Goal: Task Accomplishment & Management: Manage account settings

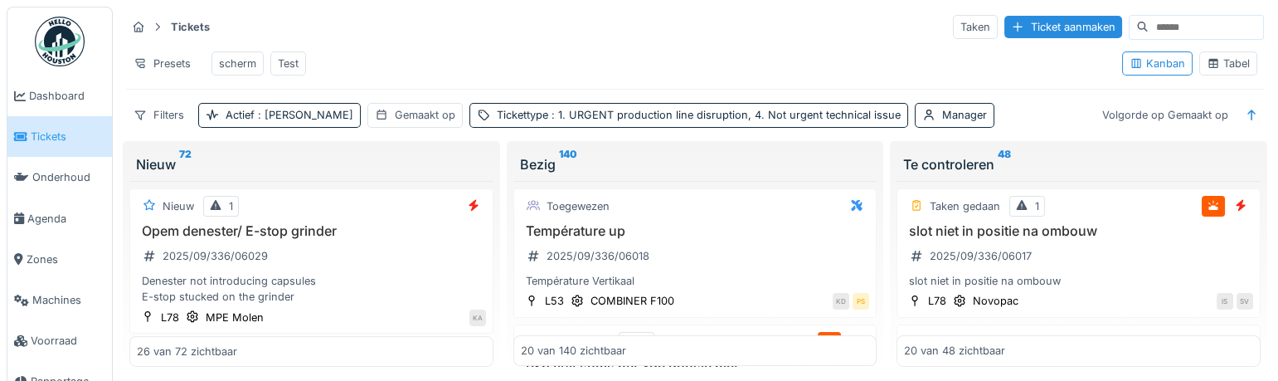
scroll to position [1206, 0]
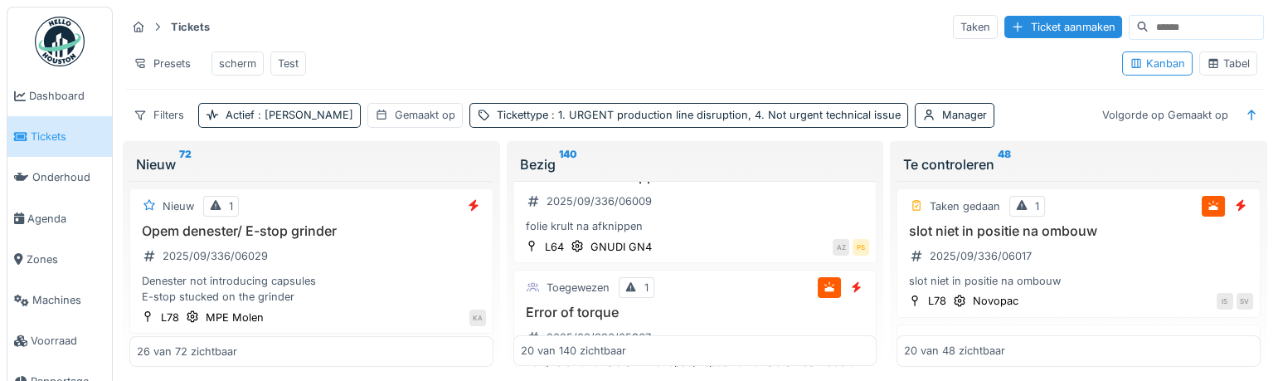
click at [463, 58] on div "Presets scherm Test" at bounding box center [617, 63] width 983 height 37
click at [241, 264] on div "2025/09/336/06029" at bounding box center [215, 256] width 105 height 16
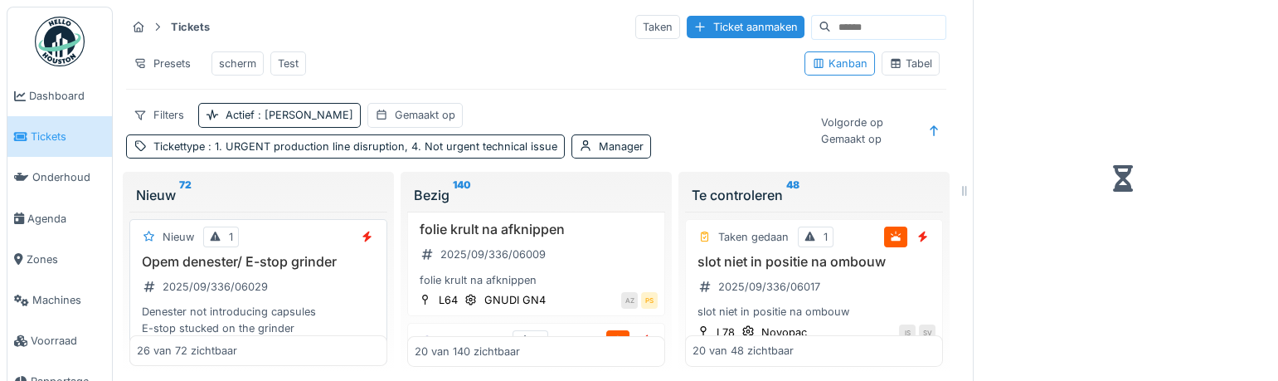
scroll to position [1228, 0]
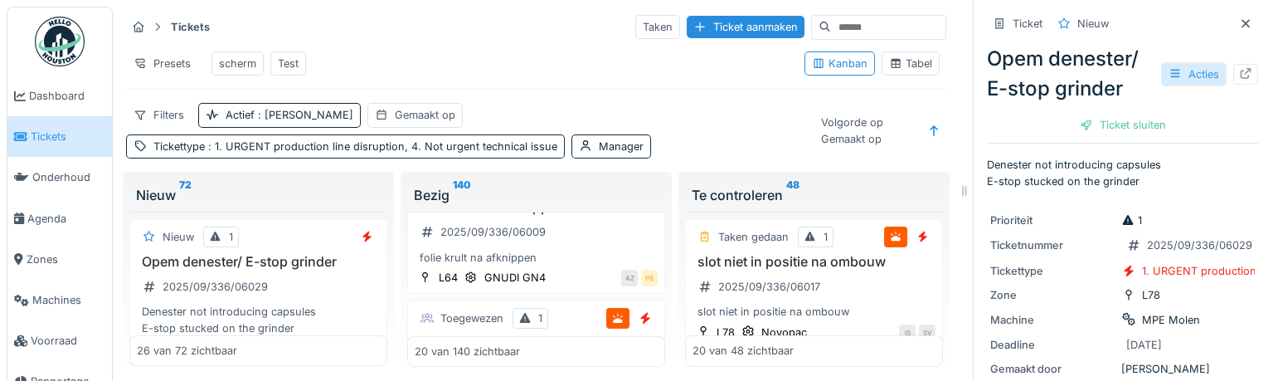
click at [1186, 73] on div "Acties" at bounding box center [1194, 74] width 66 height 24
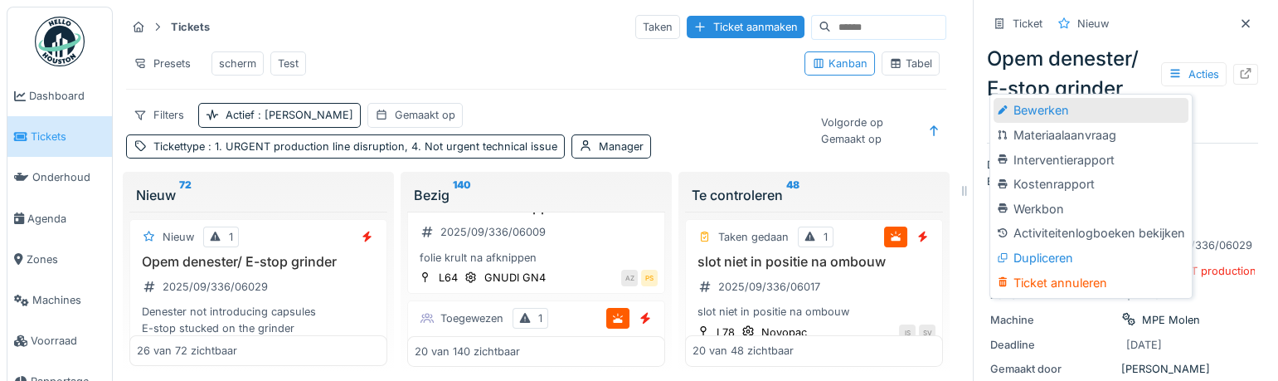
click at [1055, 119] on div "Bewerken" at bounding box center [1091, 110] width 194 height 25
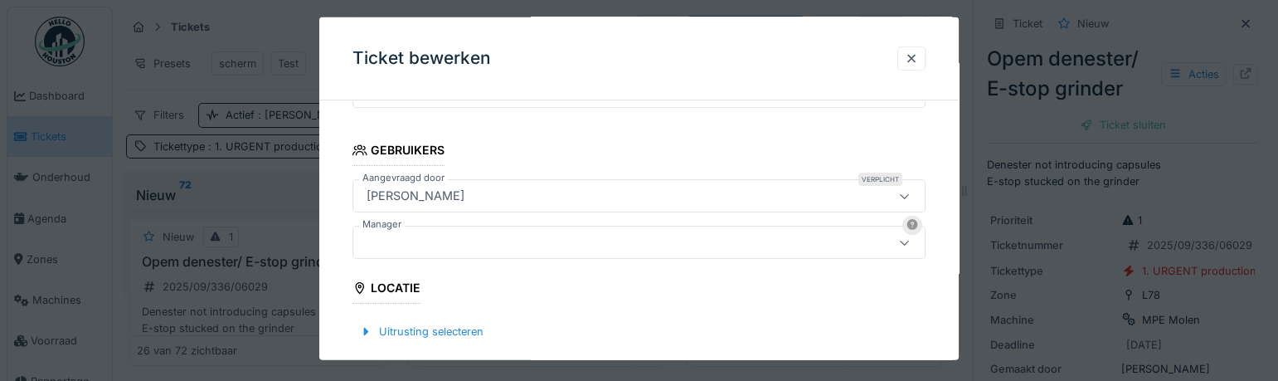
click at [470, 245] on div at bounding box center [604, 242] width 488 height 18
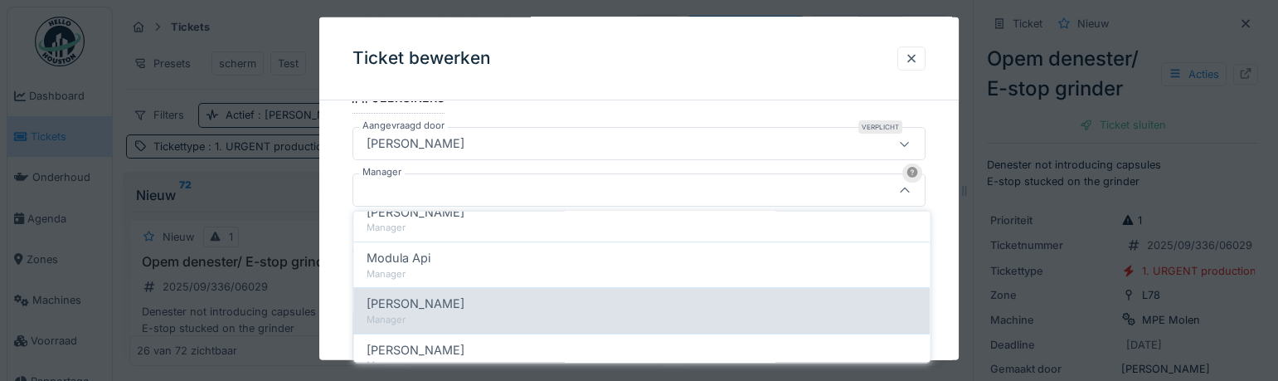
scroll to position [829, 0]
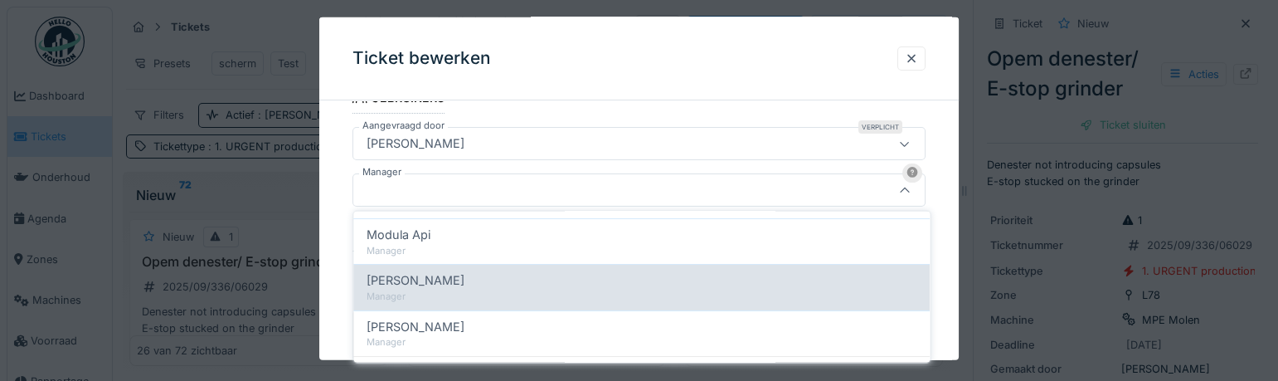
click at [454, 276] on span "[PERSON_NAME]" at bounding box center [416, 280] width 98 height 18
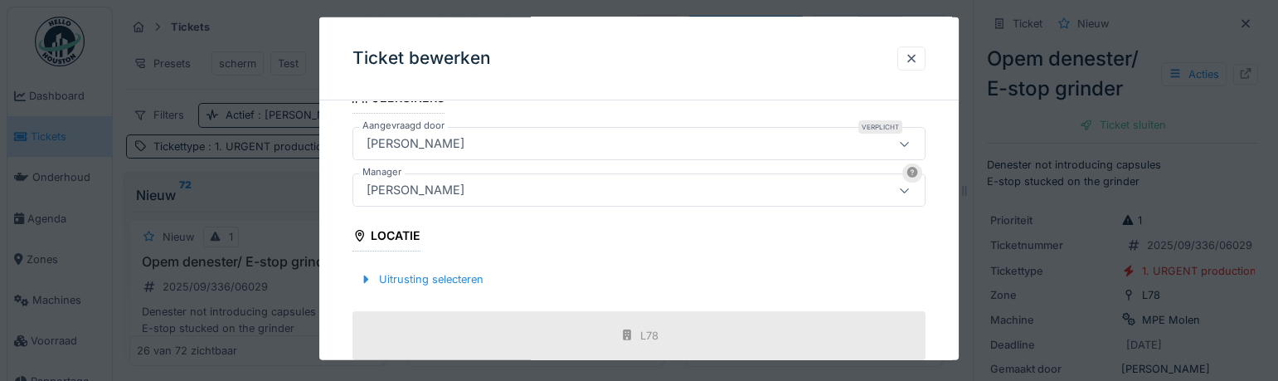
type input "****"
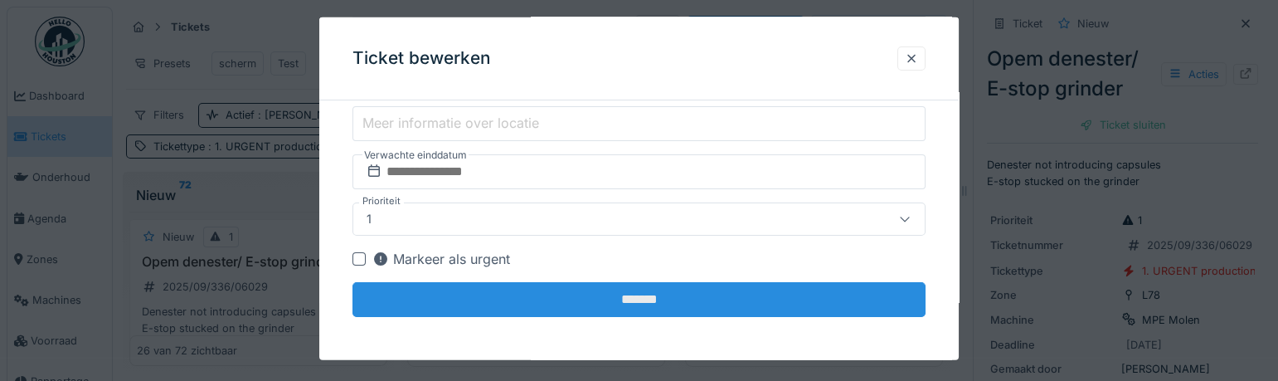
scroll to position [17, 0]
click at [602, 295] on input "*******" at bounding box center [638, 298] width 573 height 35
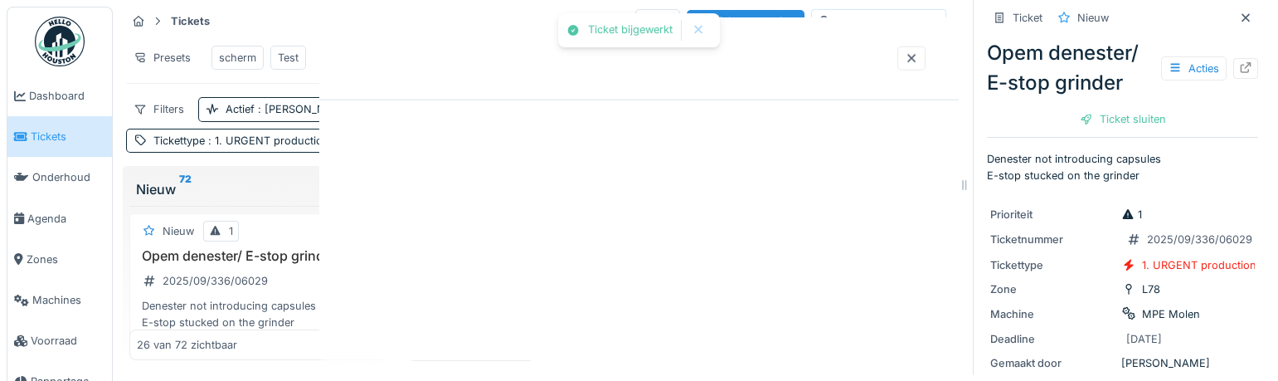
scroll to position [0, 0]
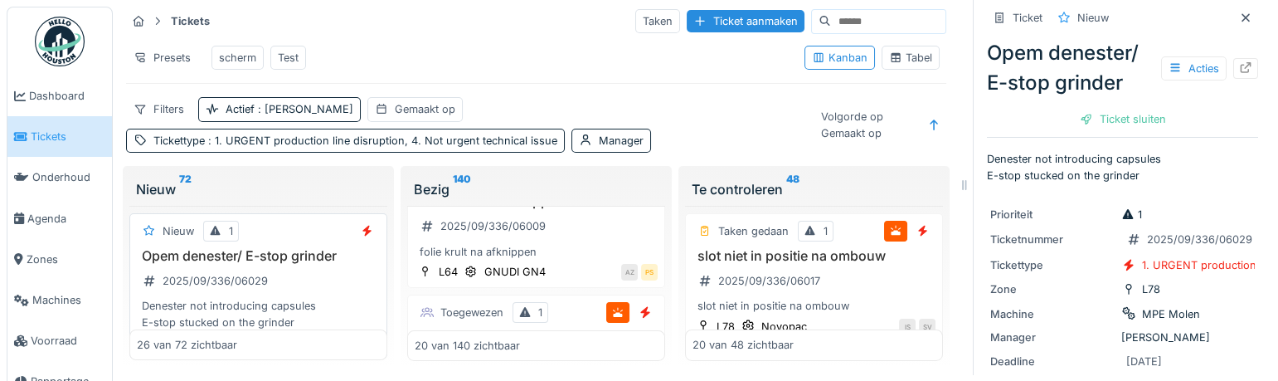
click at [268, 253] on h3 "Opem denester/ E-stop grinder" at bounding box center [258, 256] width 243 height 16
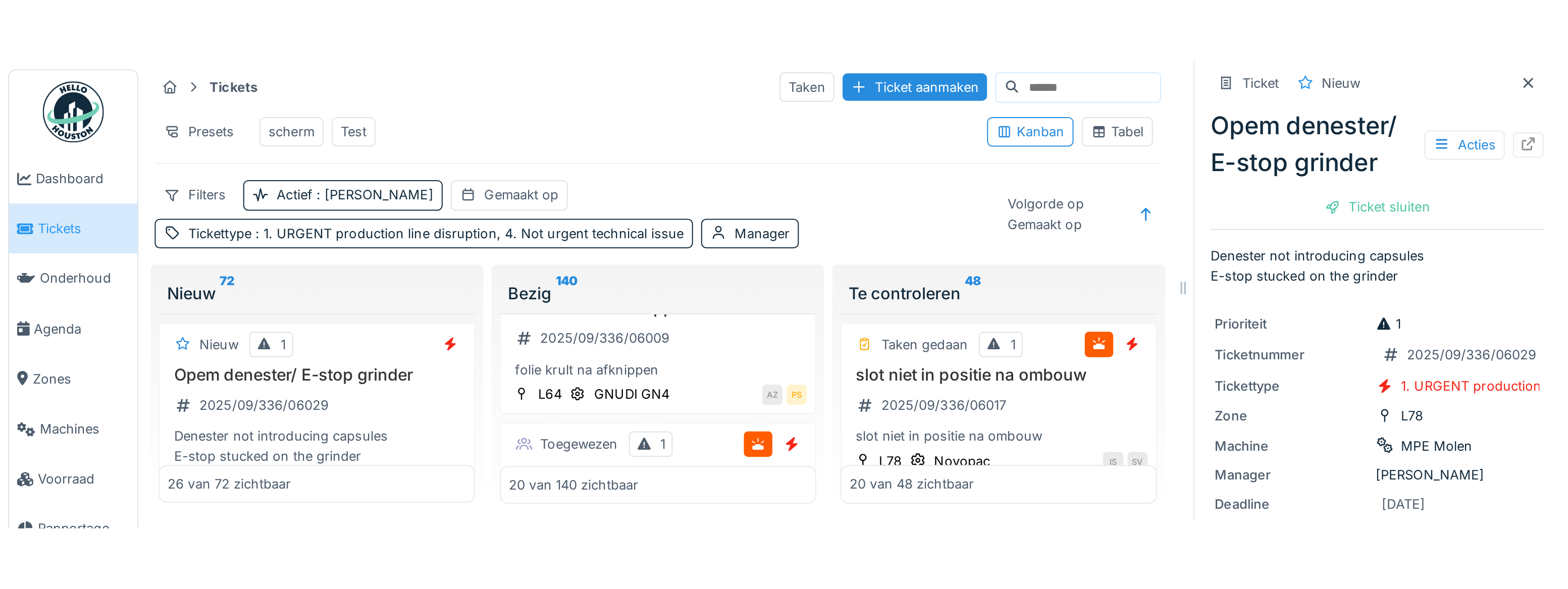
scroll to position [7, 0]
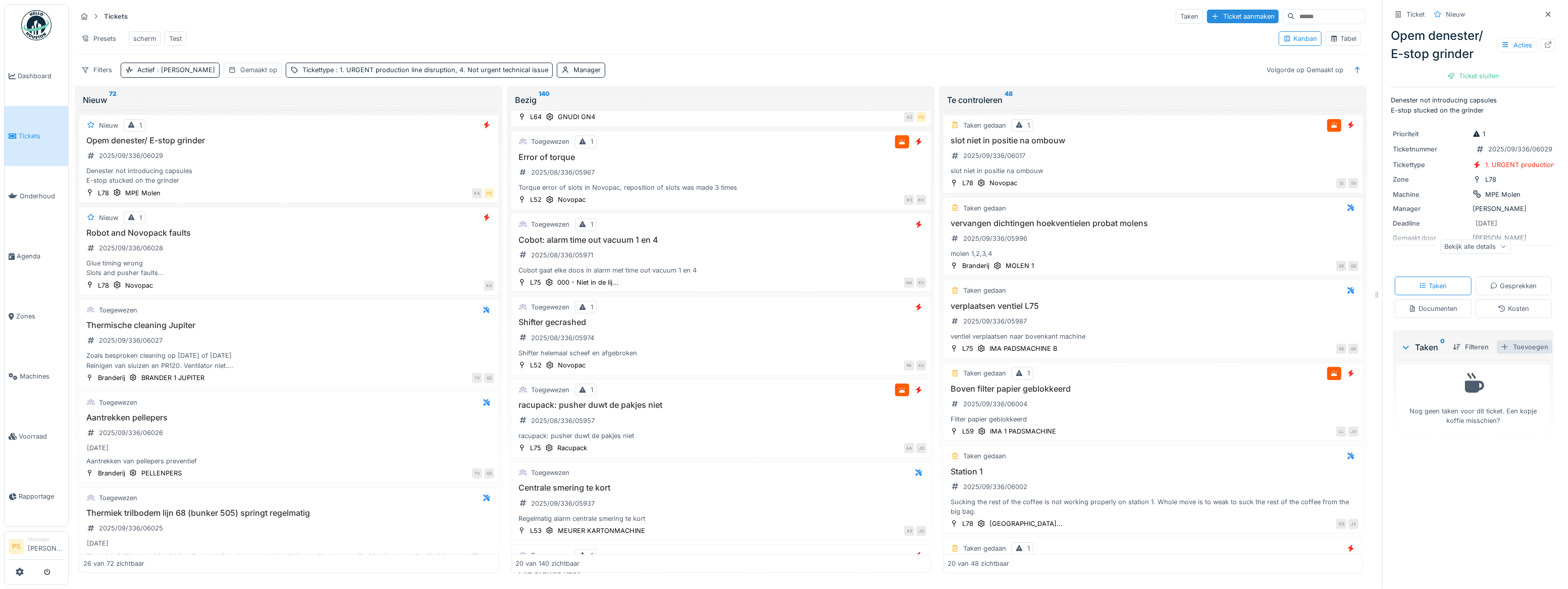
click at [777, 231] on div "Toevoegen" at bounding box center [1524, 347] width 55 height 13
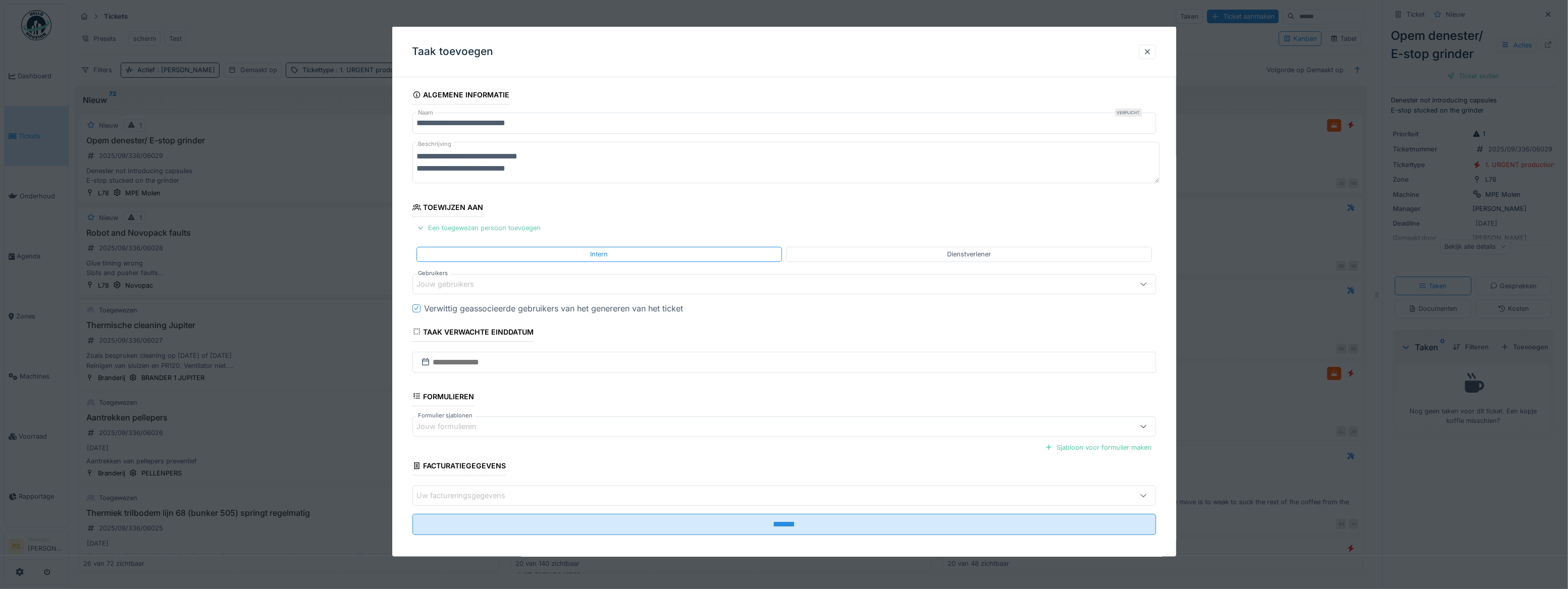
click at [444, 231] on div "Een toegewezen persoon toevoegen" at bounding box center [479, 228] width 133 height 13
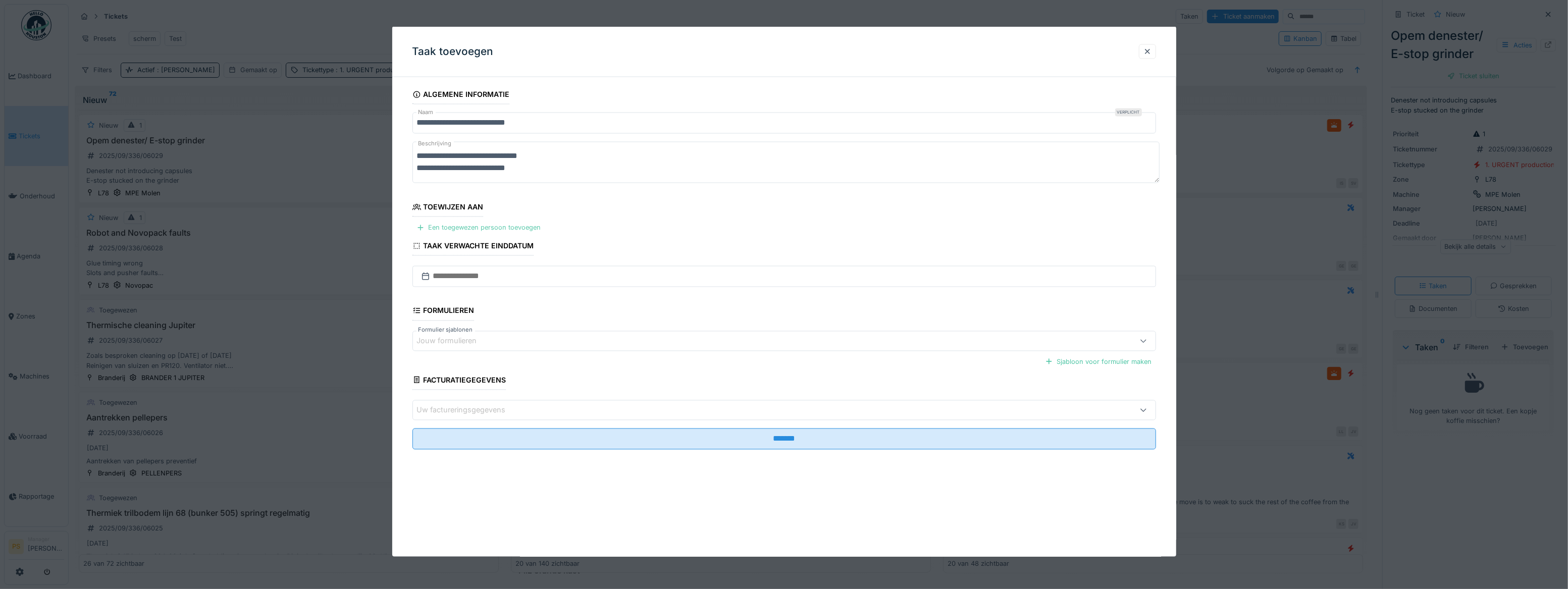
click at [444, 231] on div "Een toegewezen persoon toevoegen" at bounding box center [479, 228] width 133 height 13
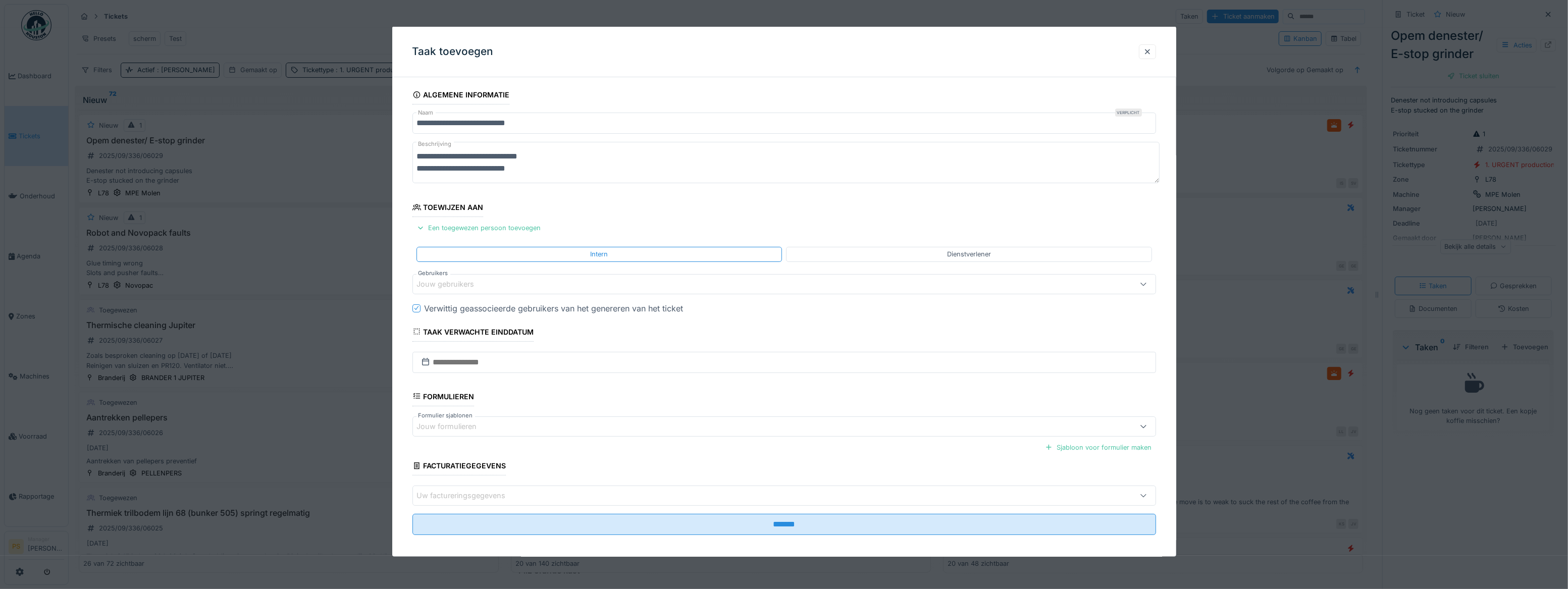
click at [451, 231] on div "Jouw gebruikers" at bounding box center [453, 284] width 72 height 11
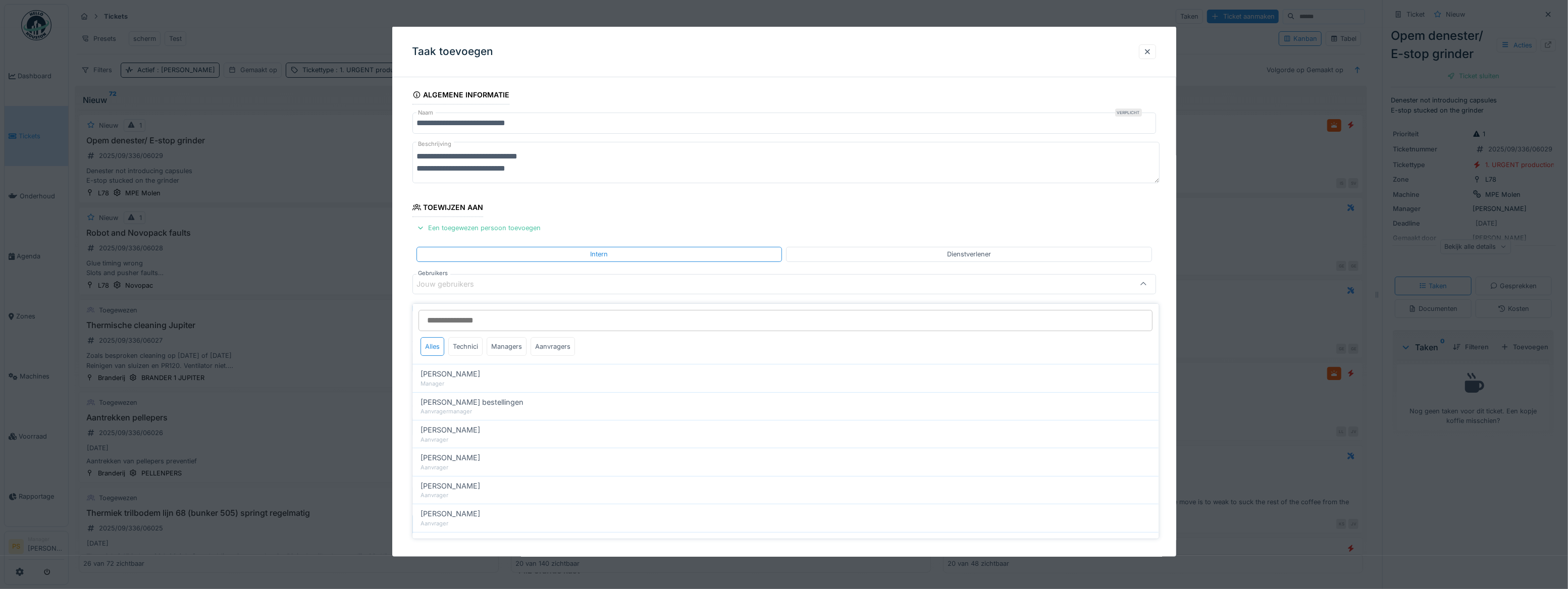
click at [454, 231] on input "Gebruikers" at bounding box center [786, 320] width 734 height 21
click at [439, 231] on div "Jouw gebruikers" at bounding box center [453, 284] width 72 height 11
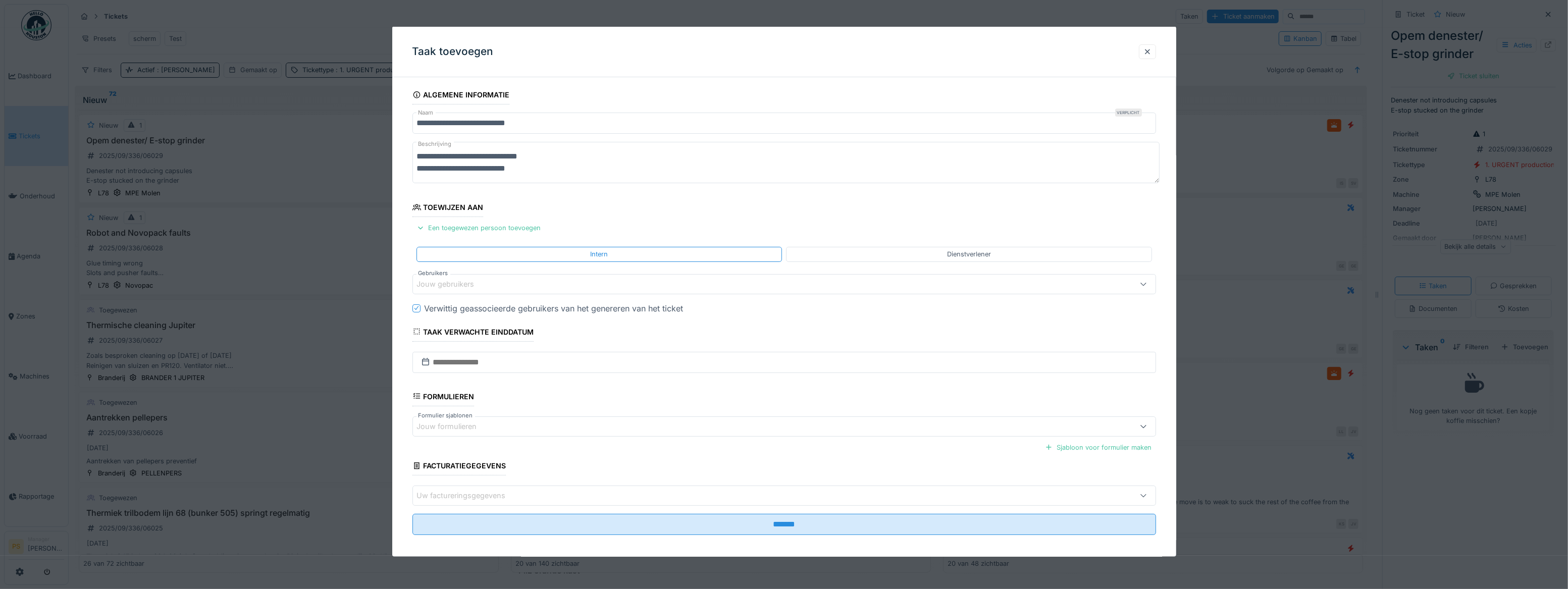
click at [439, 231] on div "Jouw gebruikers" at bounding box center [453, 284] width 72 height 11
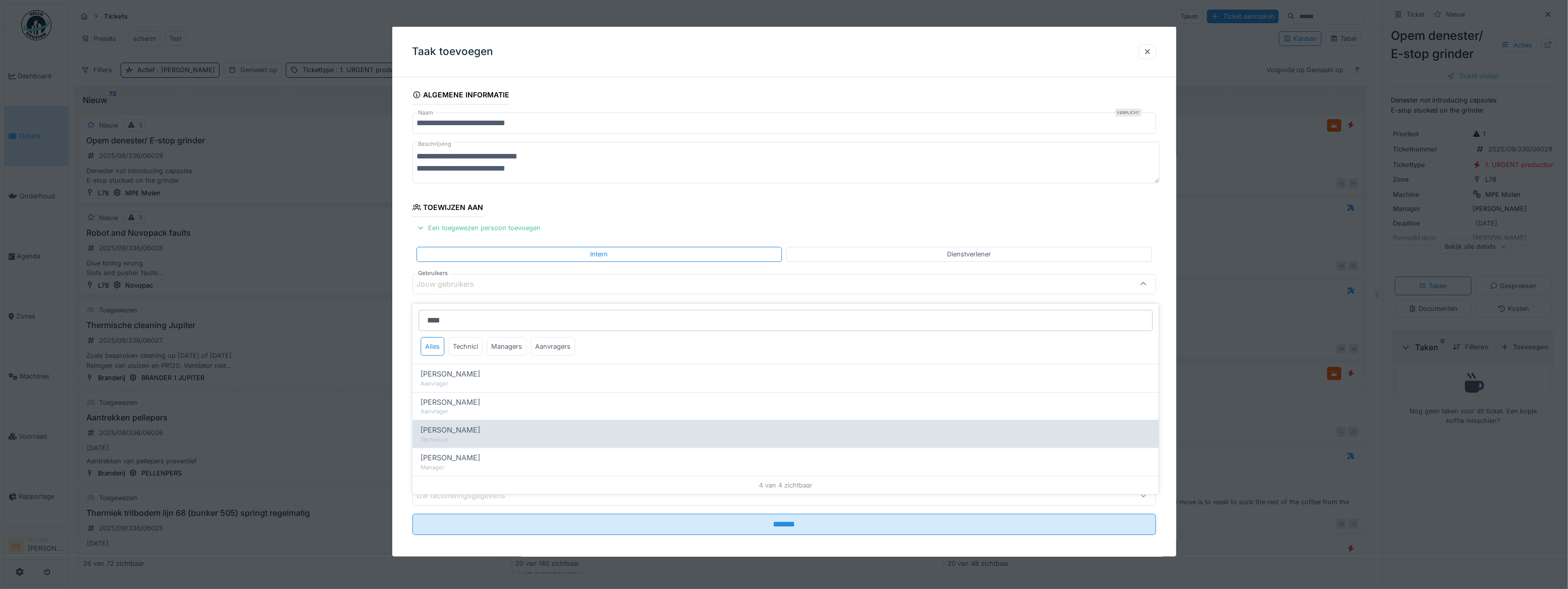
type input "****"
click at [454, 231] on span "Carl Bauwelinck" at bounding box center [450, 430] width 60 height 11
type input "****"
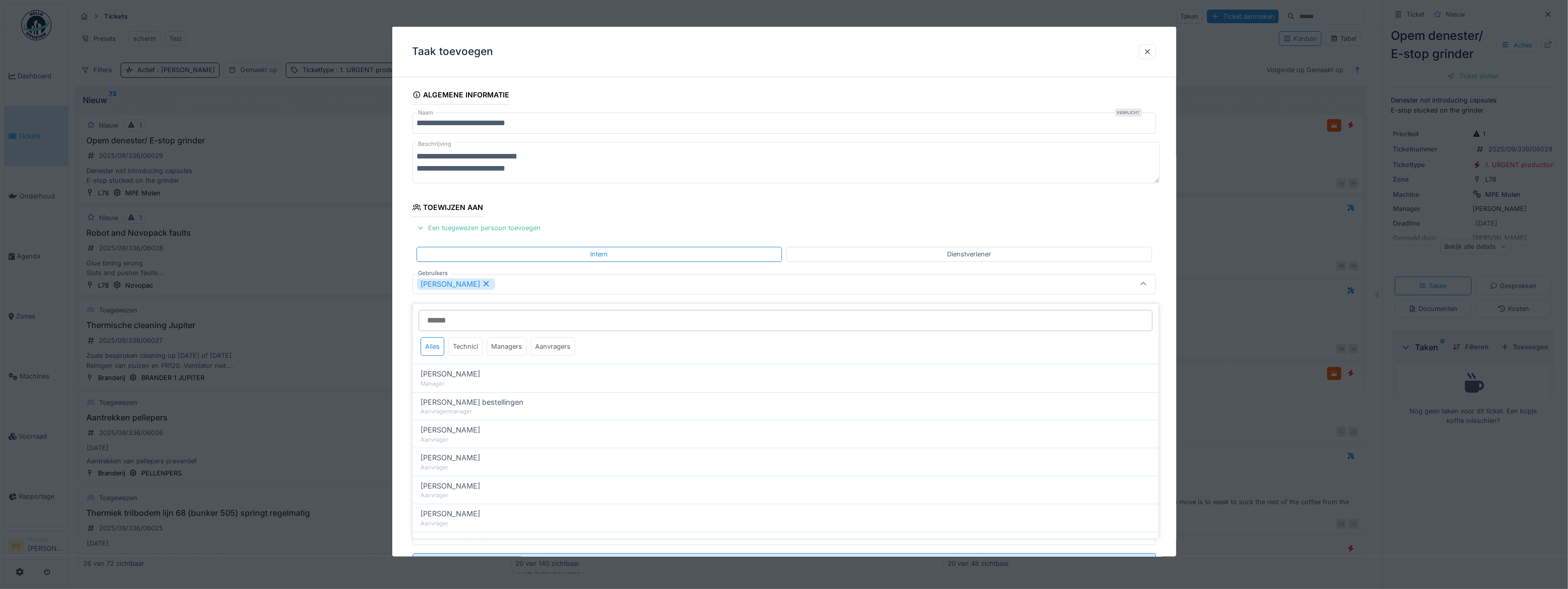
click at [405, 231] on div "**********" at bounding box center [784, 344] width 784 height 517
click at [500, 231] on input "text" at bounding box center [775, 343] width 724 height 21
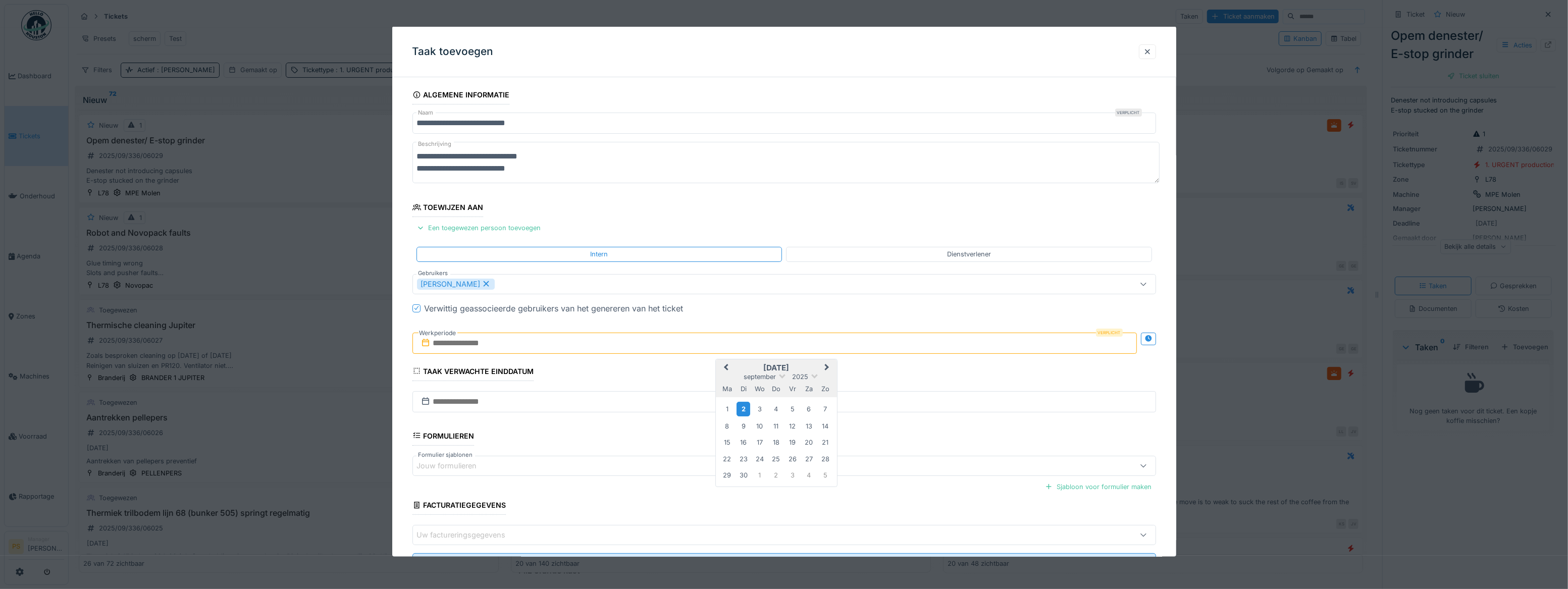
click at [743, 231] on div "2" at bounding box center [743, 409] width 13 height 15
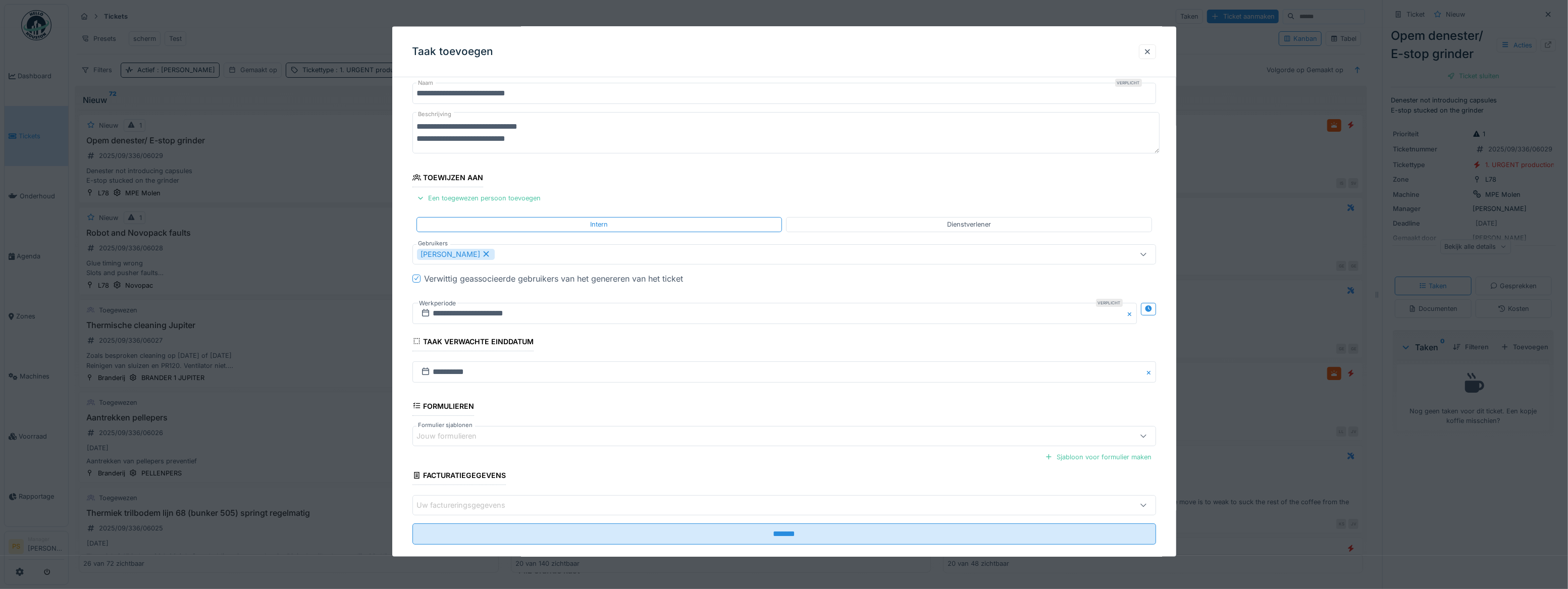
scroll to position [44, 0]
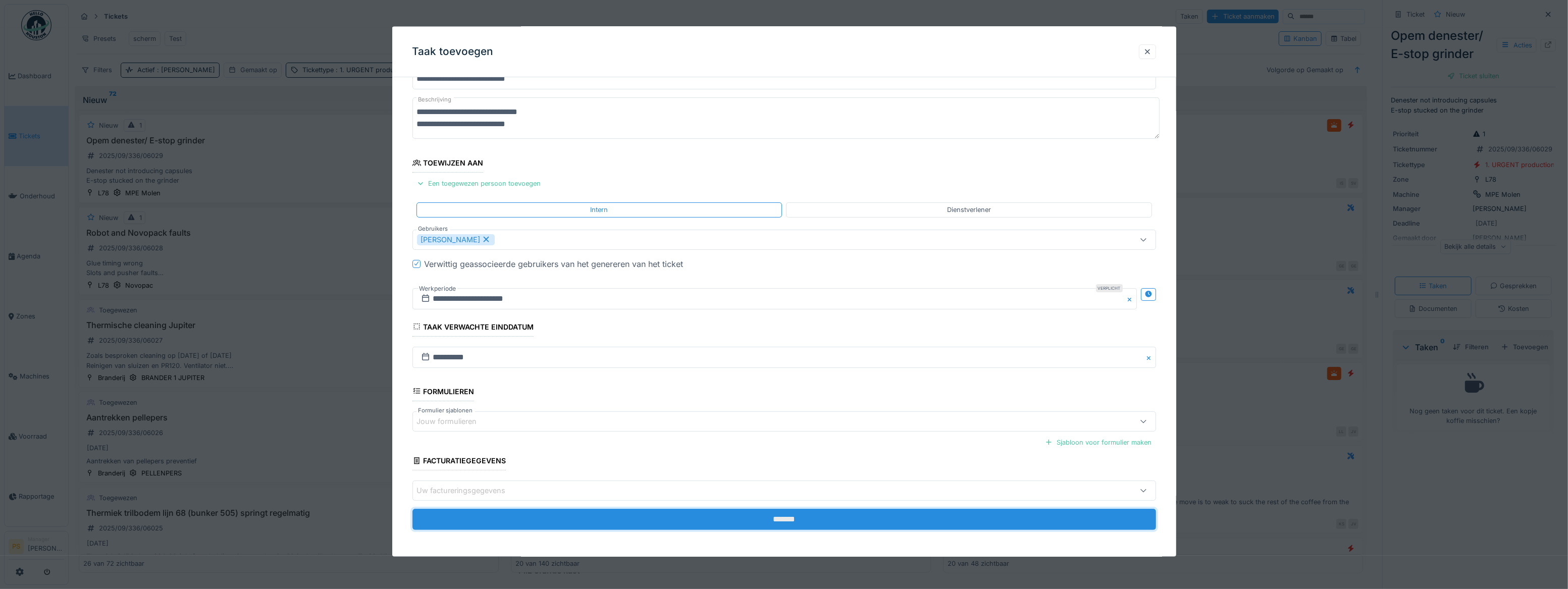
click at [754, 231] on input "*******" at bounding box center [785, 519] width 744 height 21
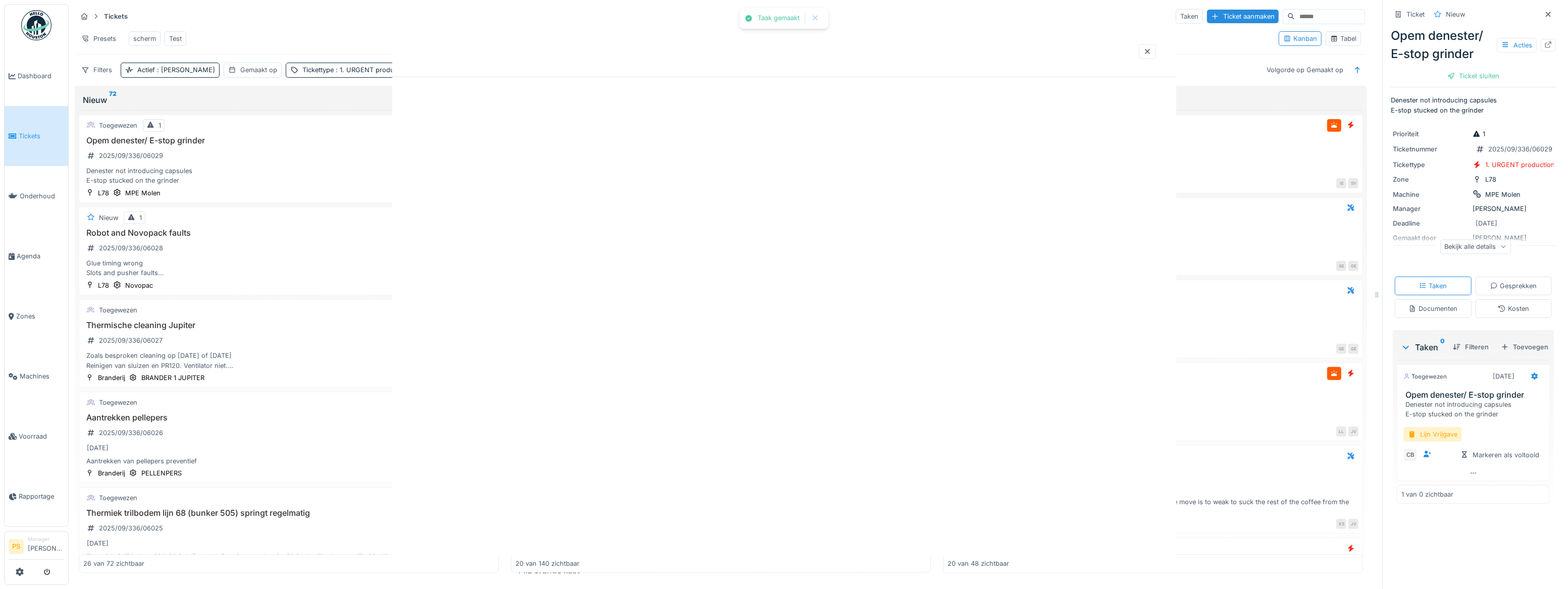
scroll to position [0, 0]
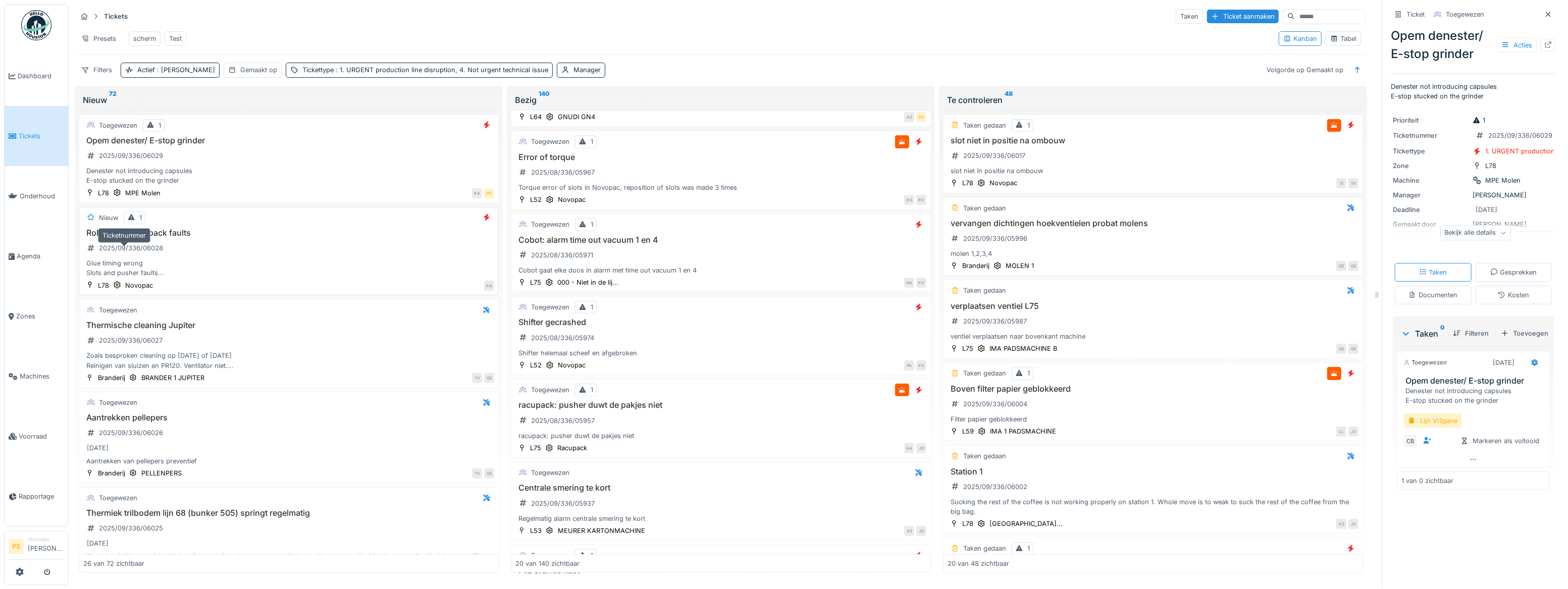
click at [142, 231] on div "2025/09/336/06028" at bounding box center [131, 248] width 64 height 10
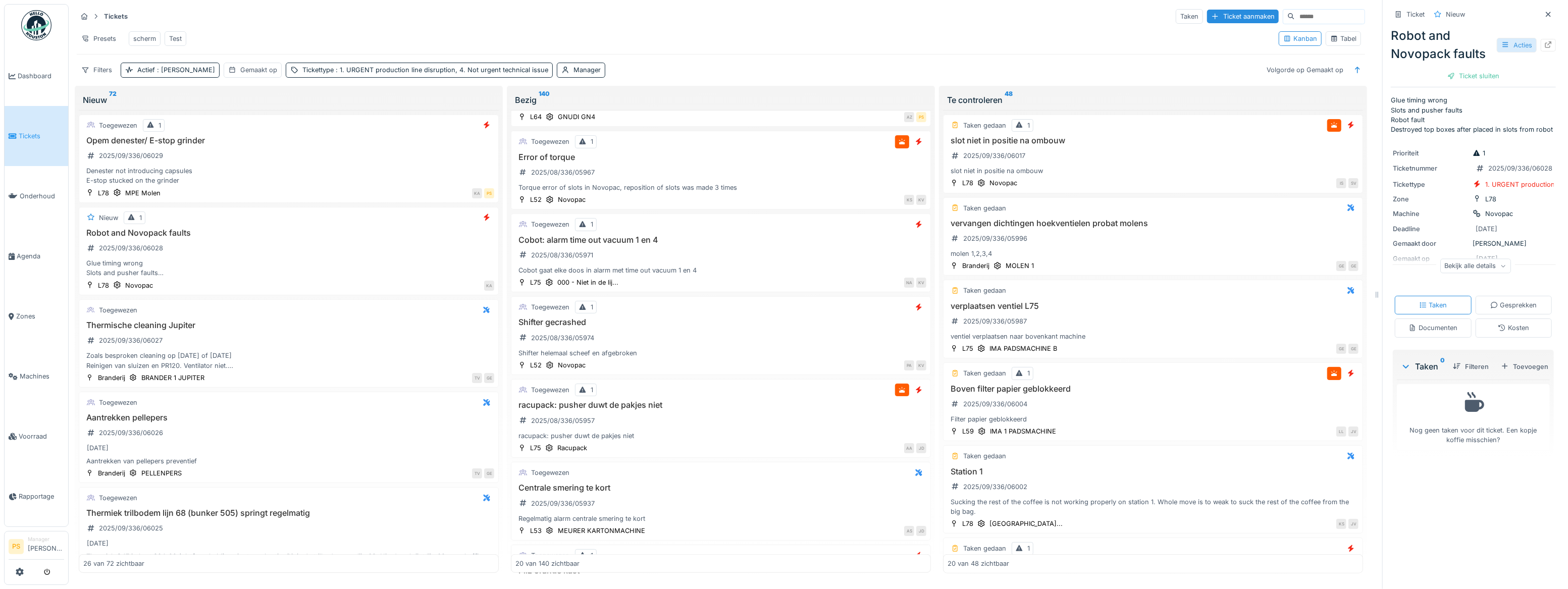
click at [777, 38] on div "Acties" at bounding box center [1517, 45] width 40 height 15
click at [777, 27] on div "Robot and Novopack faults Acties" at bounding box center [1473, 45] width 165 height 37
click at [777, 41] on icon at bounding box center [1505, 44] width 8 height 7
click at [777, 61] on div "Bewerken" at bounding box center [1454, 67] width 118 height 15
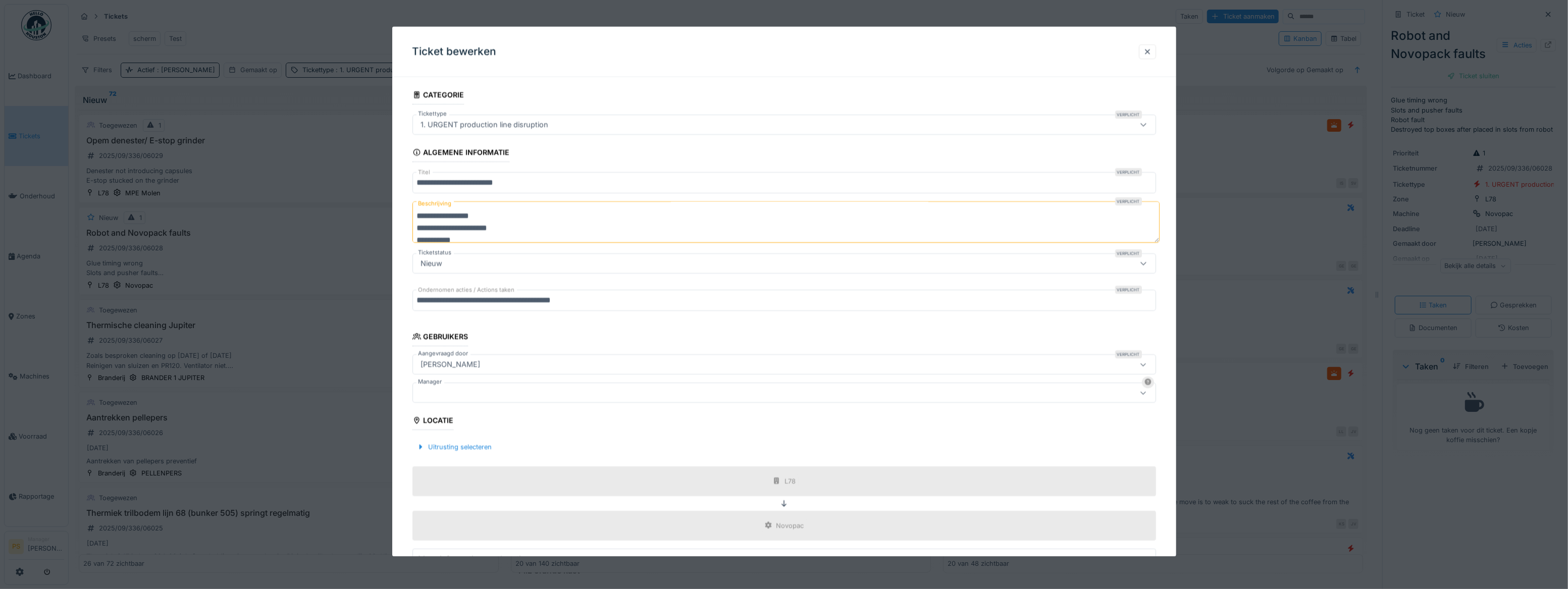
click at [472, 231] on div at bounding box center [743, 392] width 653 height 11
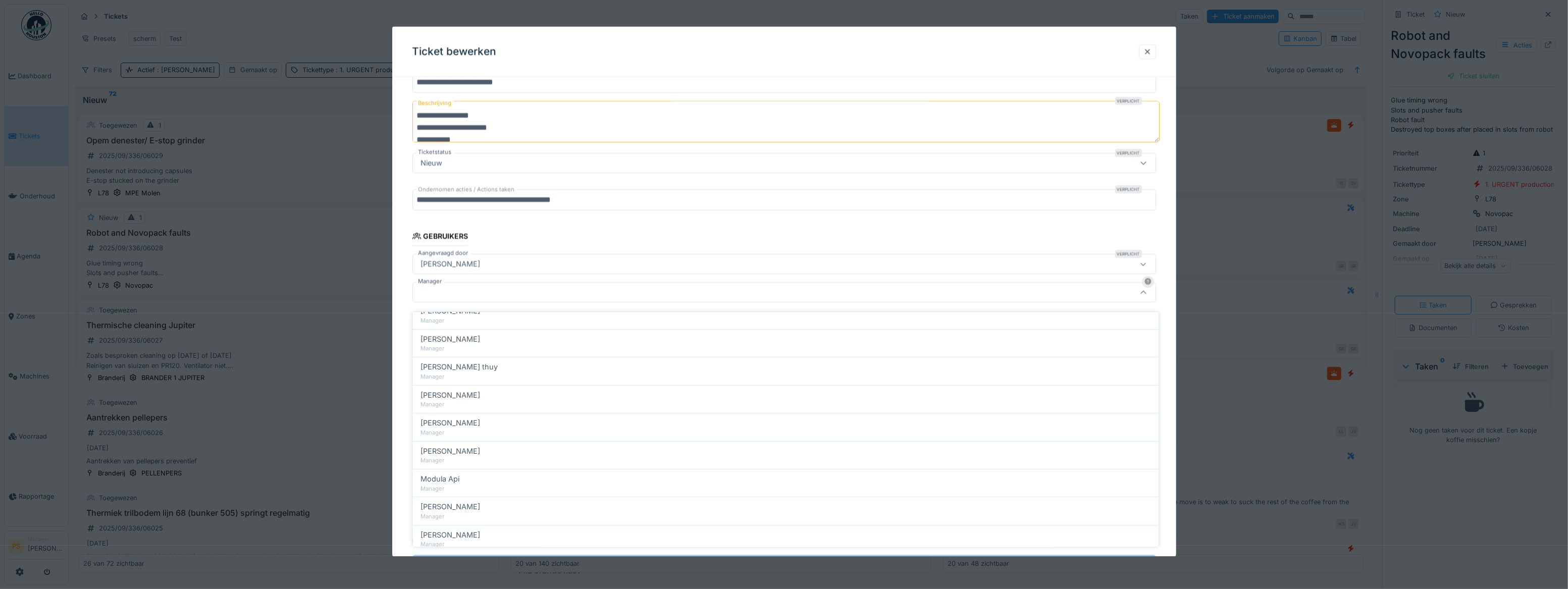
scroll to position [391, 0]
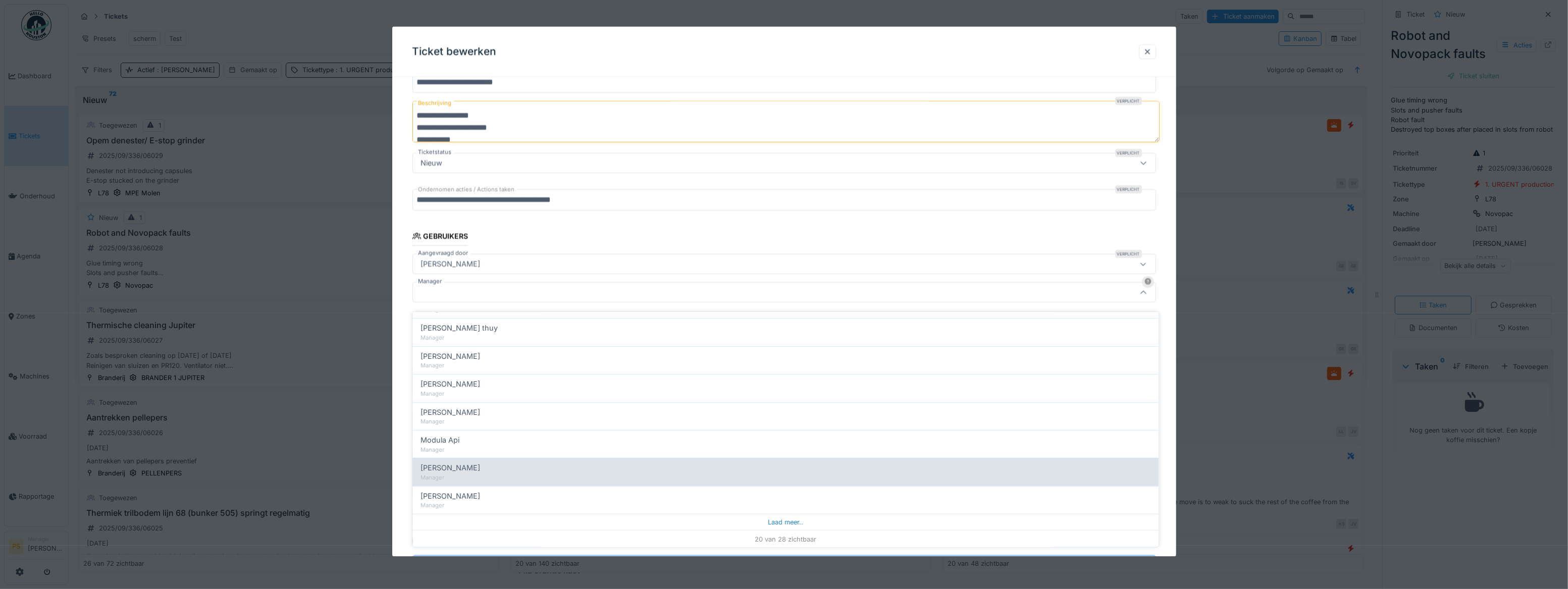
click at [475, 231] on span "[PERSON_NAME]" at bounding box center [450, 469] width 60 height 11
type input "****"
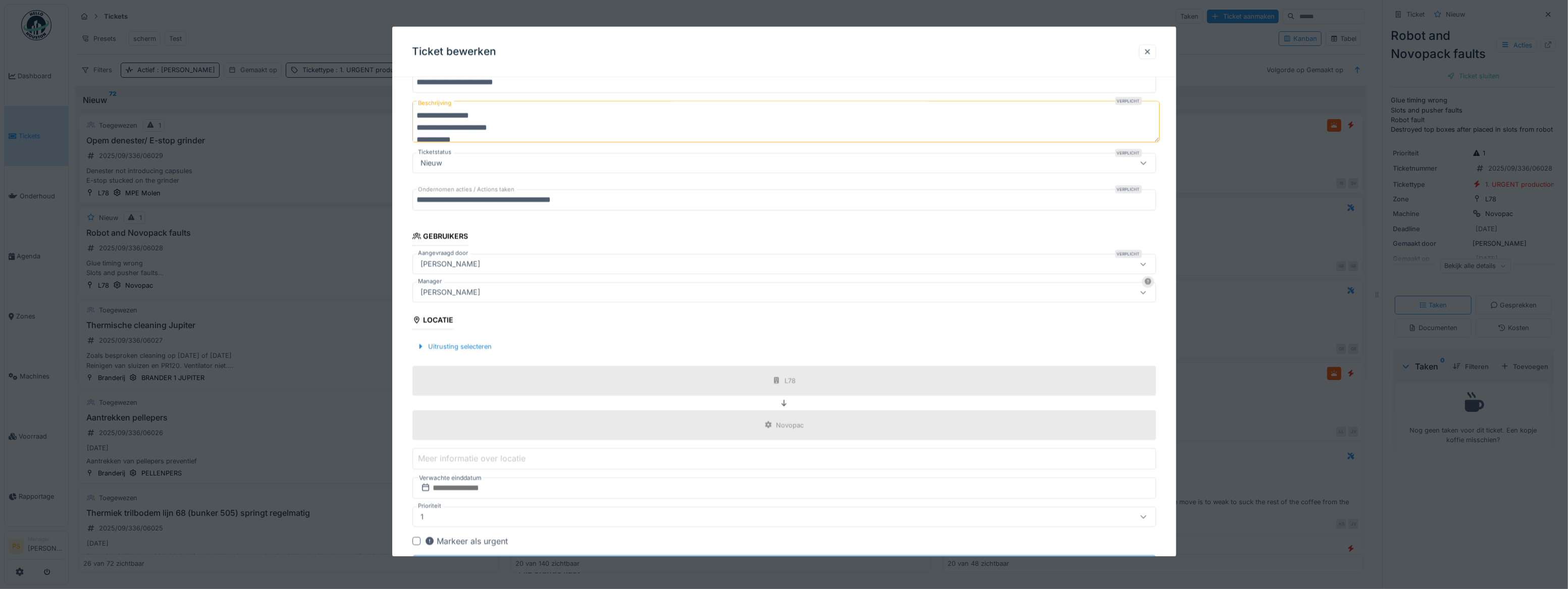
click at [406, 231] on div "**********" at bounding box center [784, 294] width 784 height 619
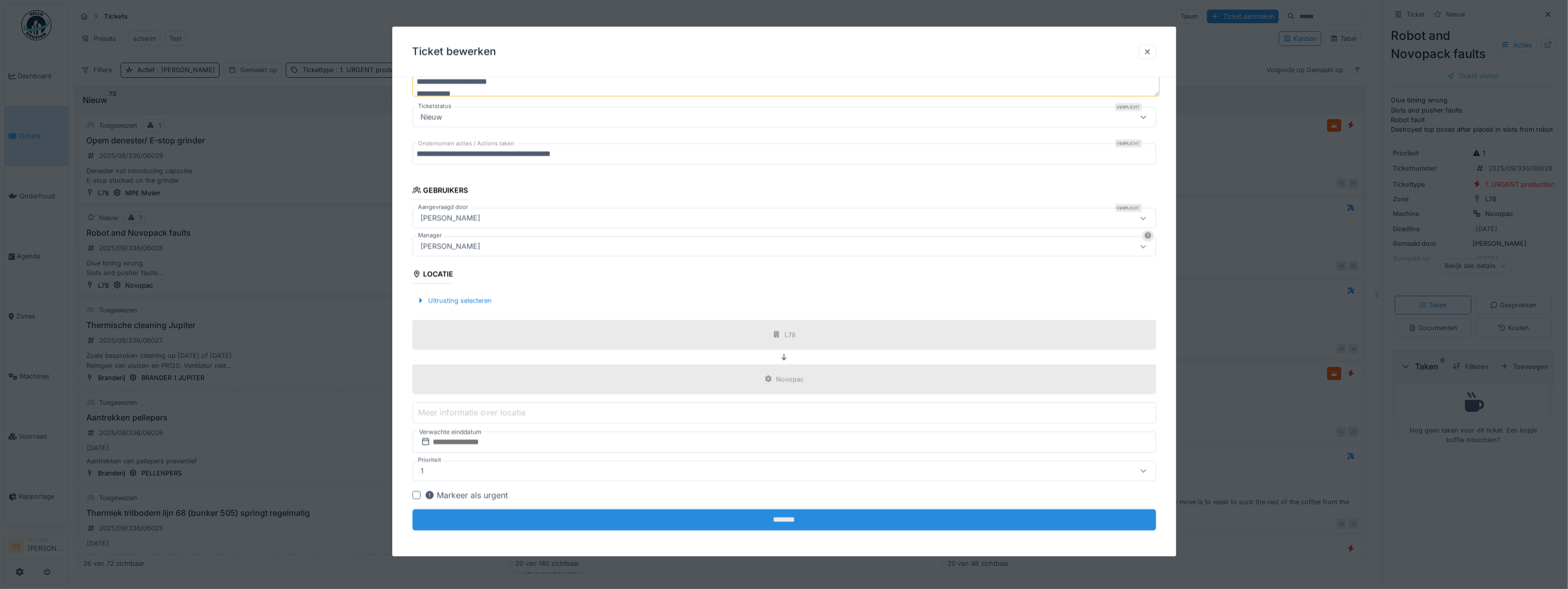
click at [708, 231] on input "*******" at bounding box center [785, 519] width 744 height 21
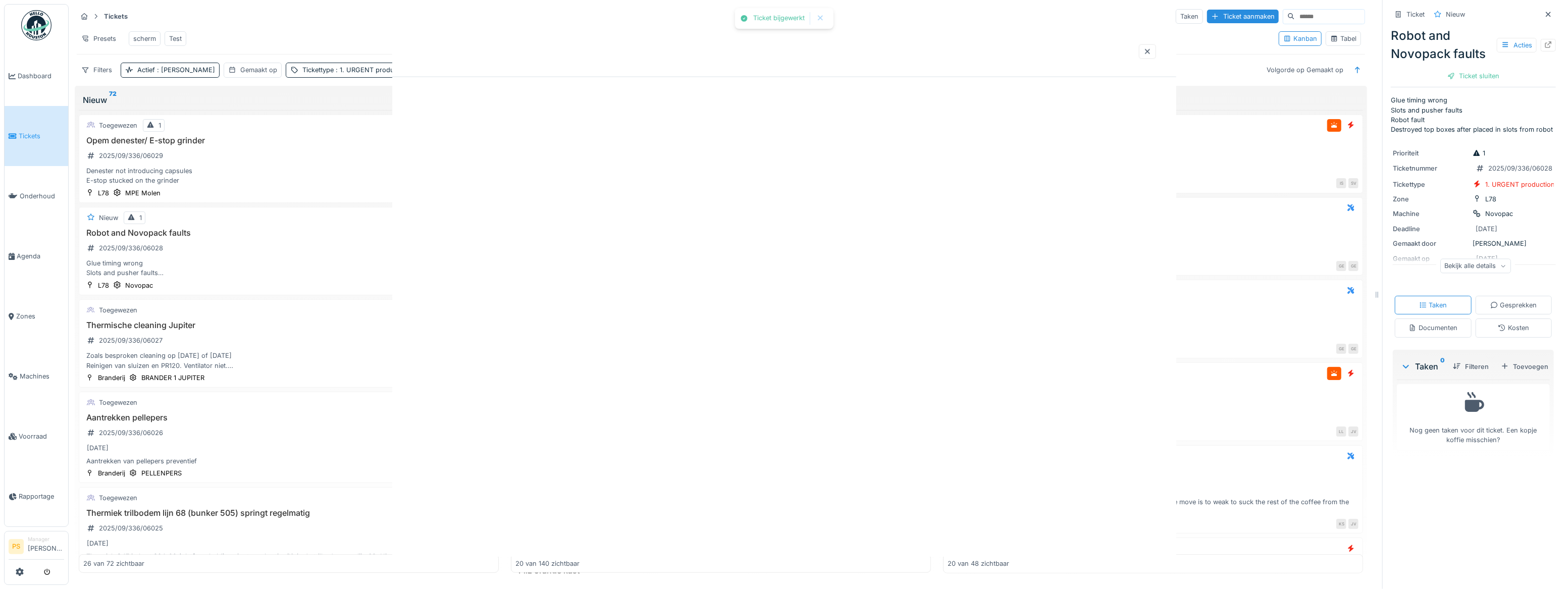
scroll to position [0, 0]
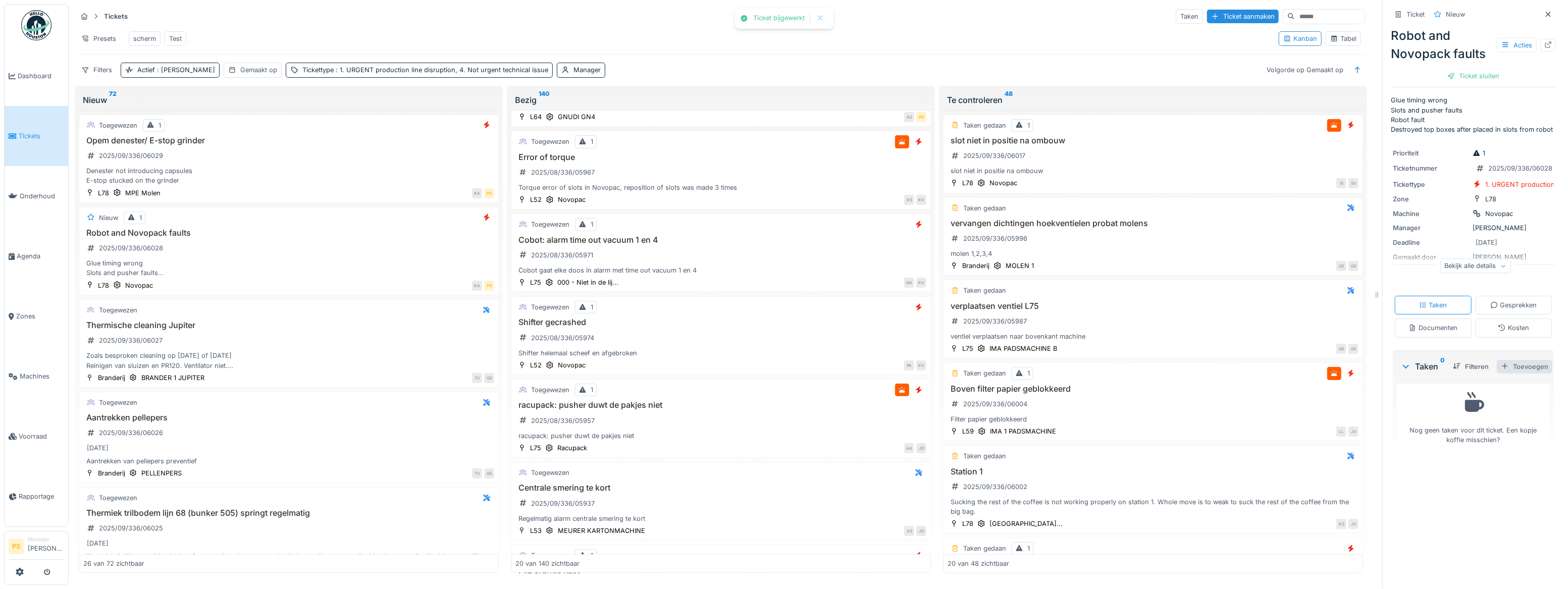
click at [777, 231] on div "Toevoegen" at bounding box center [1524, 366] width 55 height 13
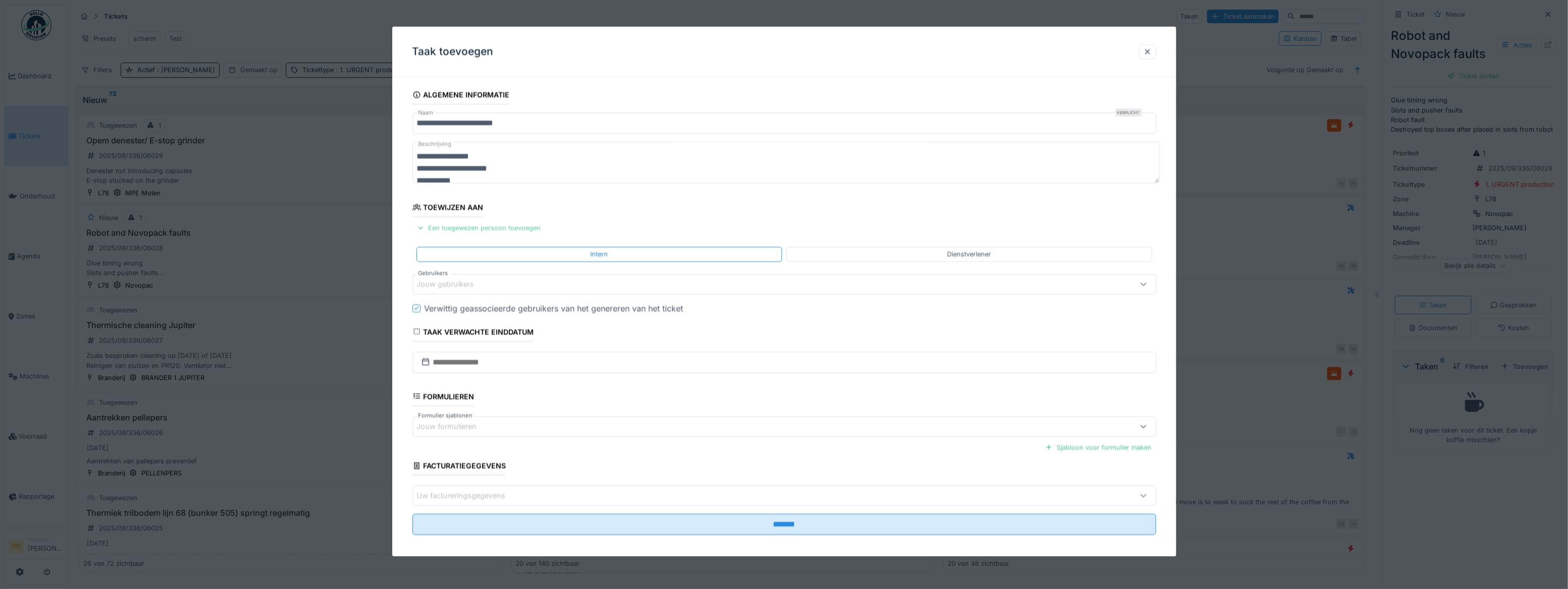
click at [467, 231] on div "Een toegewezen persoon toevoegen" at bounding box center [479, 228] width 133 height 13
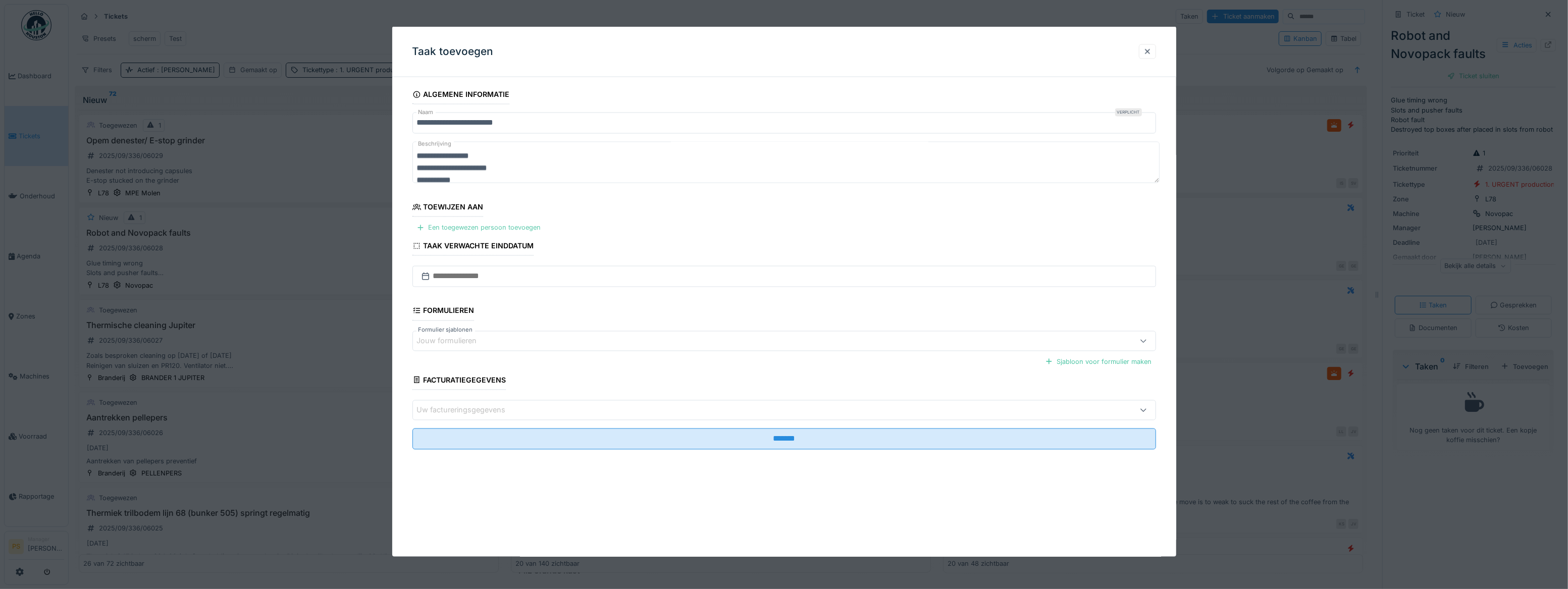
click at [467, 231] on div "Een toegewezen persoon toevoegen" at bounding box center [479, 228] width 133 height 13
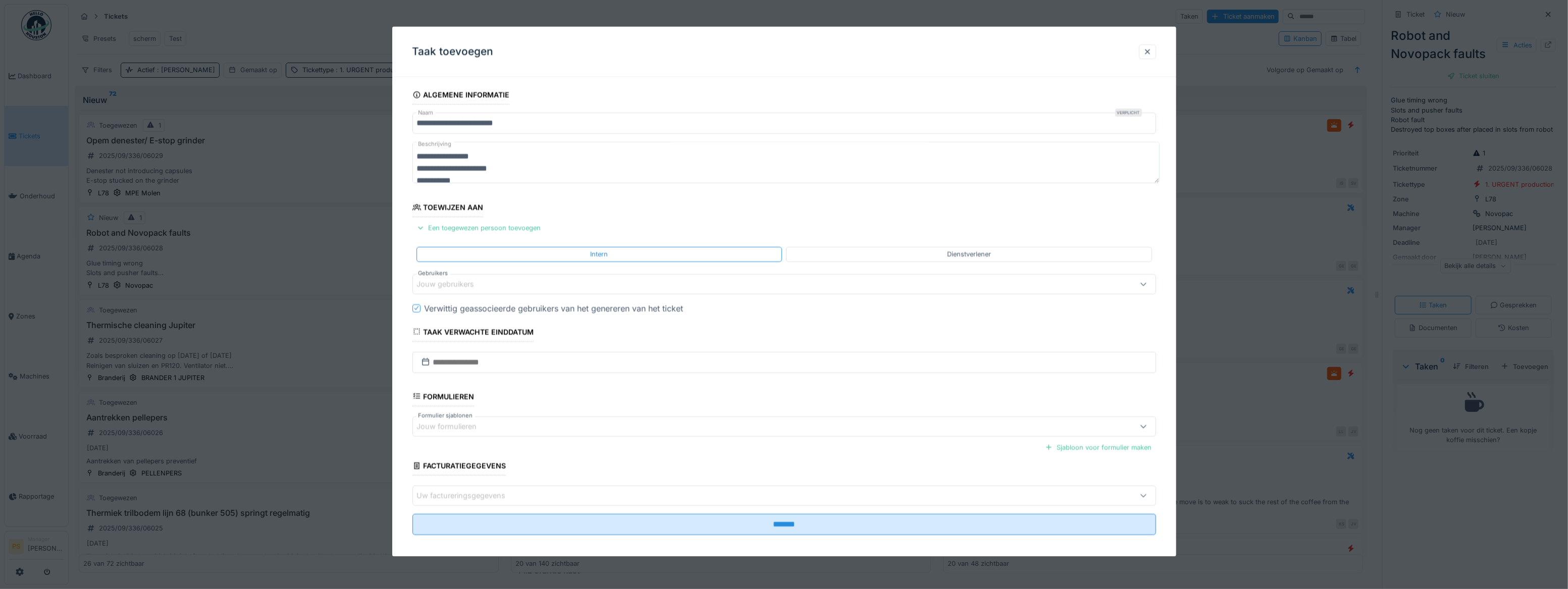
click at [461, 231] on div "Jouw gebruikers" at bounding box center [453, 284] width 72 height 11
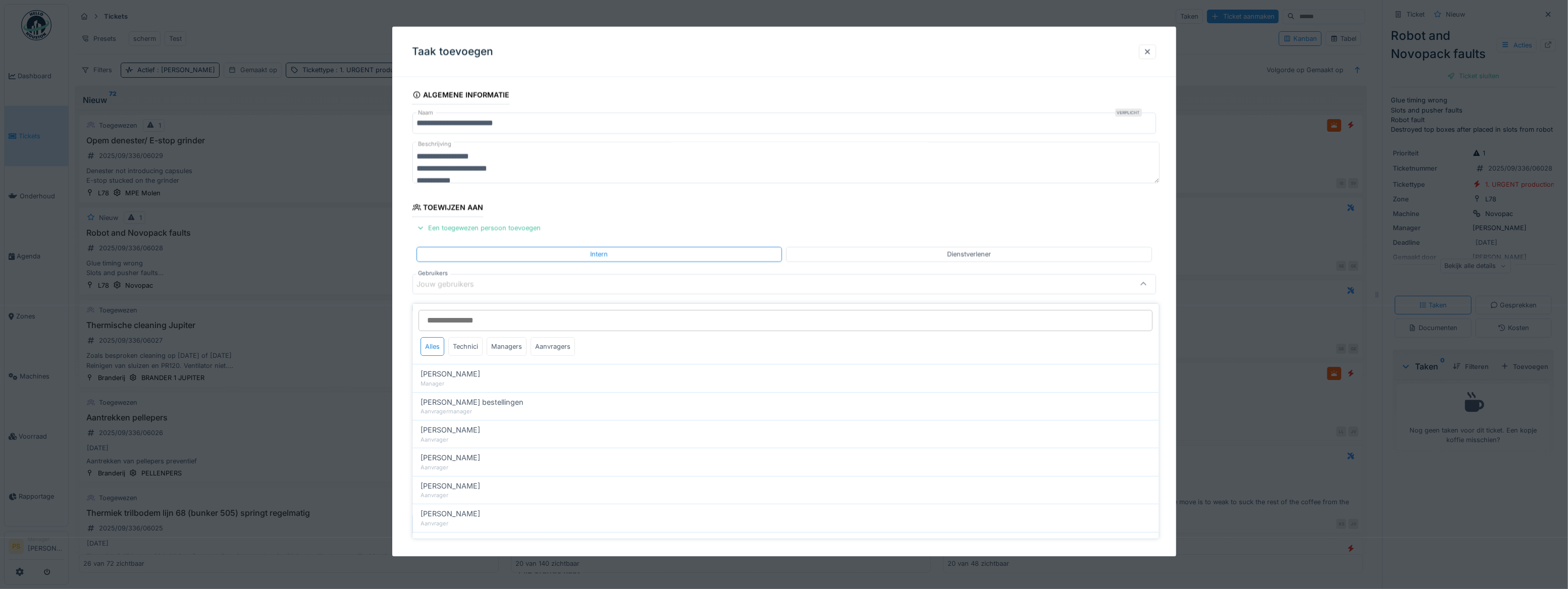
click at [461, 231] on input "Gebruikers" at bounding box center [786, 320] width 734 height 21
click at [458, 231] on div "Jouw gebruikers" at bounding box center [453, 284] width 72 height 11
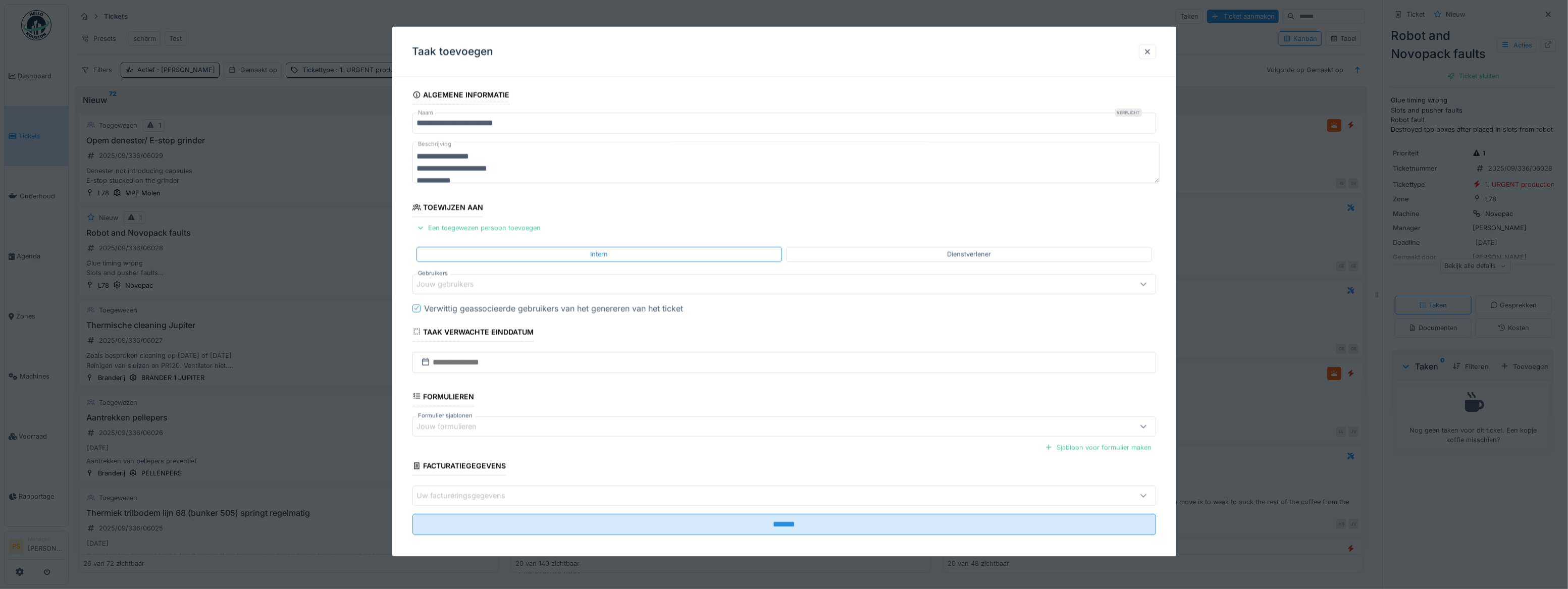
click at [458, 231] on div "Jouw gebruikers" at bounding box center [453, 284] width 72 height 11
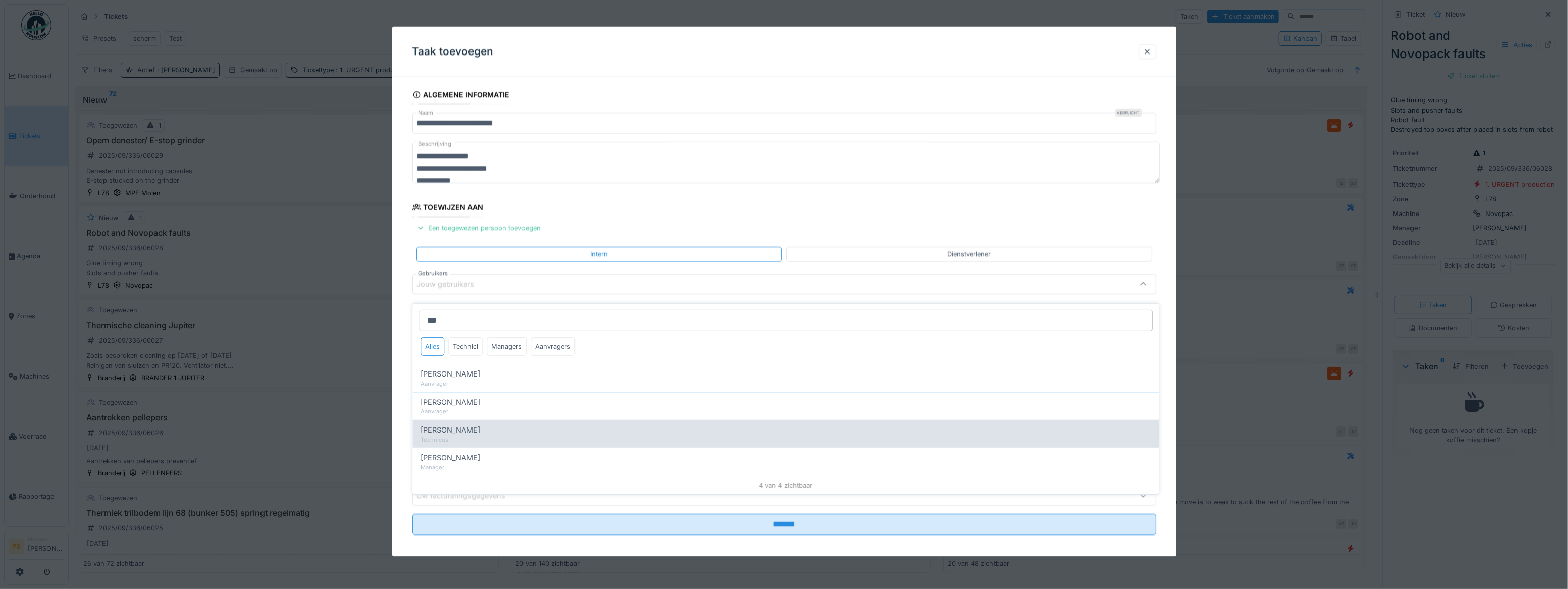
type input "***"
click at [457, 231] on span "Carl Bauwelinck" at bounding box center [450, 430] width 60 height 11
type input "****"
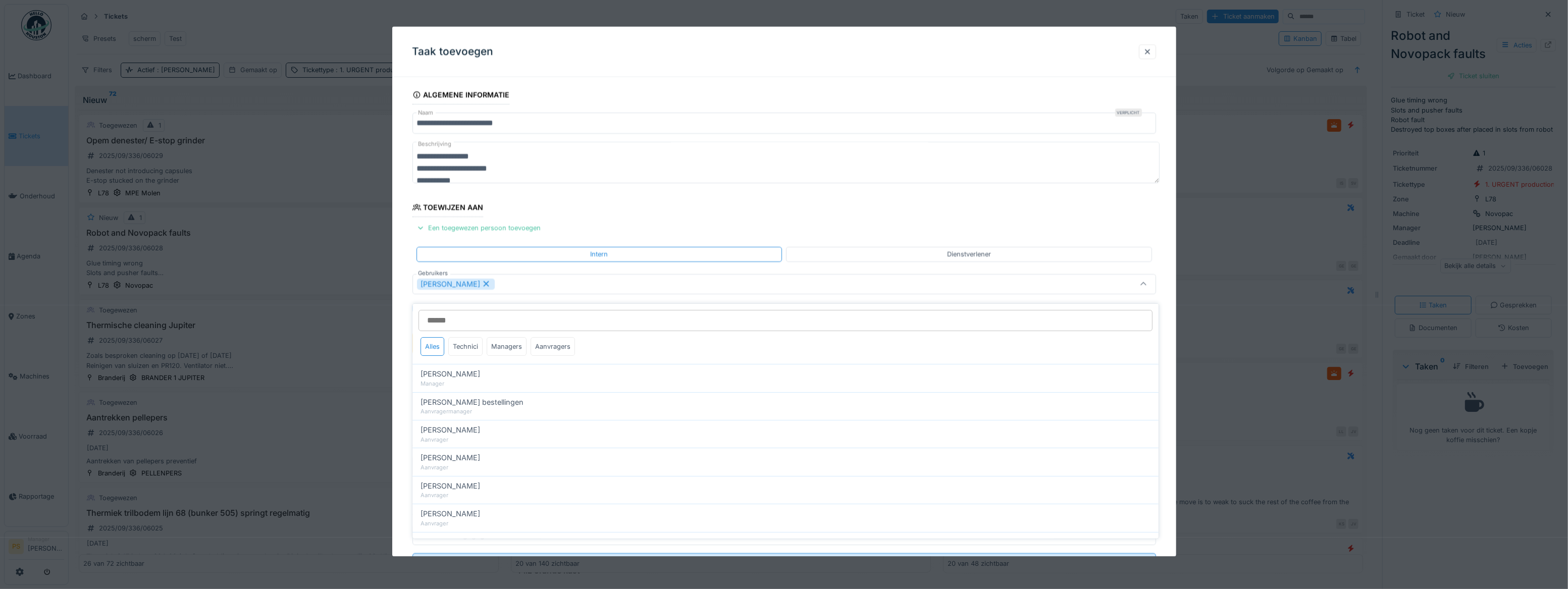
click at [402, 231] on div "**********" at bounding box center [784, 344] width 784 height 517
click at [471, 231] on input "text" at bounding box center [775, 343] width 724 height 21
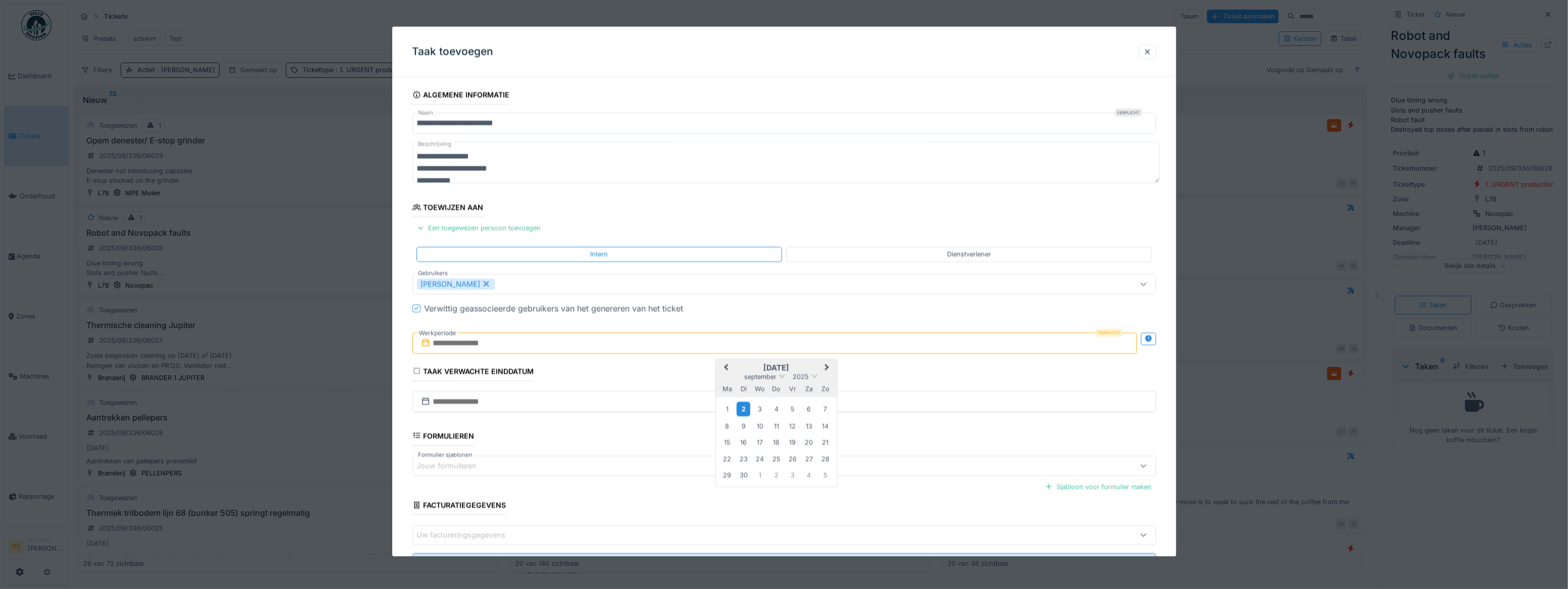
click at [744, 231] on div "2" at bounding box center [743, 409] width 13 height 15
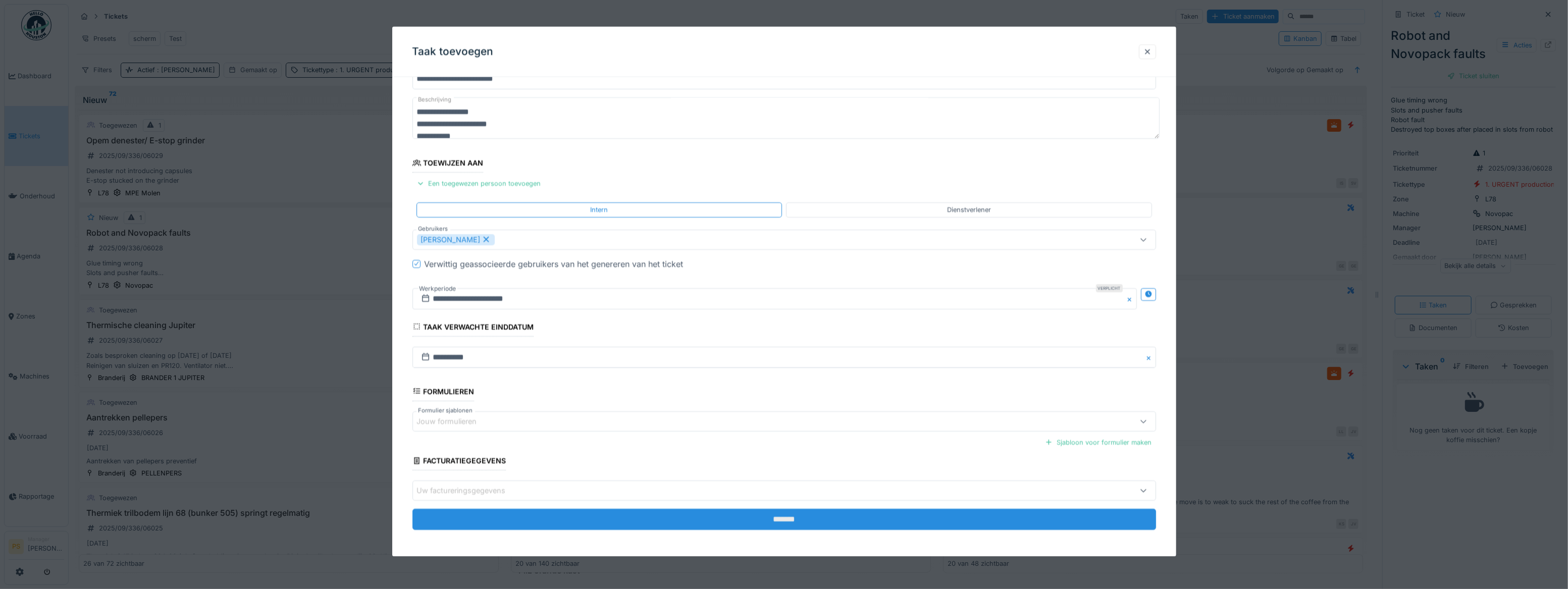
click at [777, 231] on input "*******" at bounding box center [785, 519] width 744 height 21
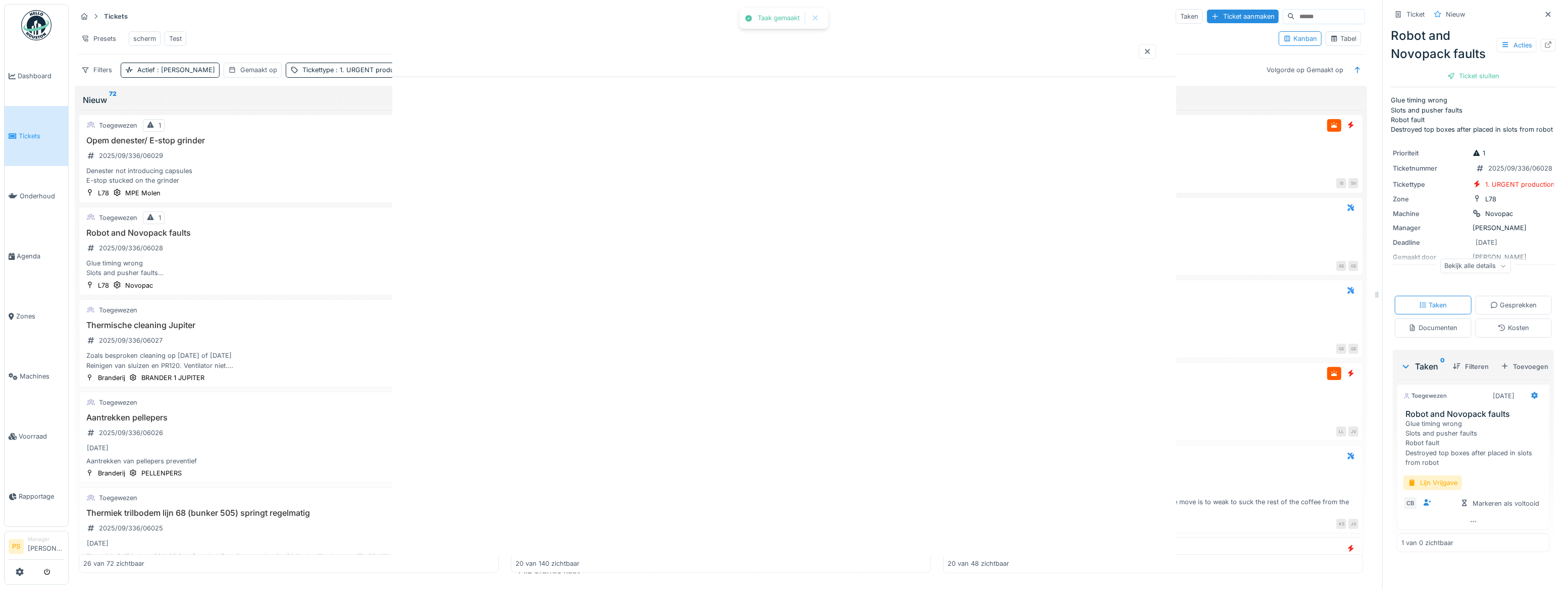
scroll to position [0, 0]
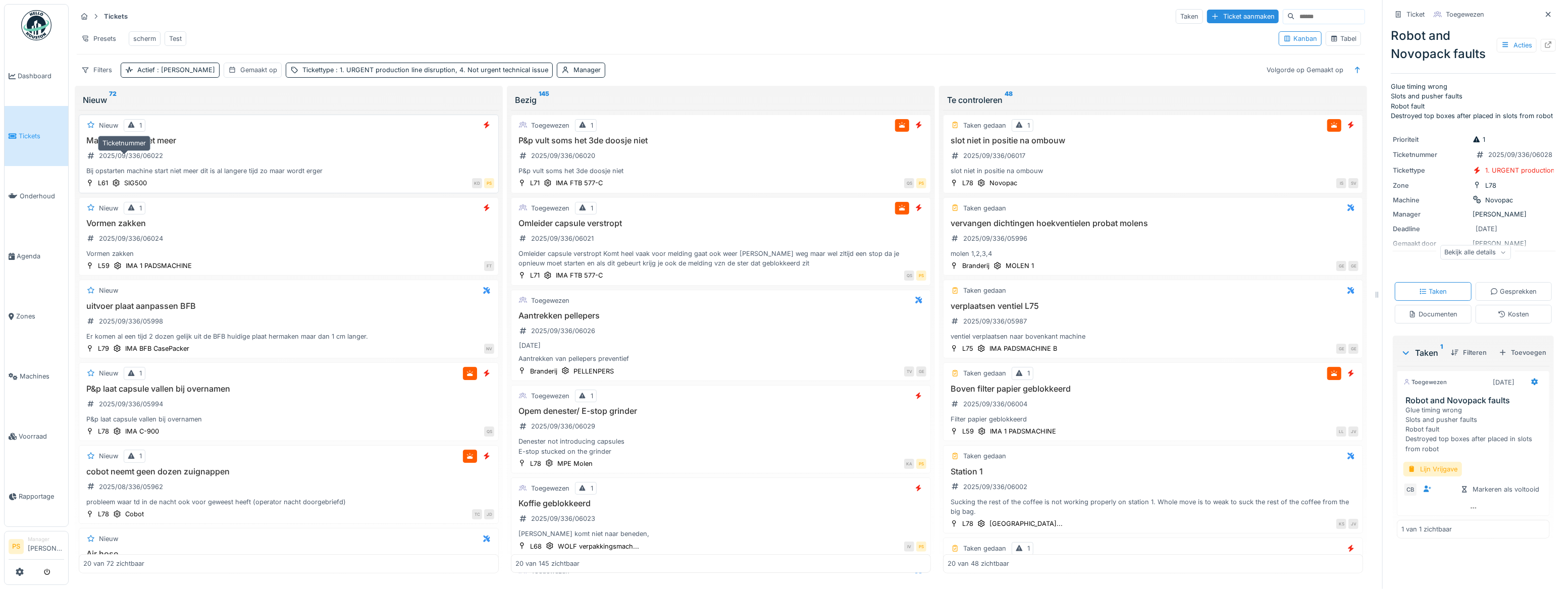
click at [155, 161] on div "2025/09/336/06022" at bounding box center [131, 156] width 64 height 10
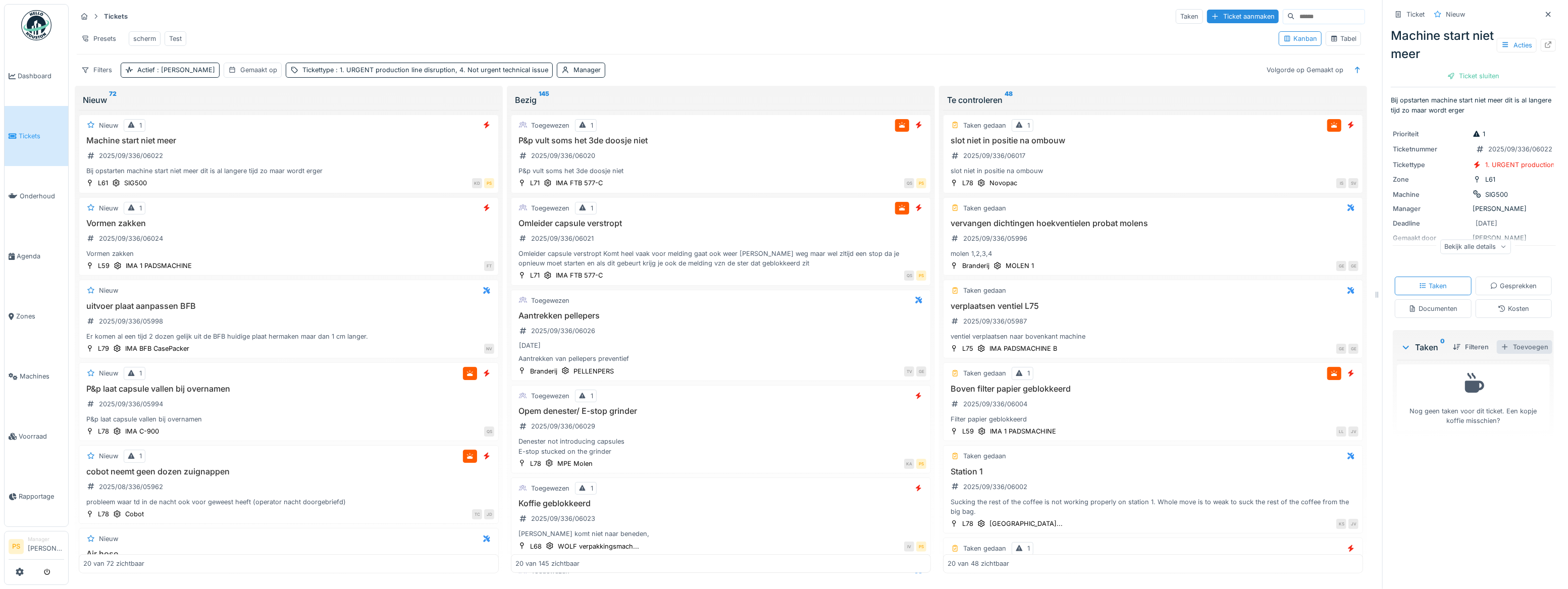
click at [1509, 354] on div "Toevoegen" at bounding box center [1524, 347] width 55 height 13
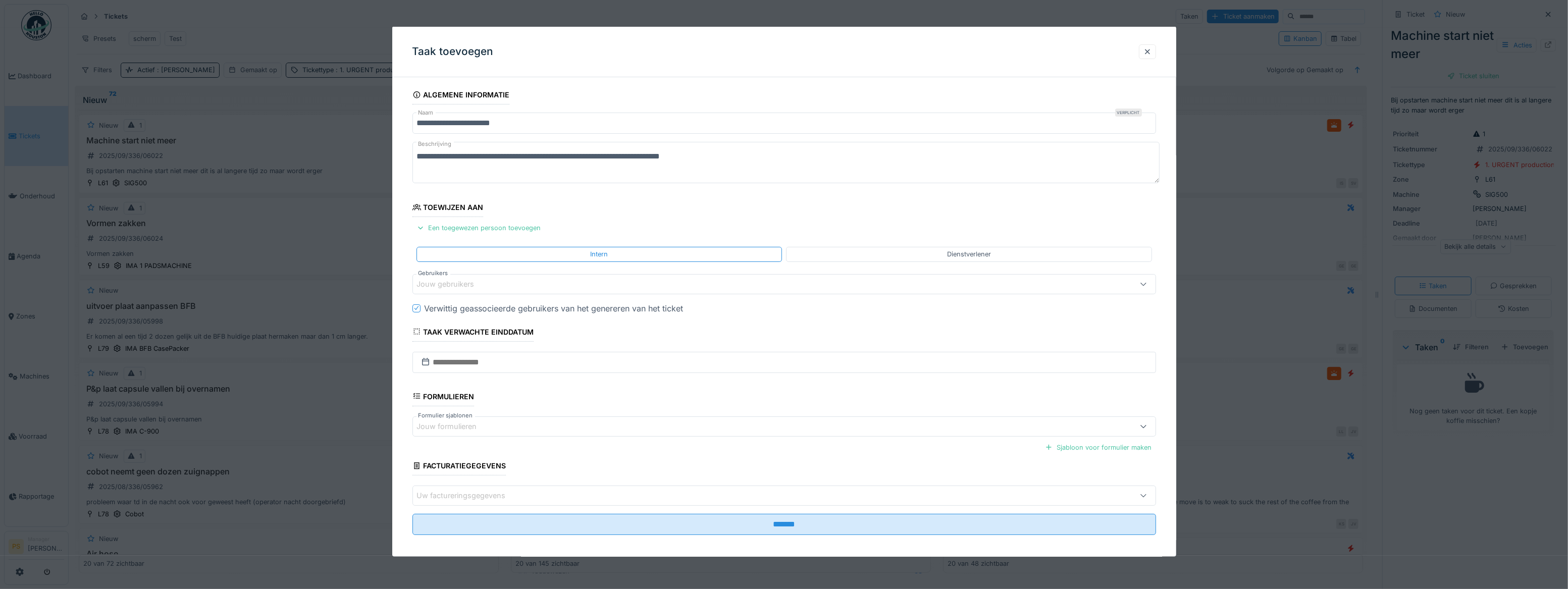
click at [295, 105] on div at bounding box center [784, 294] width 1568 height 589
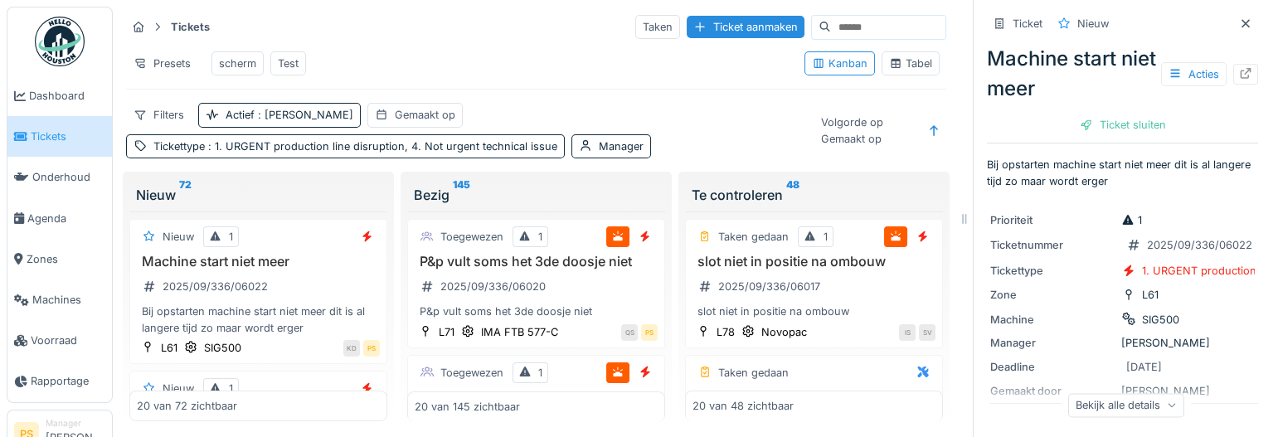
click at [956, 180] on div at bounding box center [964, 218] width 17 height 437
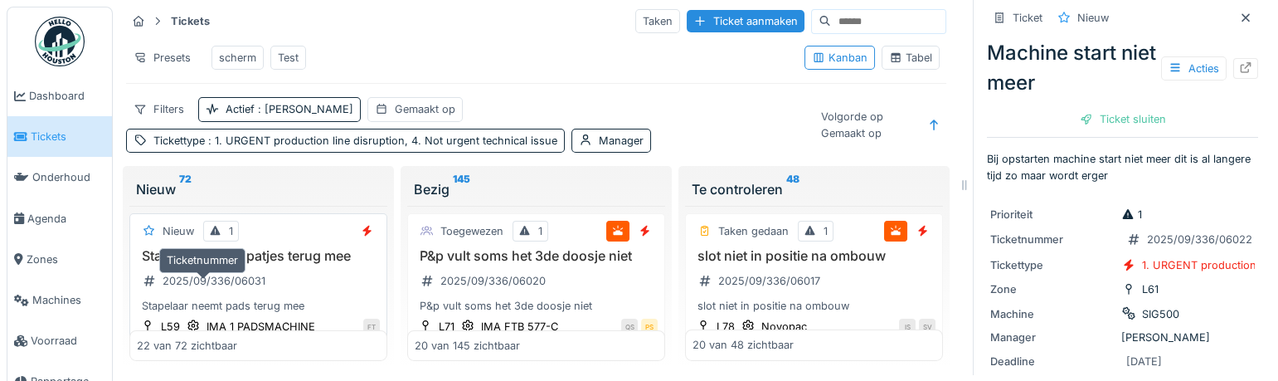
click at [236, 284] on div "2025/09/336/06031" at bounding box center [214, 281] width 103 height 16
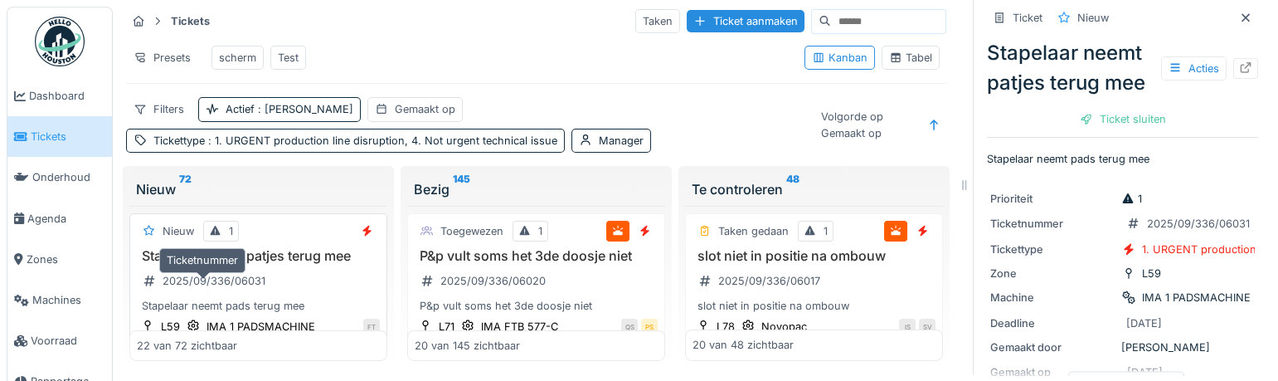
click at [231, 284] on div "2025/09/336/06031" at bounding box center [214, 281] width 103 height 16
click at [232, 282] on div "2025/09/336/06031" at bounding box center [214, 281] width 103 height 16
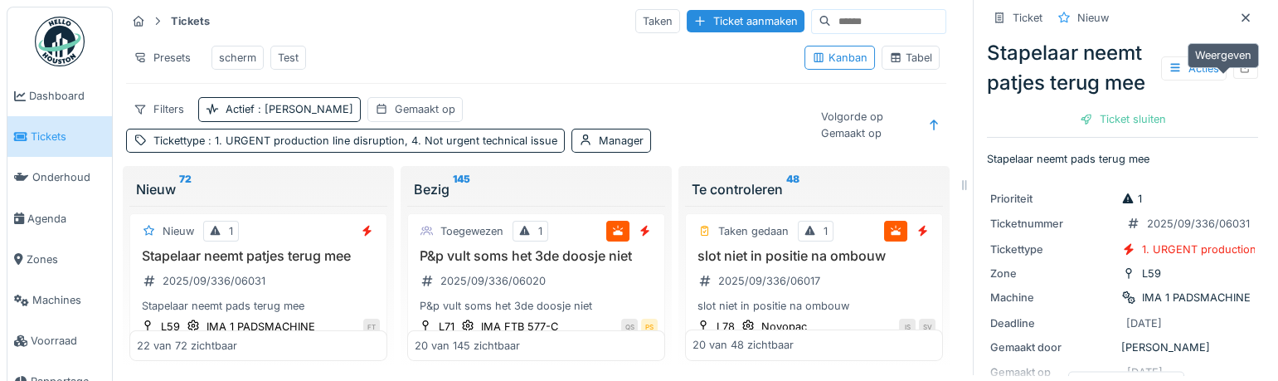
click at [1239, 73] on icon at bounding box center [1245, 67] width 13 height 11
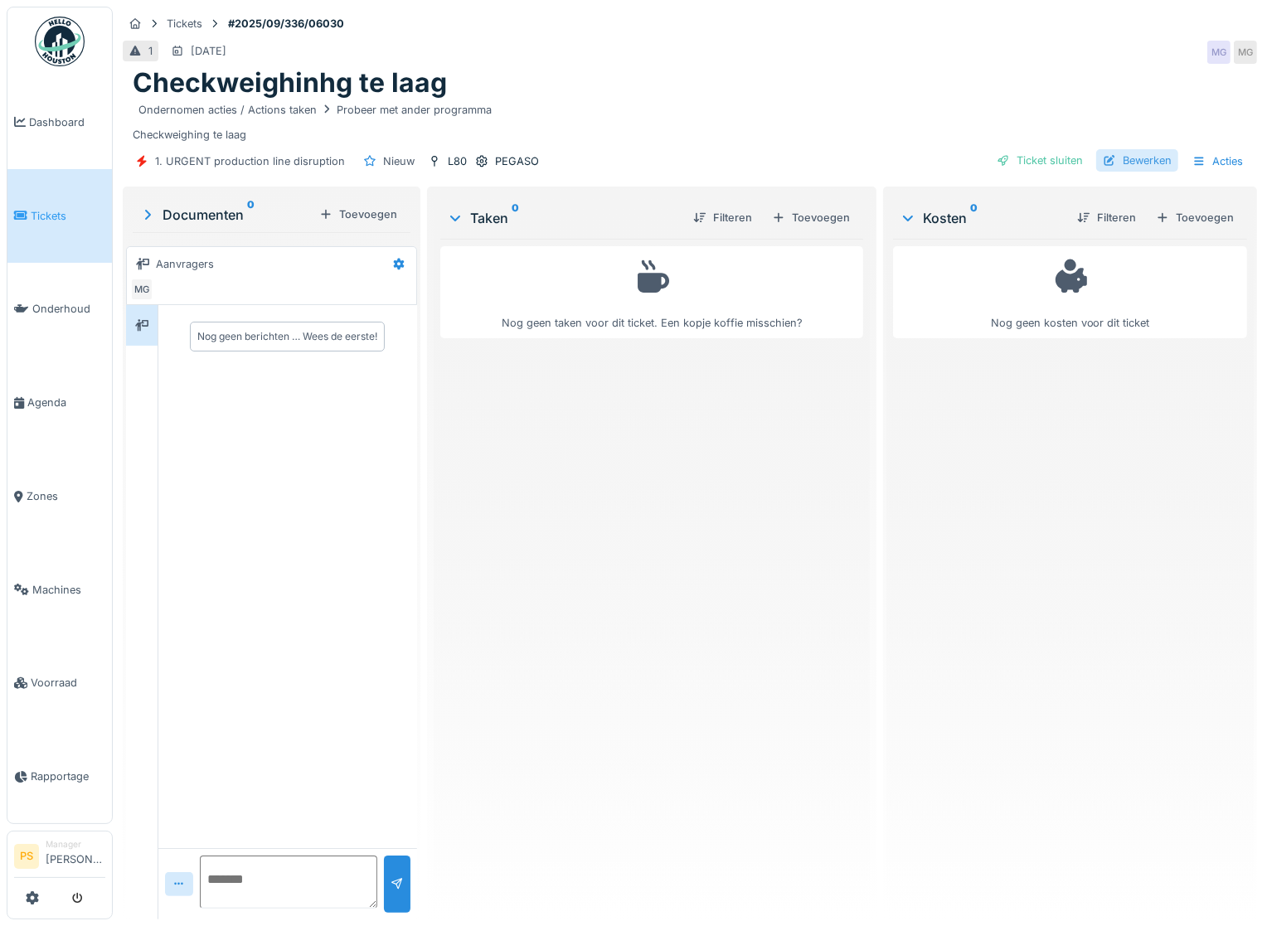
click at [1129, 162] on div "Bewerken" at bounding box center [1137, 160] width 82 height 22
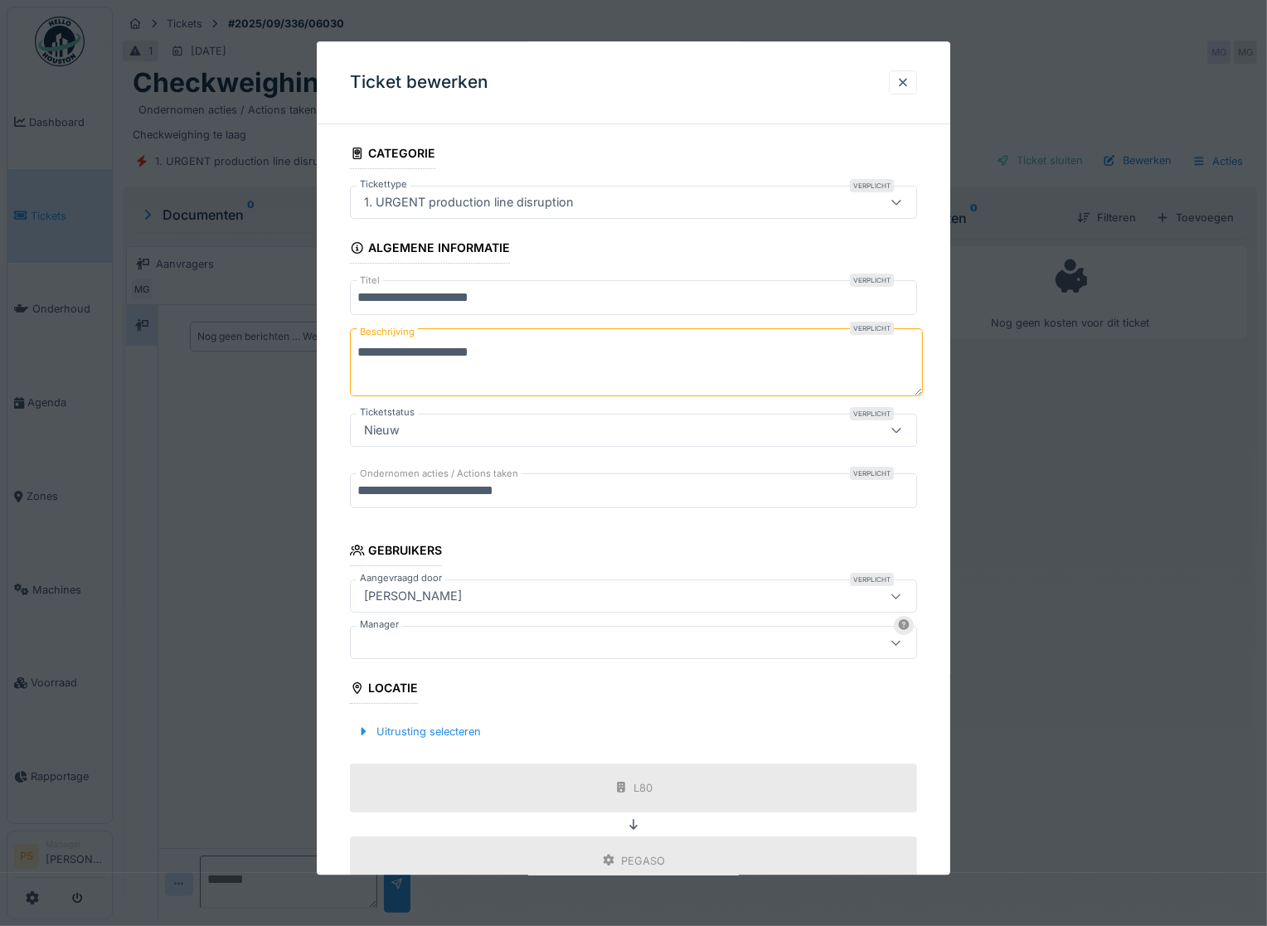
click at [435, 634] on div at bounding box center [599, 643] width 484 height 18
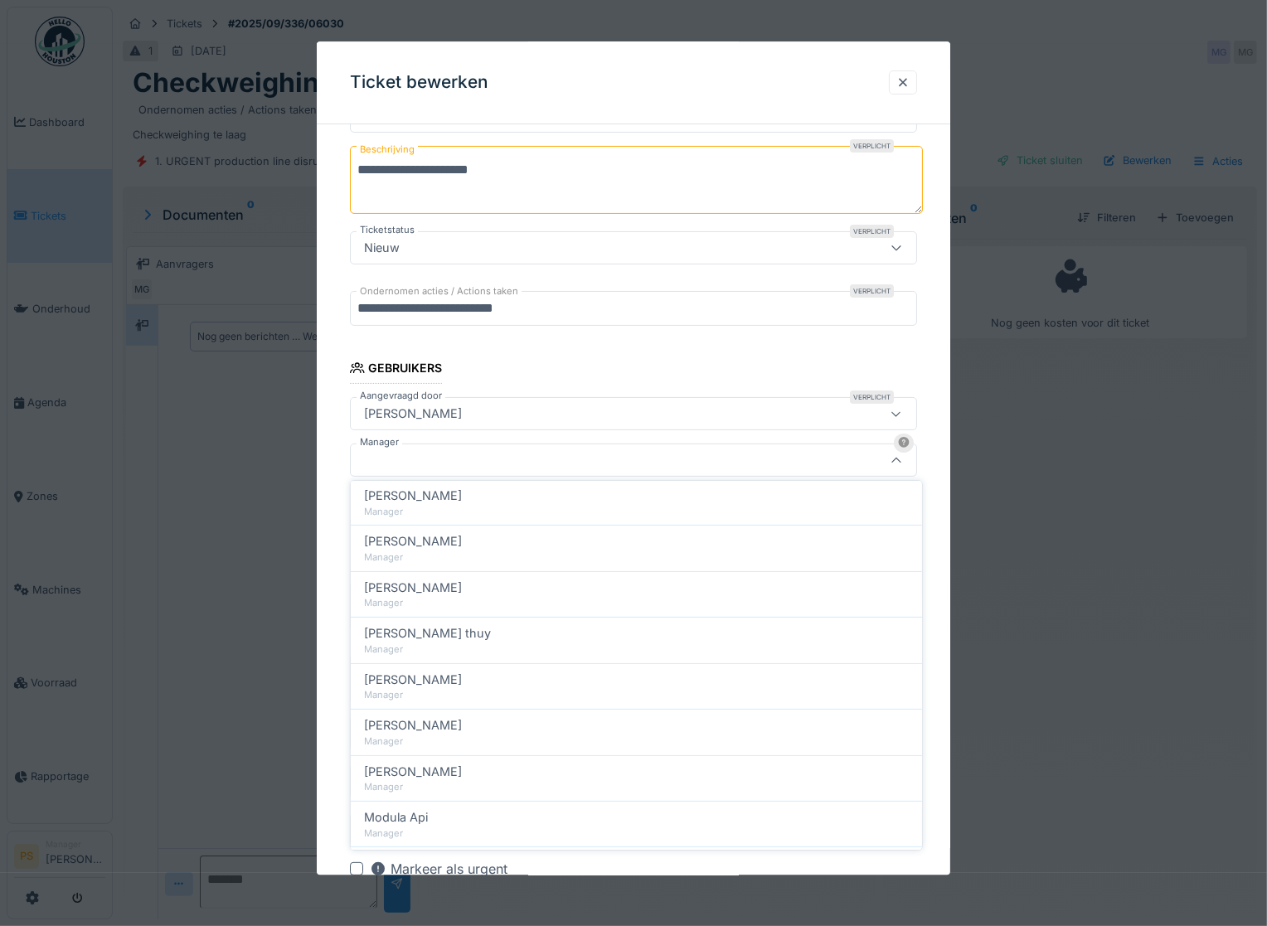
scroll to position [603, 0]
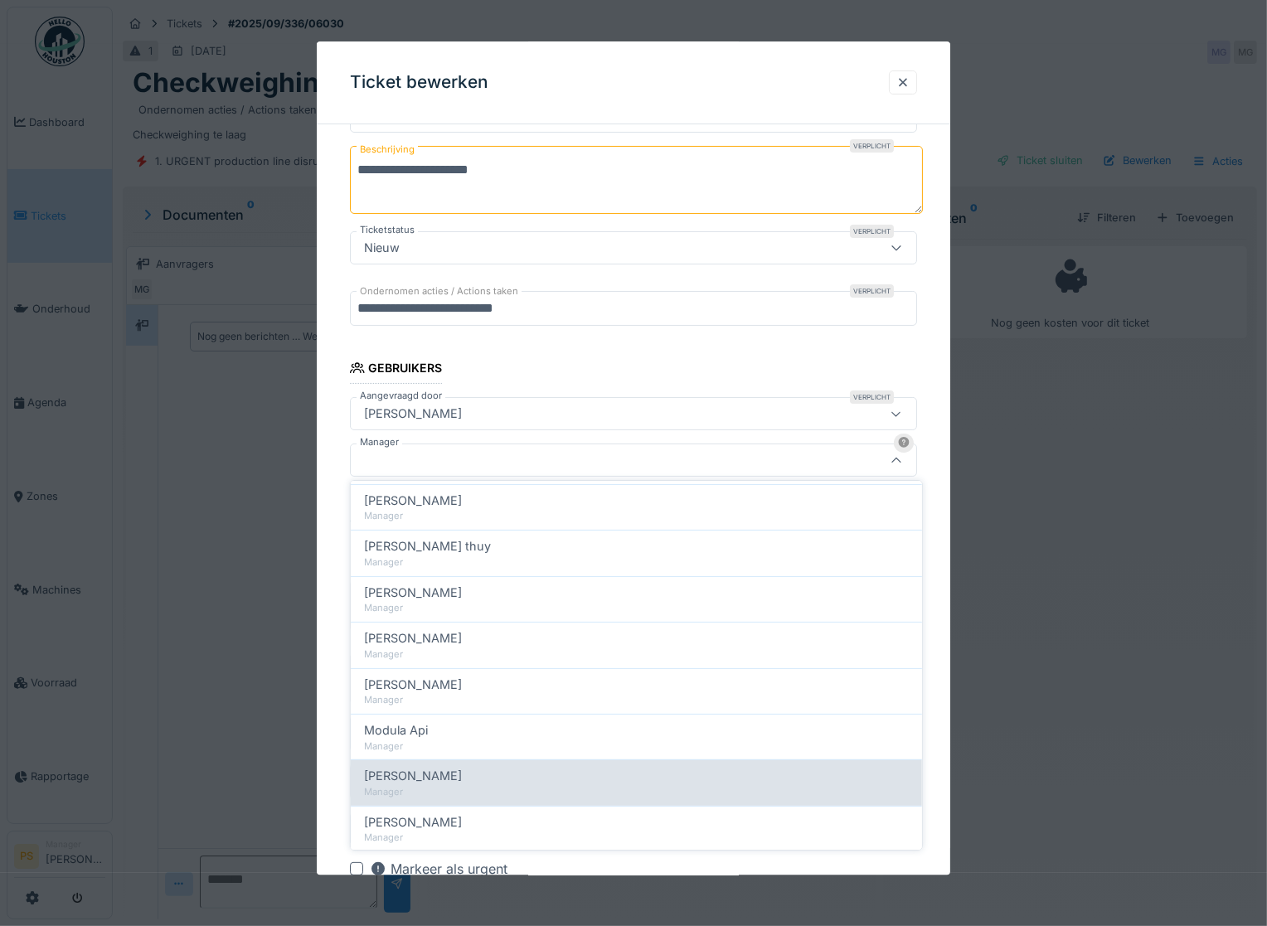
click at [456, 768] on span "[PERSON_NAME]" at bounding box center [413, 776] width 98 height 18
type input "****"
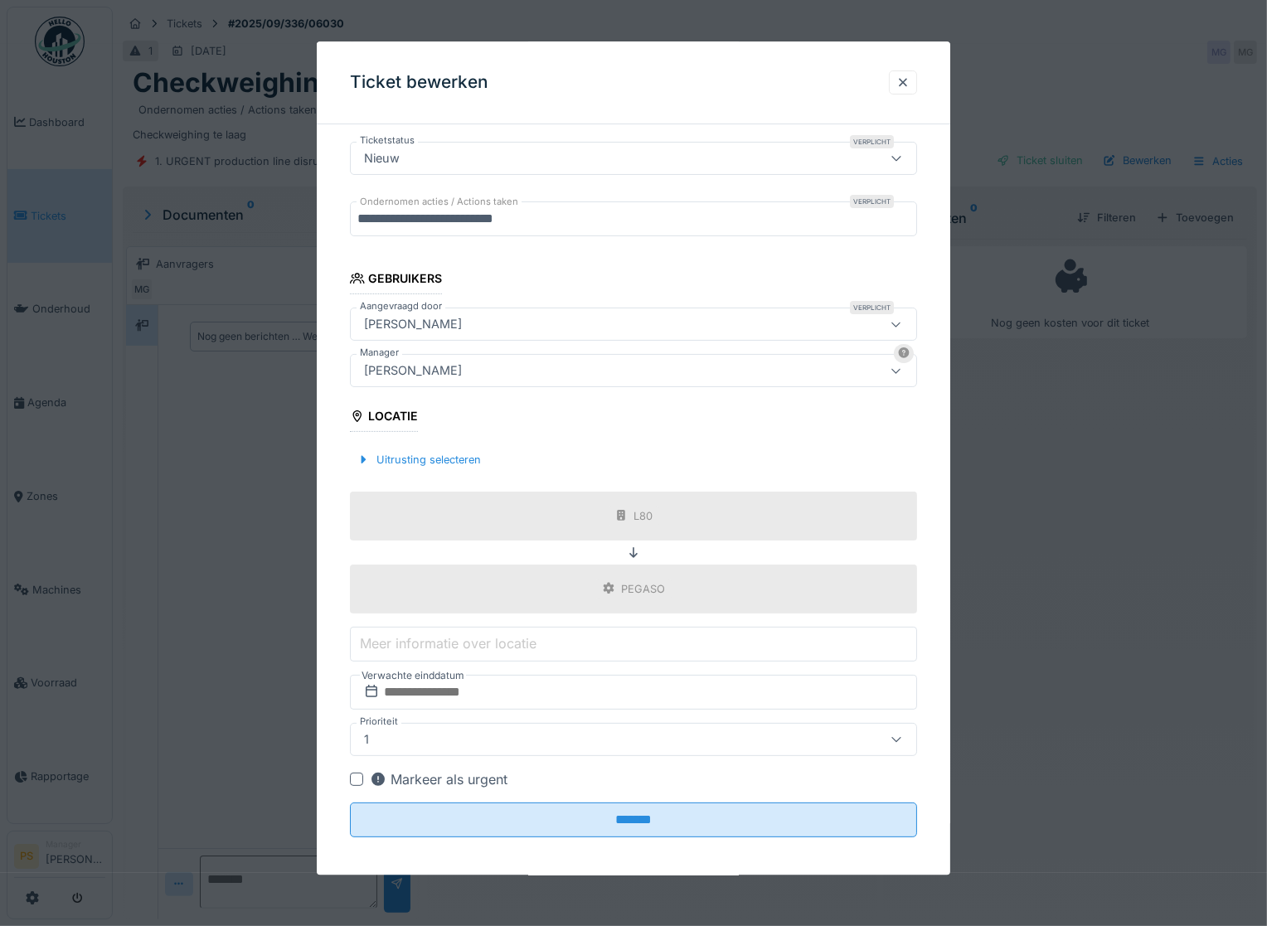
scroll to position [278, 0]
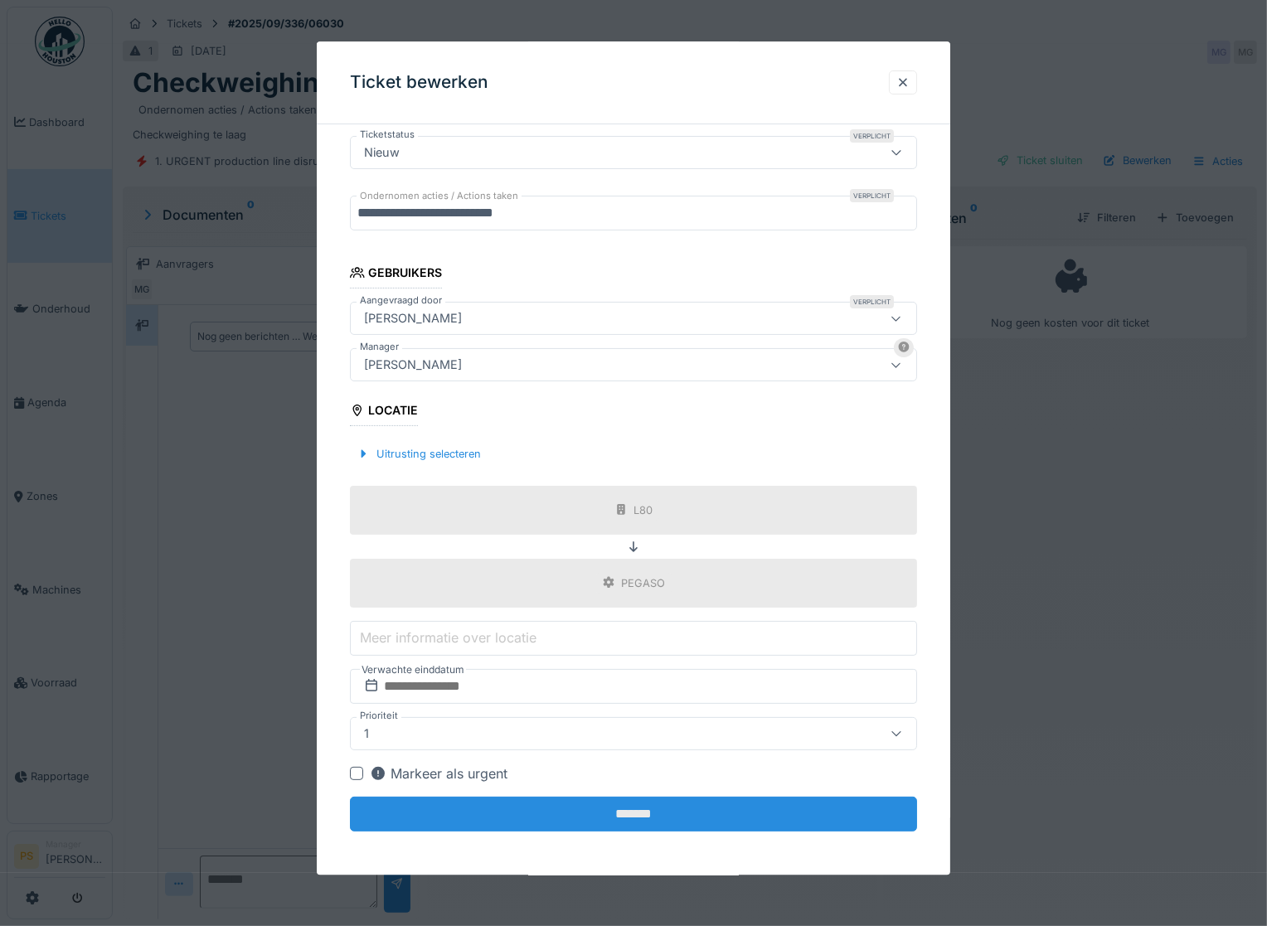
click at [526, 805] on input "*******" at bounding box center [633, 814] width 567 height 35
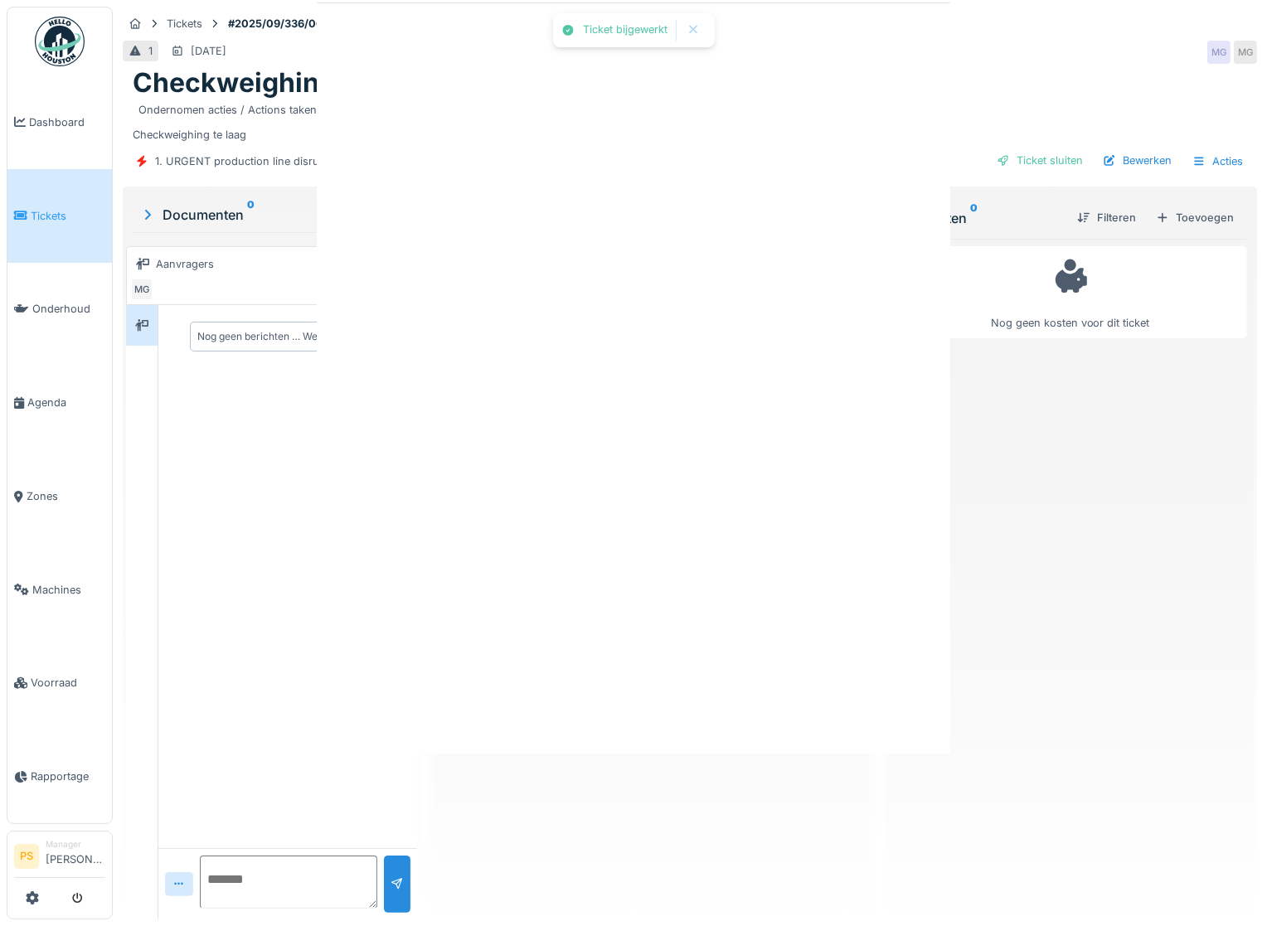
scroll to position [0, 0]
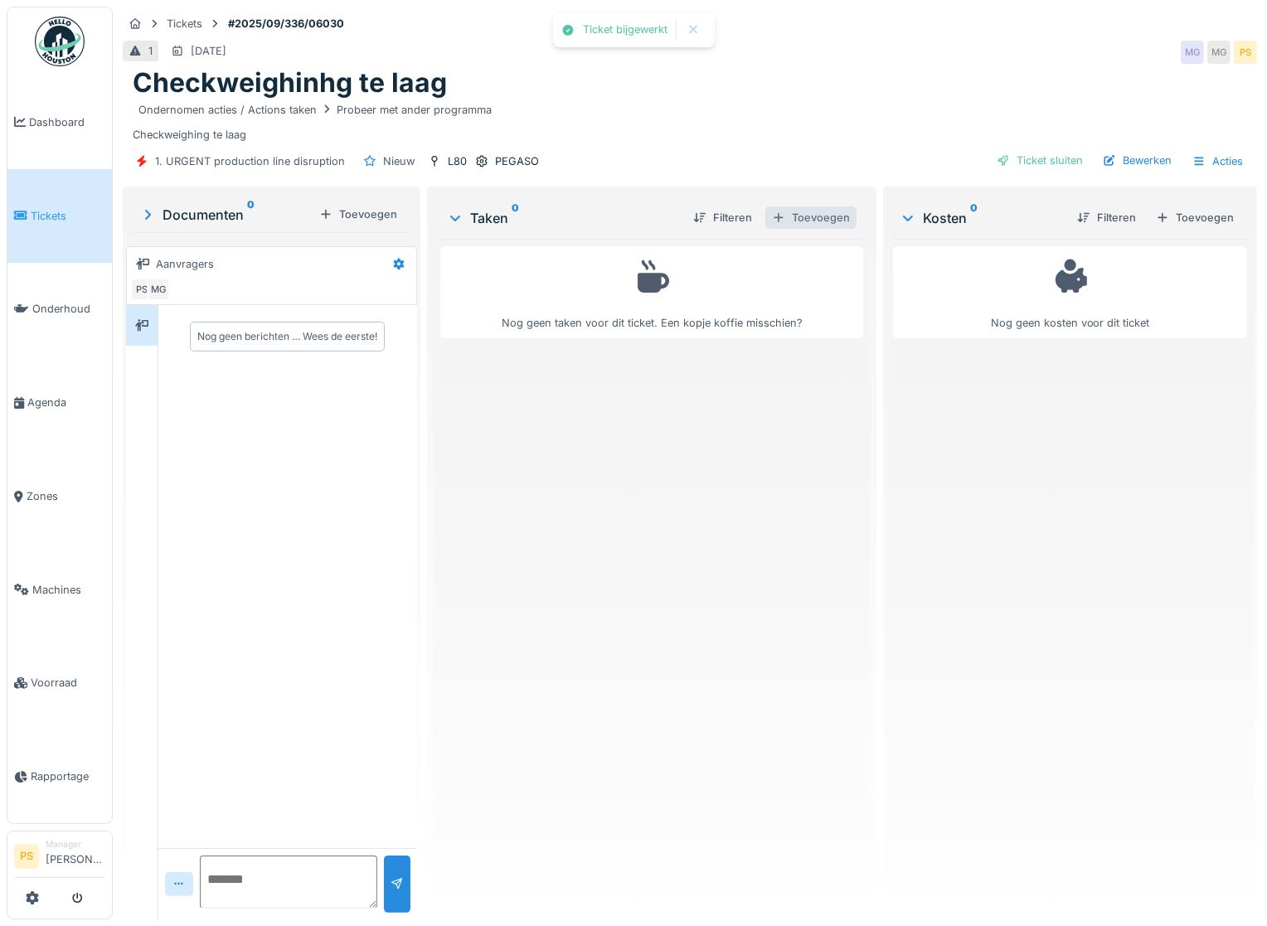
click at [817, 216] on div "Toevoegen" at bounding box center [811, 218] width 91 height 22
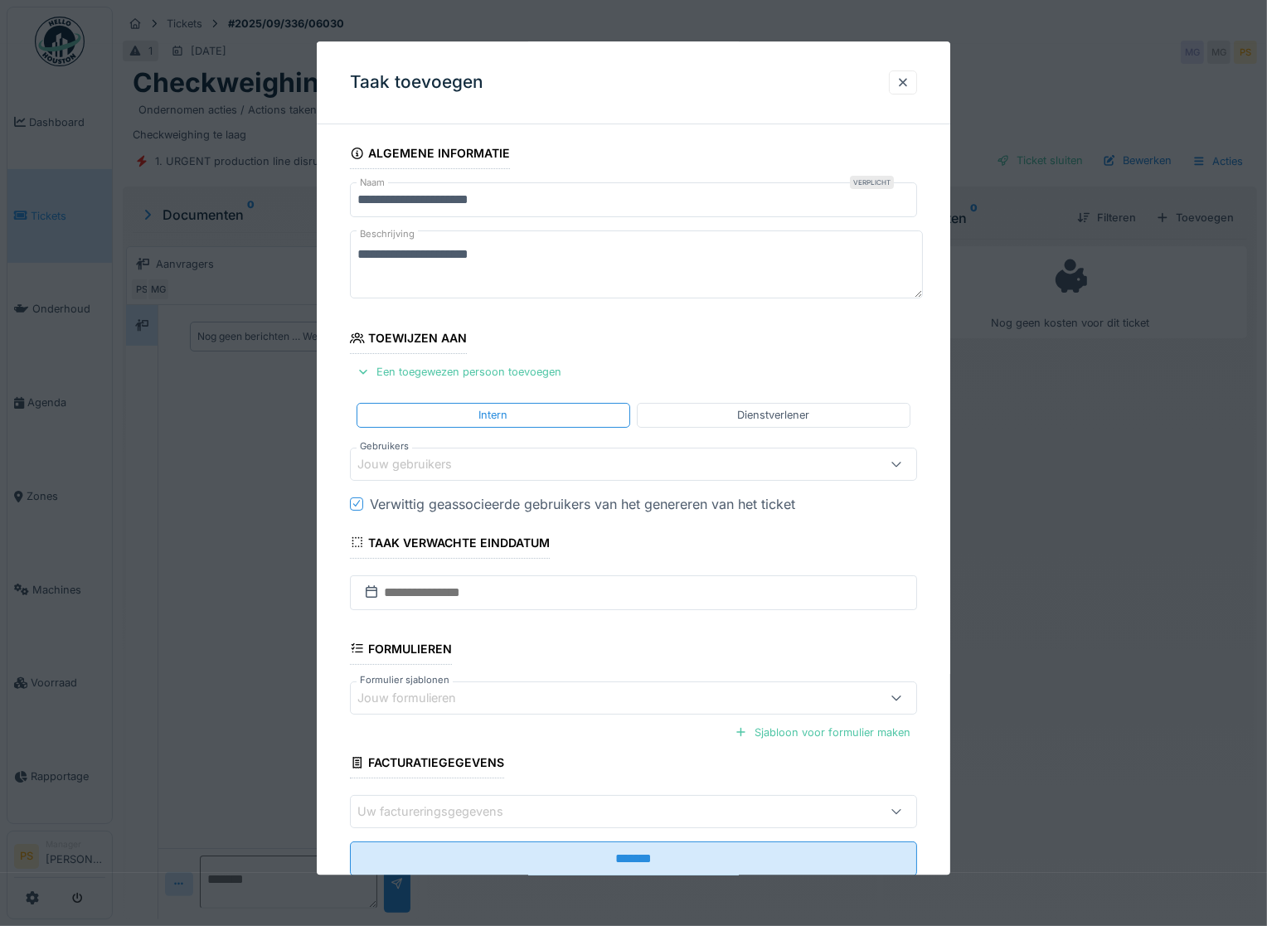
click at [436, 469] on div "Jouw gebruikers" at bounding box center [416, 464] width 118 height 18
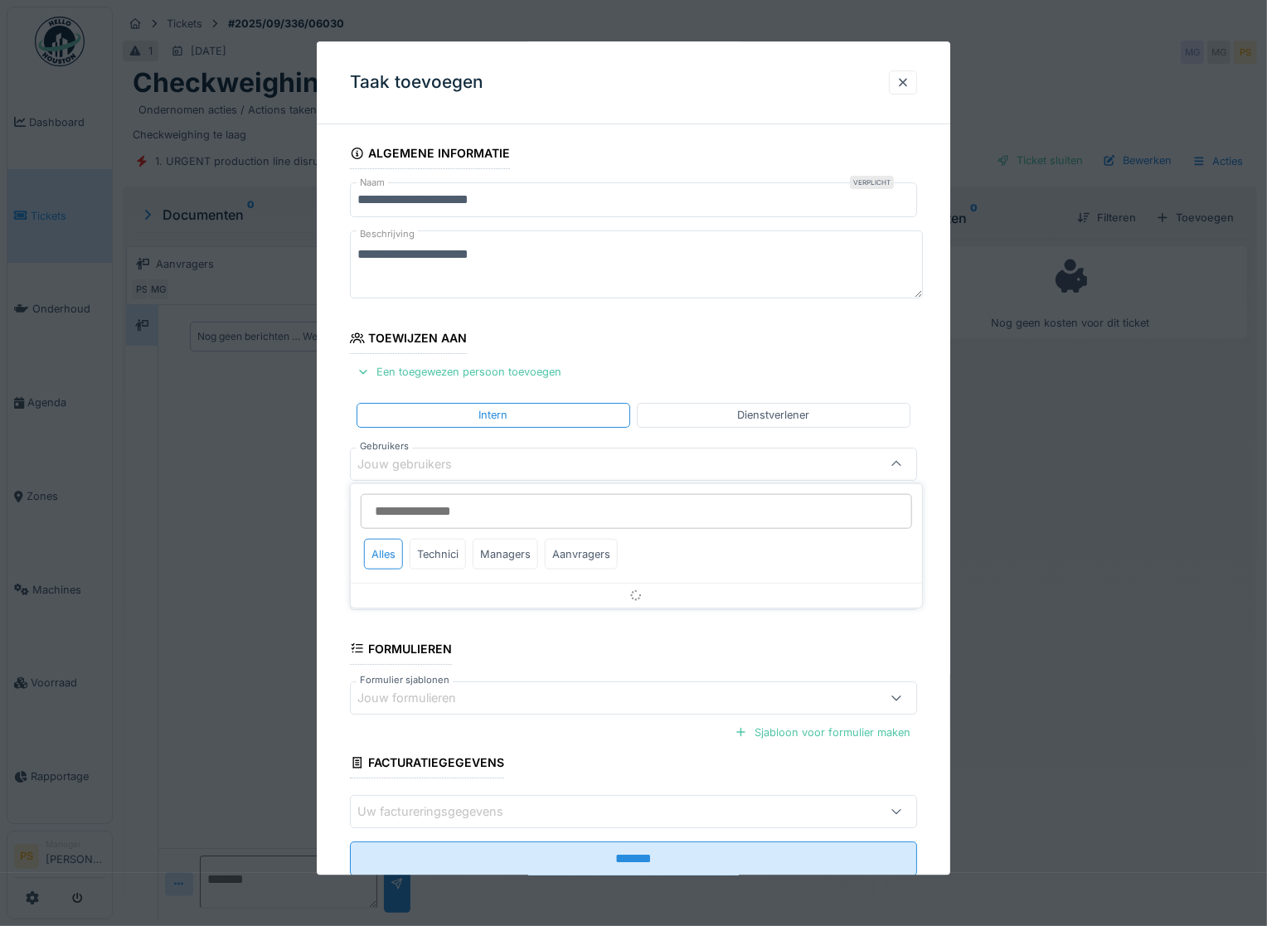
scroll to position [4, 0]
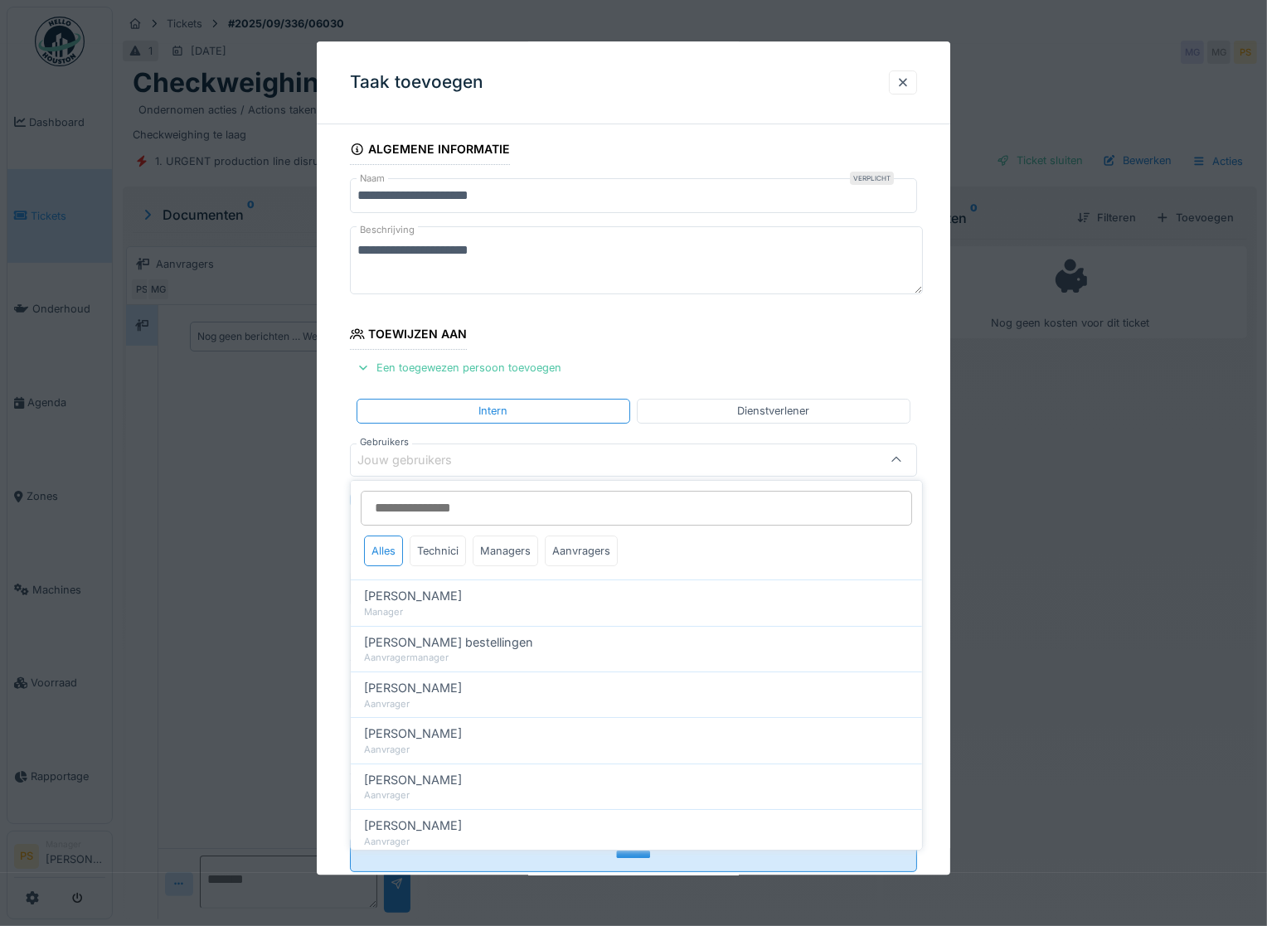
click at [469, 514] on input "Gebruikers" at bounding box center [637, 508] width 552 height 35
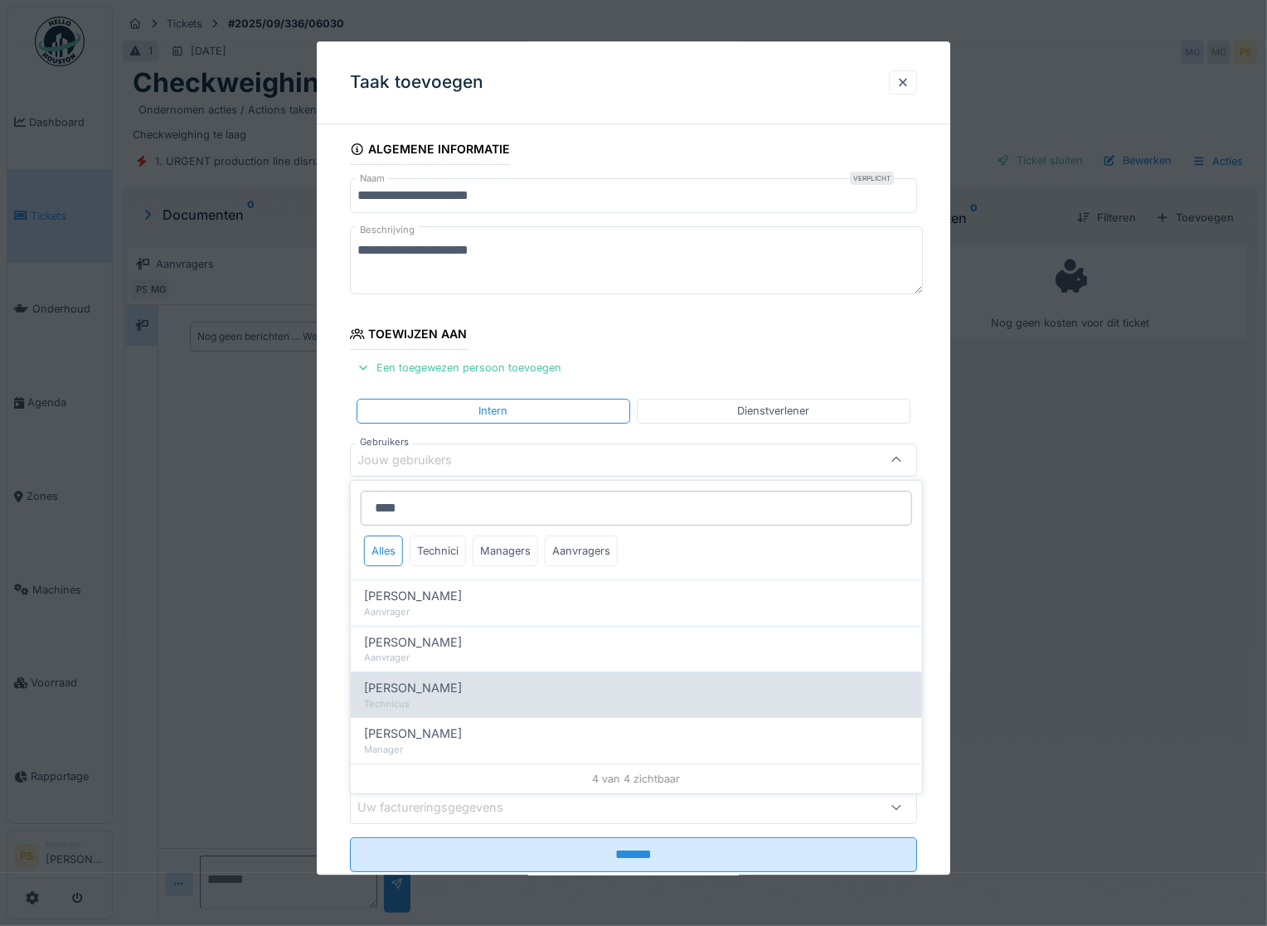
type input "****"
click at [445, 690] on span "[PERSON_NAME]" at bounding box center [413, 688] width 98 height 18
type input "****"
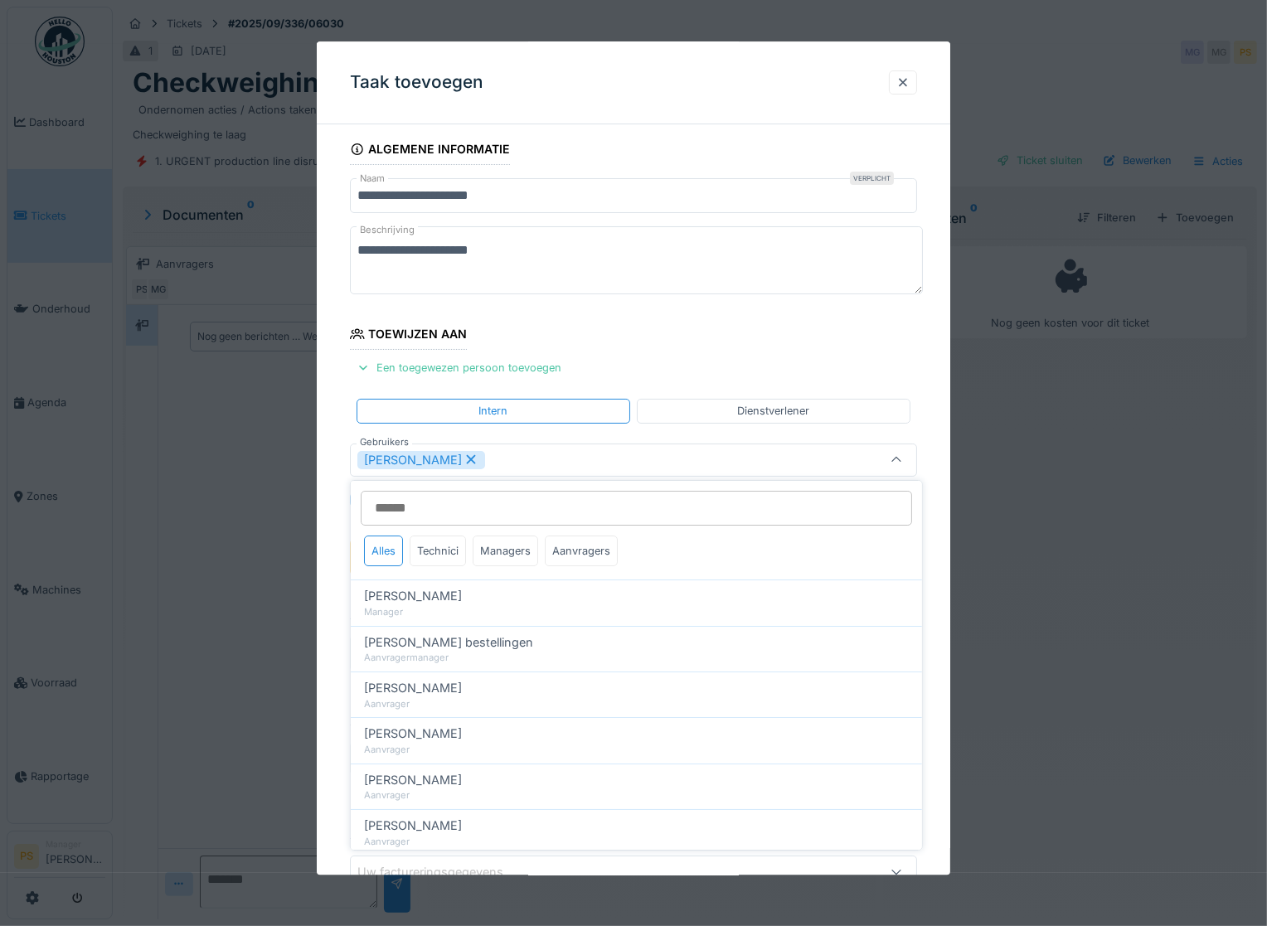
click at [335, 591] on div "**********" at bounding box center [634, 559] width 634 height 850
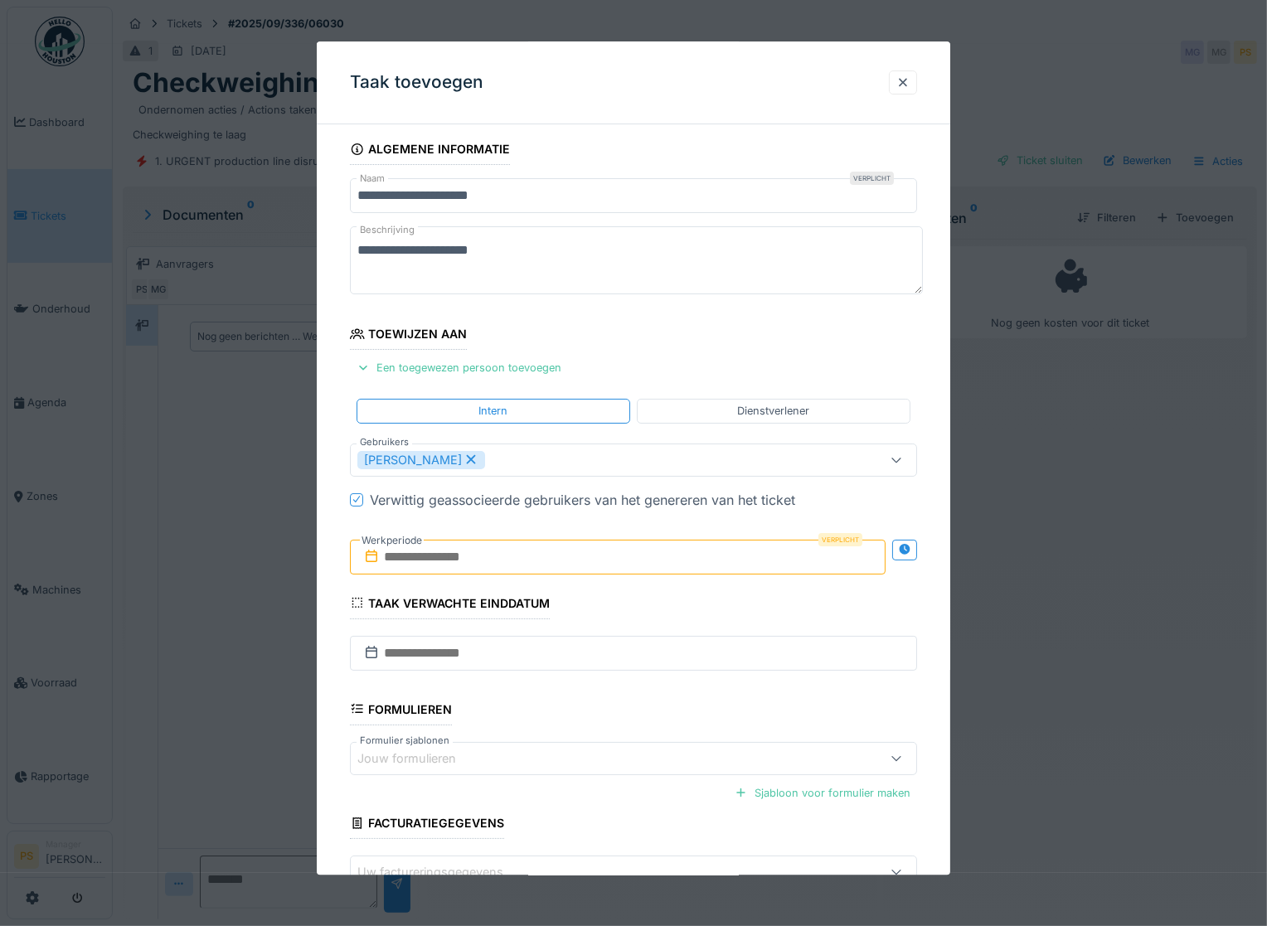
click at [418, 551] on input "text" at bounding box center [618, 557] width 536 height 35
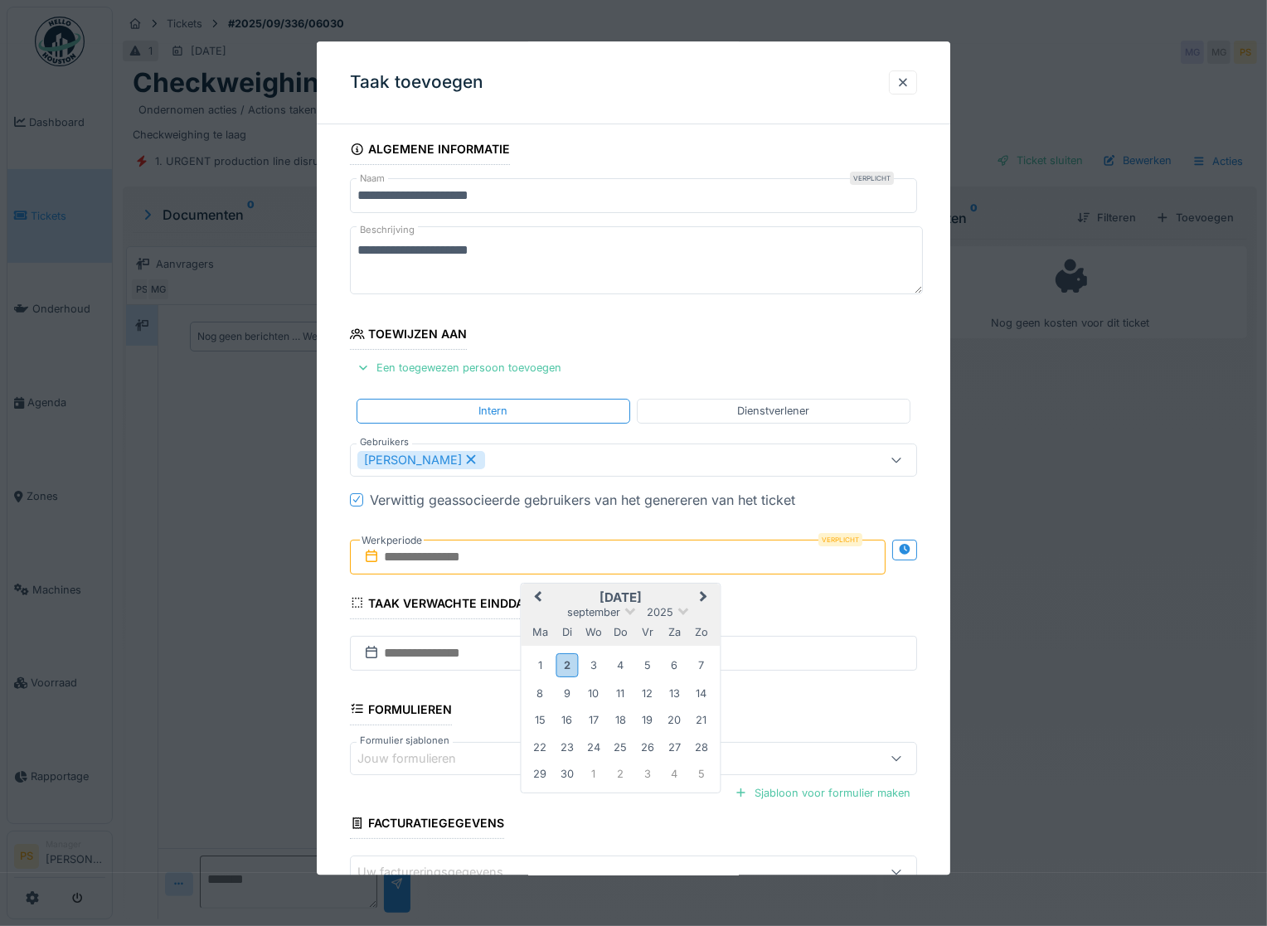
click at [645, 599] on h2 "september 2025" at bounding box center [620, 598] width 199 height 15
click at [573, 658] on div "2" at bounding box center [567, 666] width 22 height 24
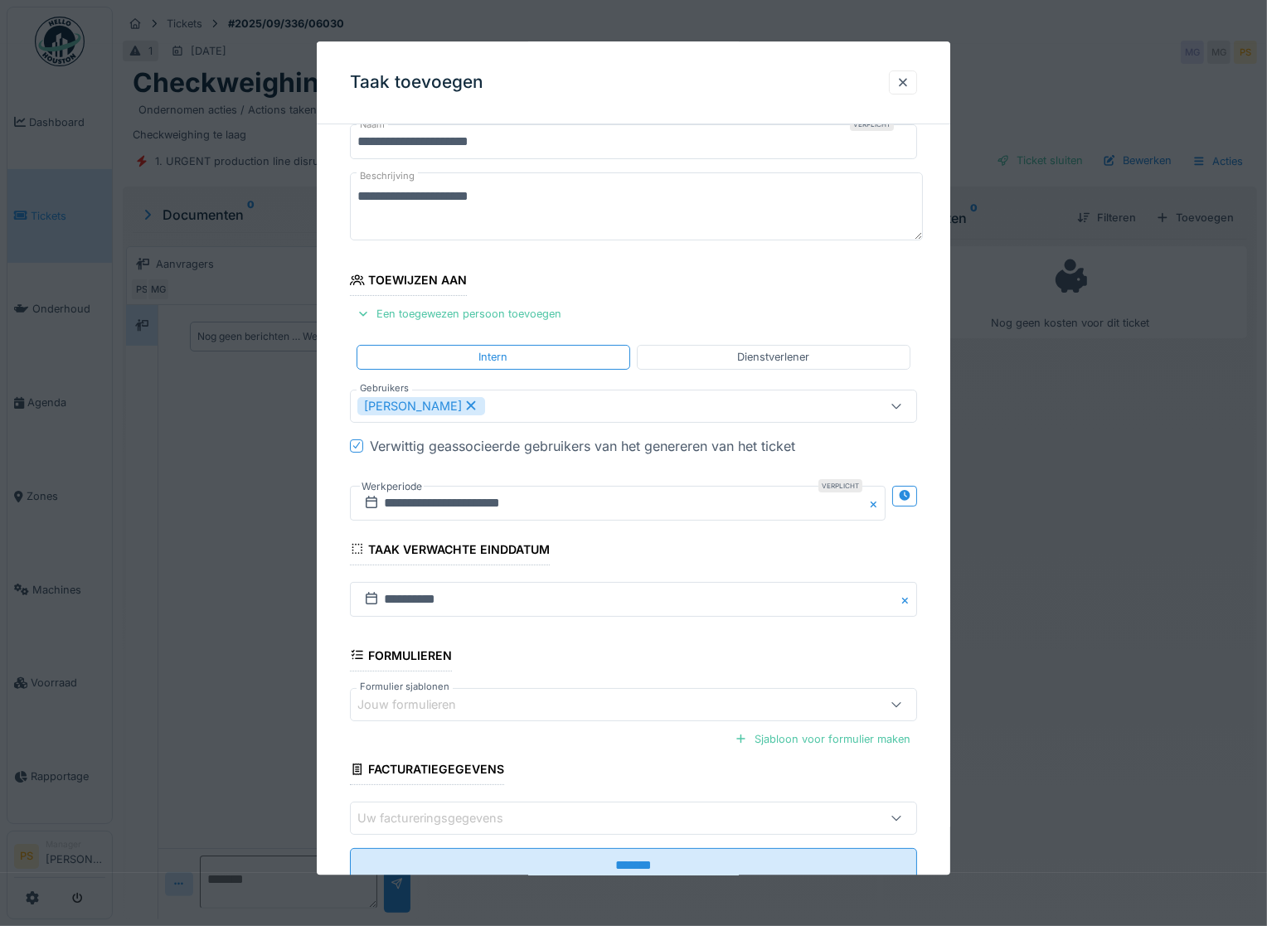
scroll to position [110, 0]
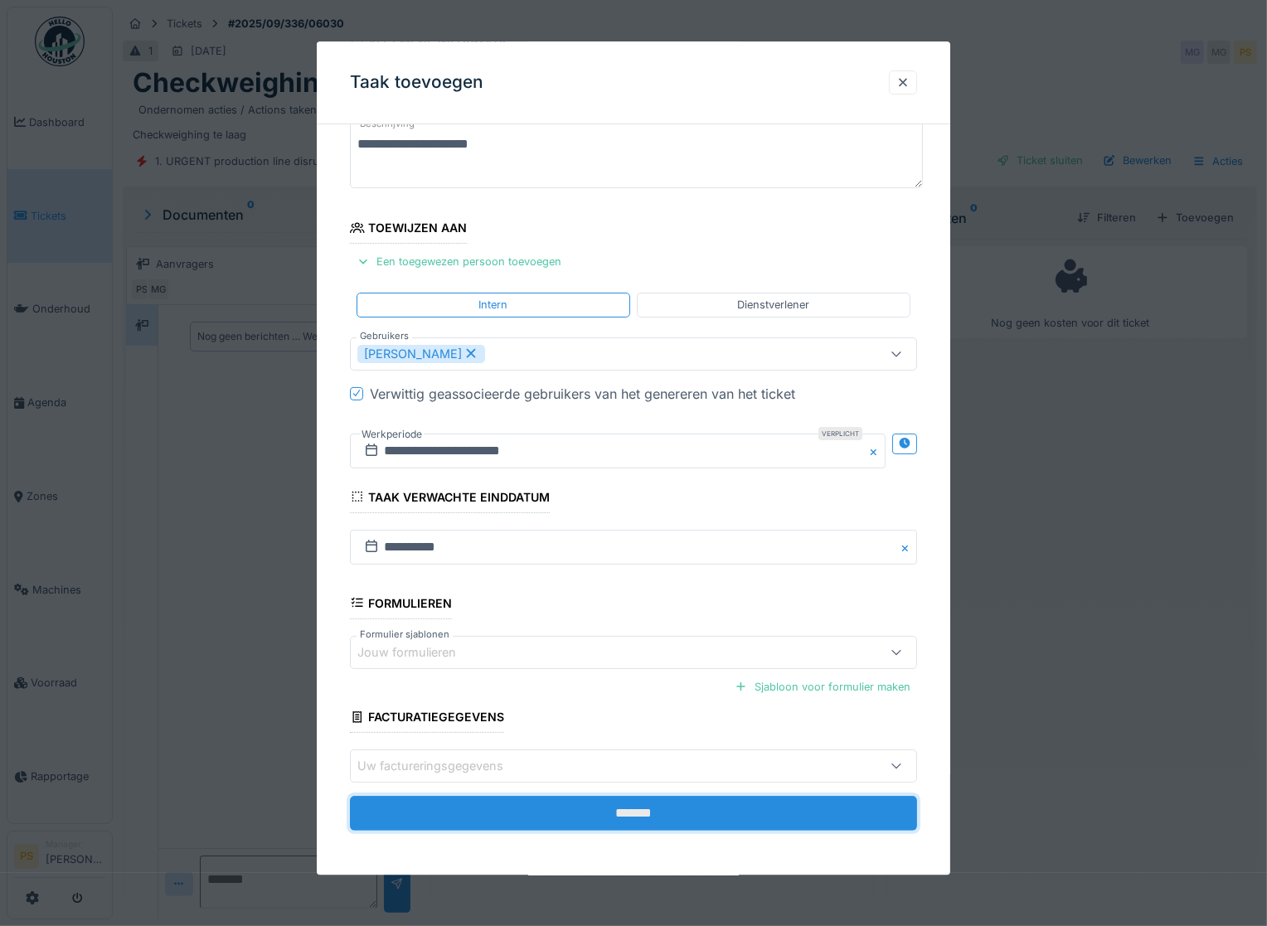
click at [625, 796] on input "*******" at bounding box center [633, 813] width 567 height 35
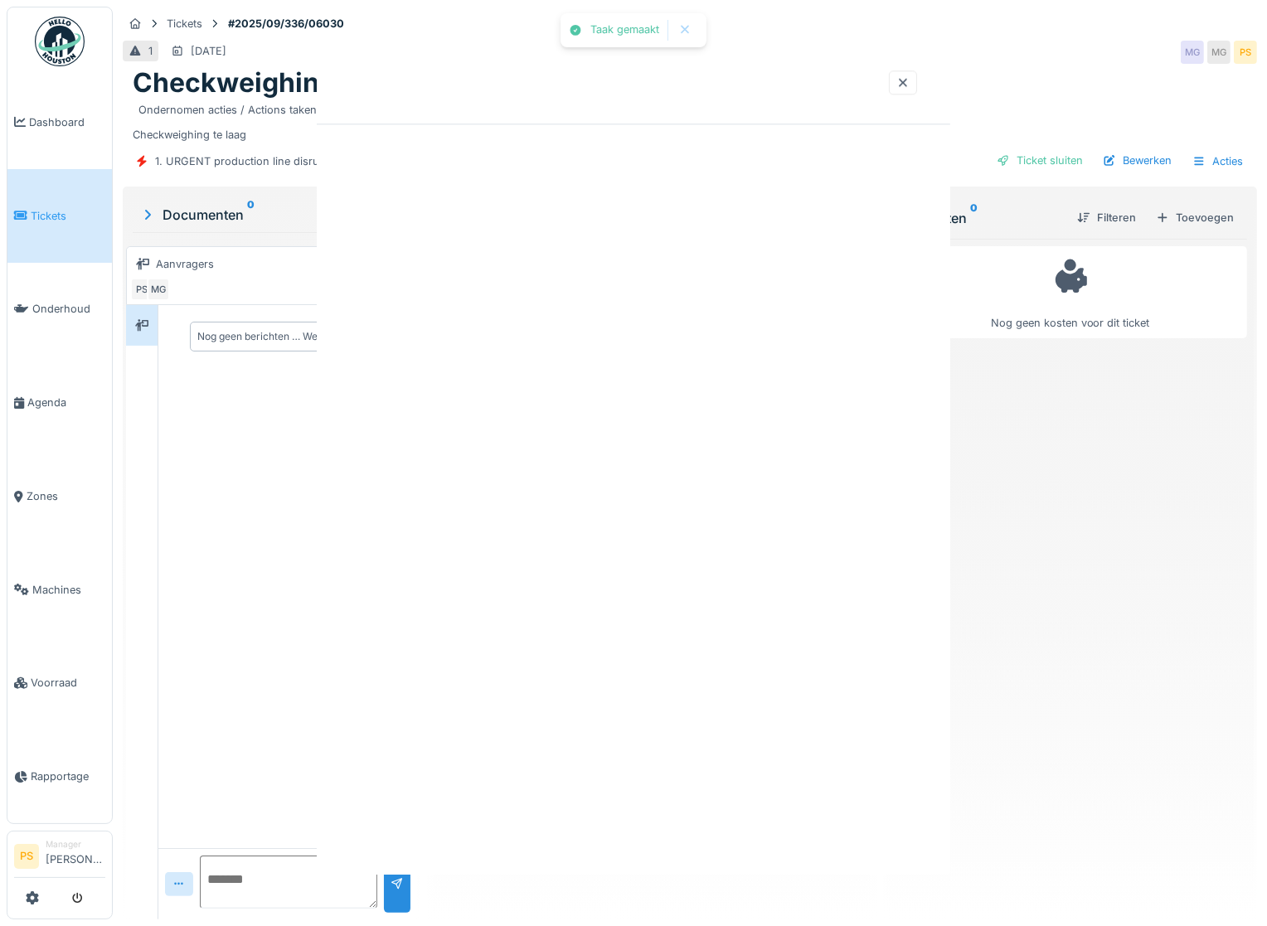
scroll to position [0, 0]
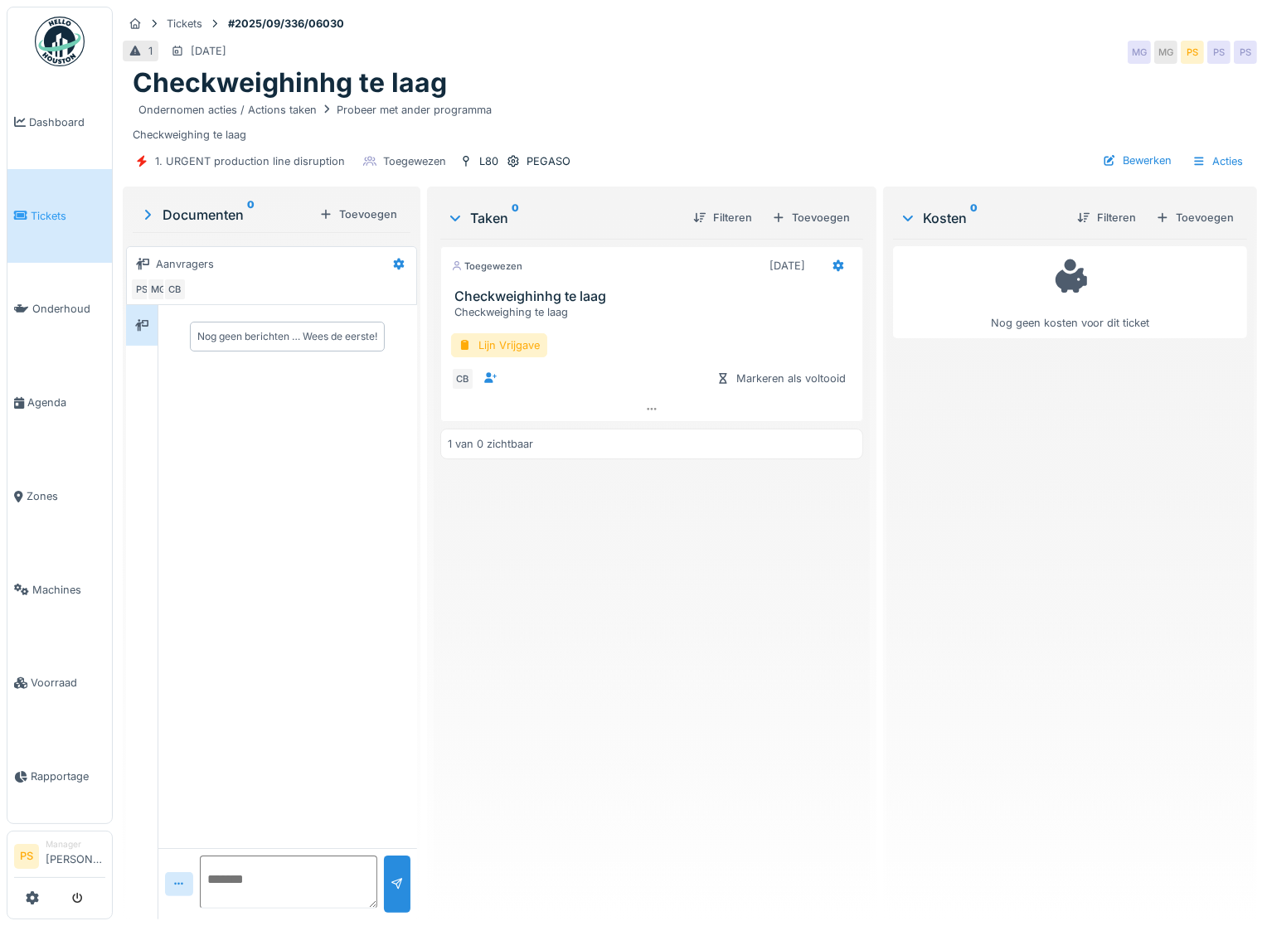
drag, startPoint x: 860, startPoint y: 133, endPoint x: 730, endPoint y: 23, distance: 170.1
click at [860, 133] on div "Ondernomen acties / Actions taken Probeer met ander programma Checkweighing te …" at bounding box center [690, 121] width 1115 height 43
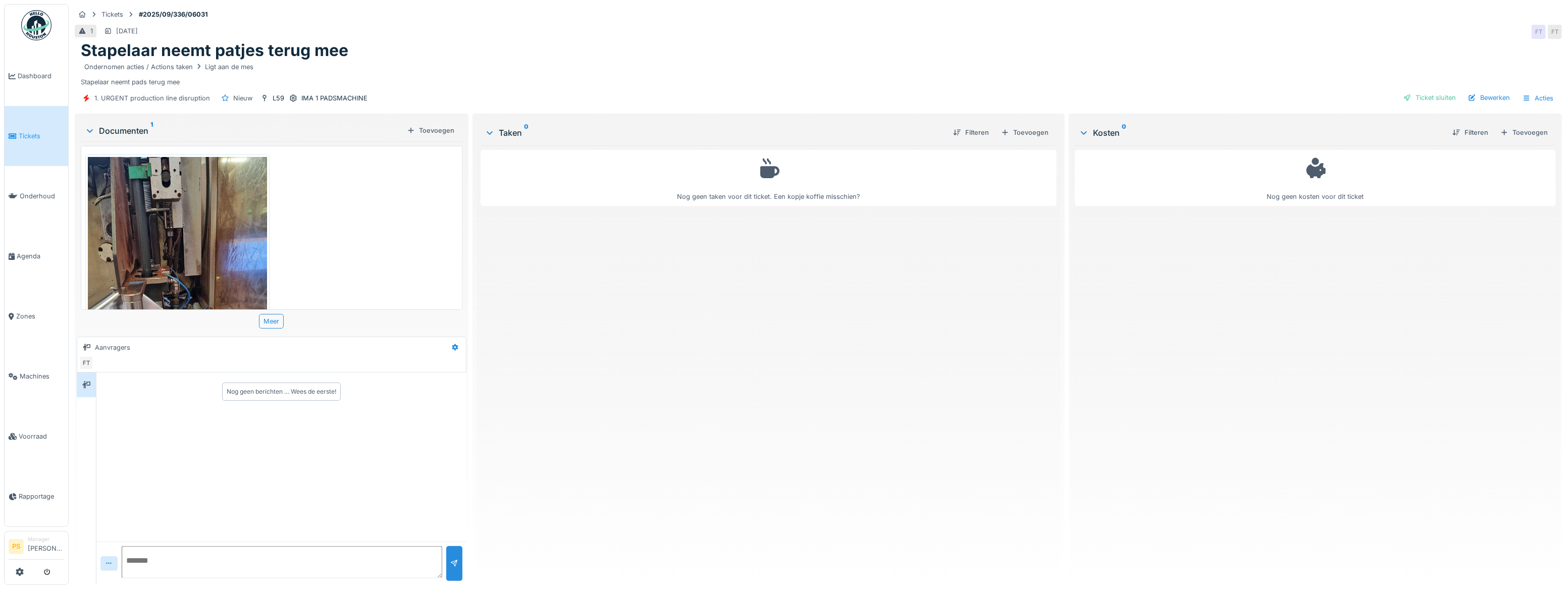
click at [24, 131] on span "Tickets" at bounding box center [41, 136] width 46 height 10
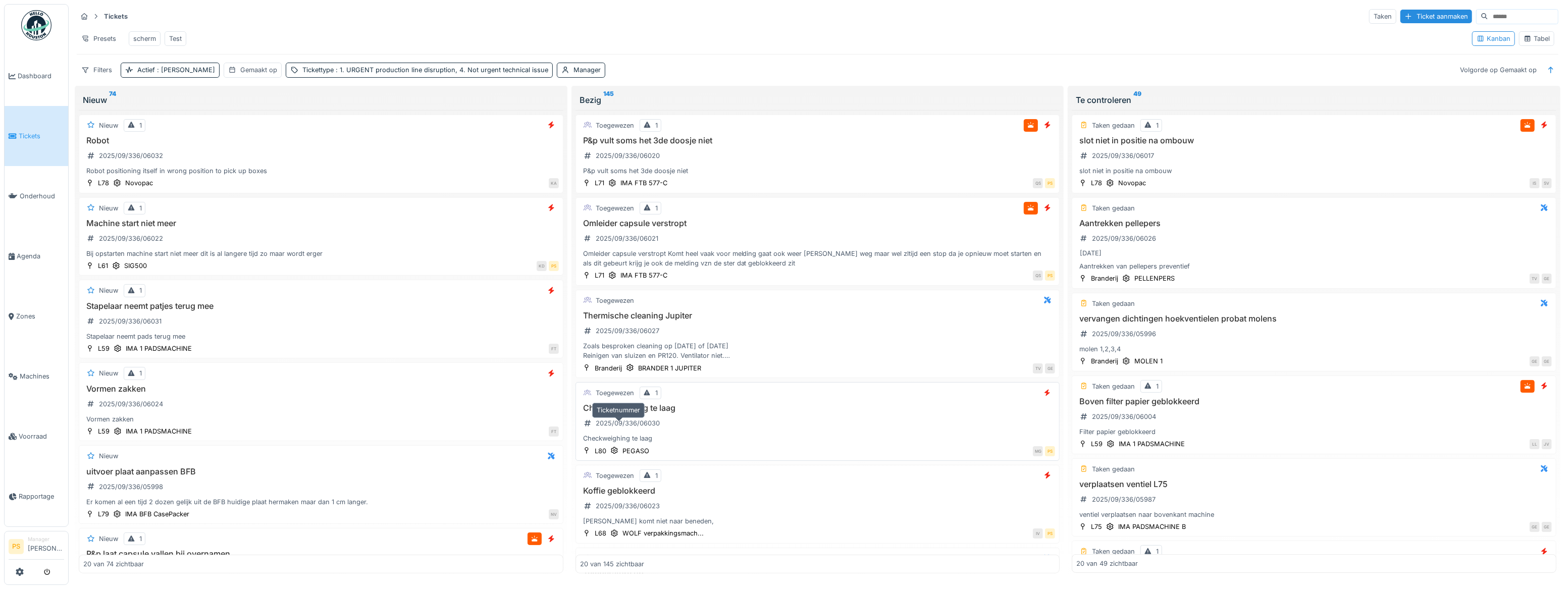
click at [643, 426] on div "2025/09/336/06030" at bounding box center [628, 423] width 64 height 10
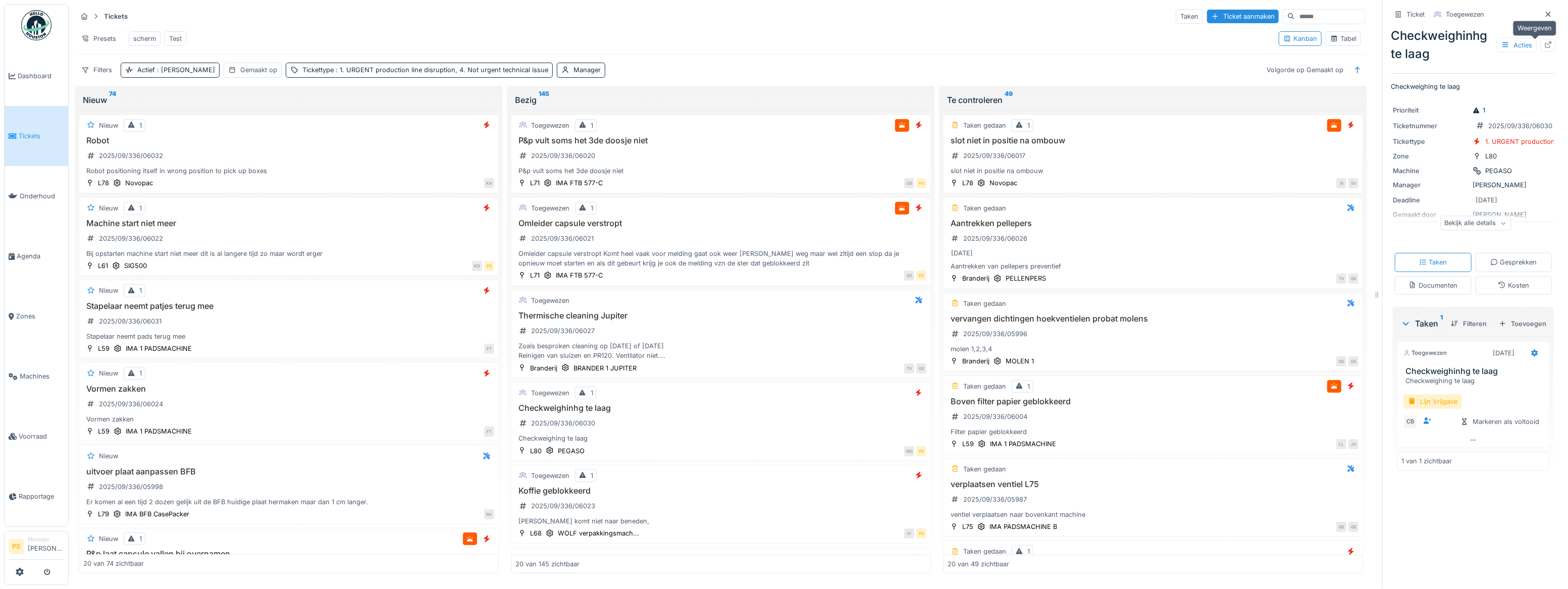
click at [1544, 40] on div at bounding box center [1548, 45] width 8 height 10
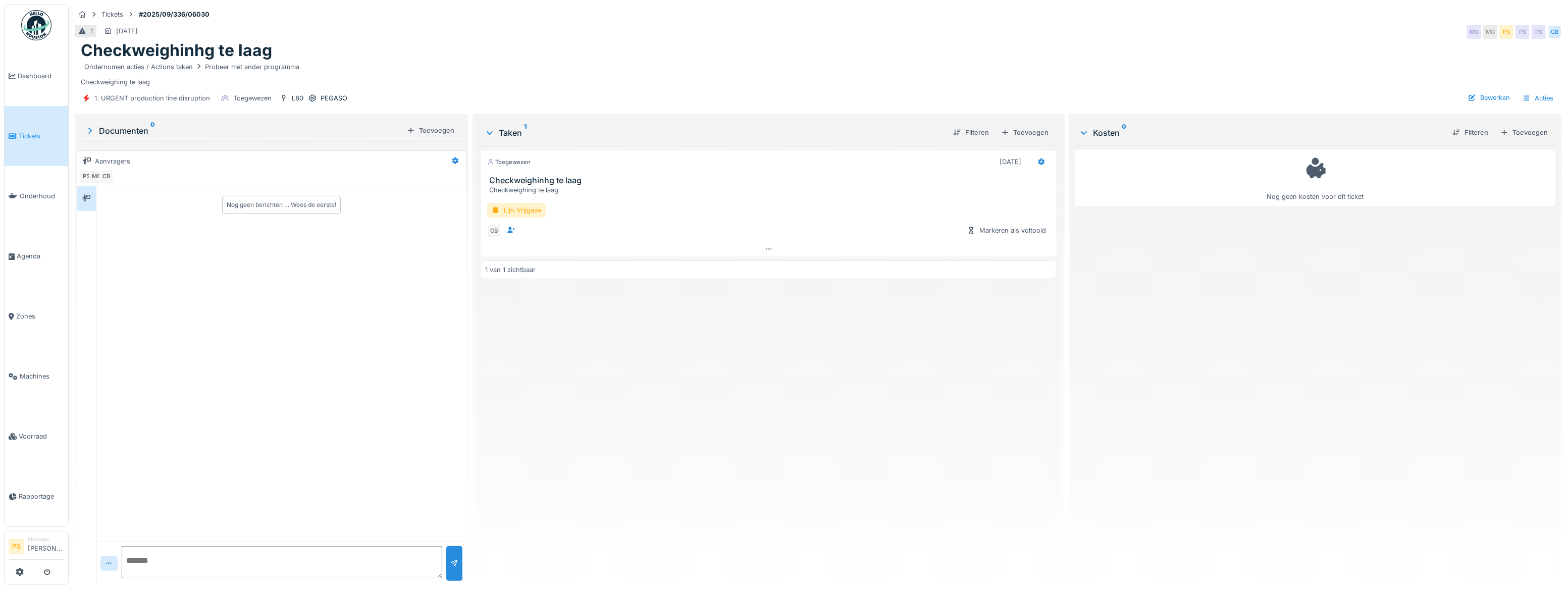
click at [16, 137] on li "Tickets" at bounding box center [36, 136] width 55 height 10
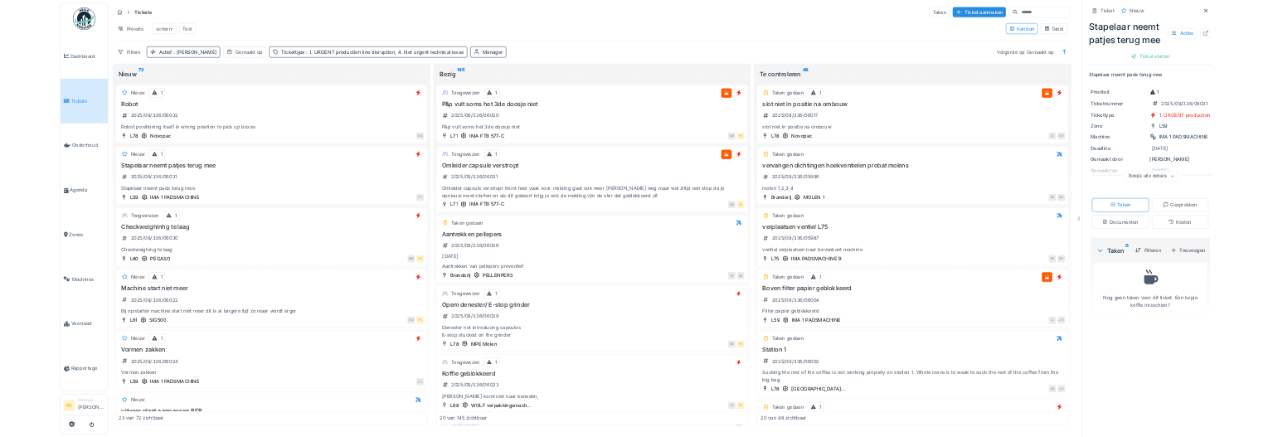
scroll to position [11, 0]
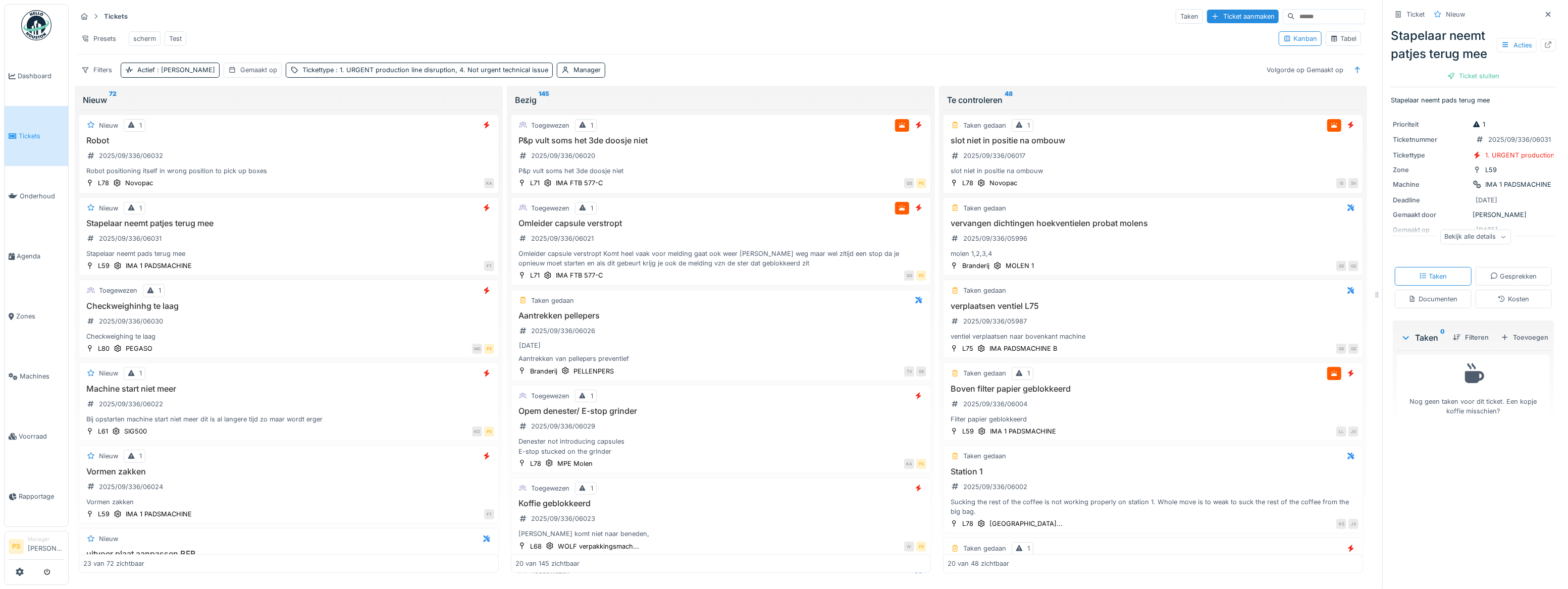
click at [636, 27] on div "Presets scherm Test" at bounding box center [673, 38] width 1194 height 23
